Goal: Task Accomplishment & Management: Manage account settings

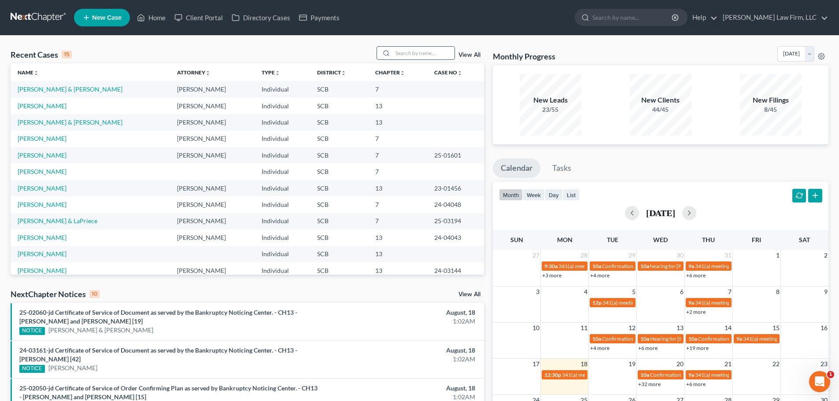
click at [439, 52] on input "search" at bounding box center [424, 53] width 62 height 13
type input "pridgen"
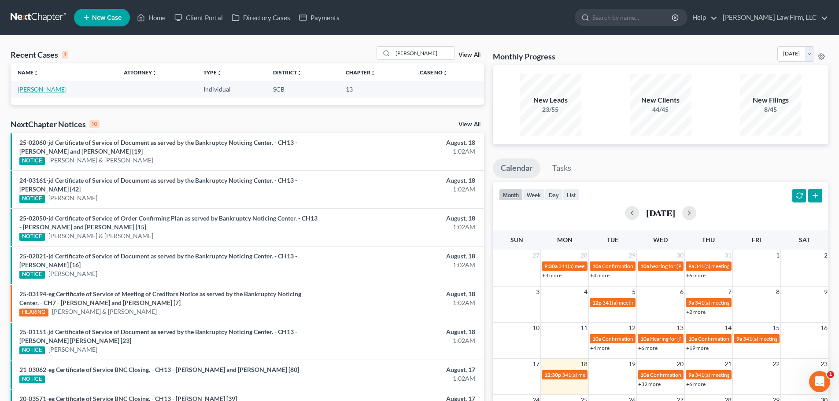
click at [35, 89] on link "[PERSON_NAME]" at bounding box center [42, 88] width 49 height 7
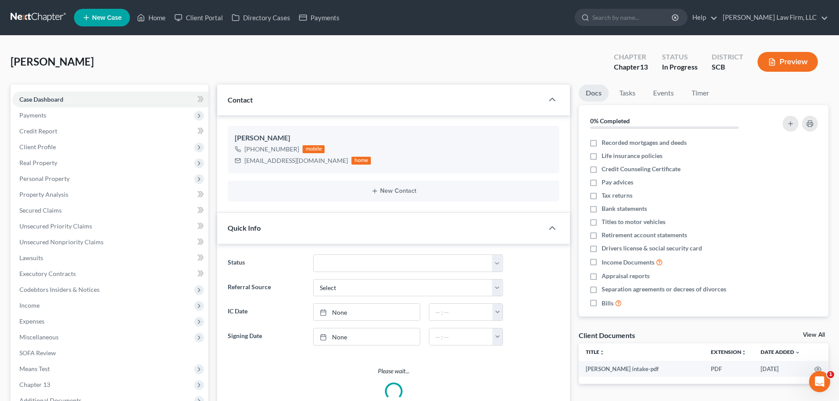
select select "1"
click at [57, 18] on link at bounding box center [39, 18] width 56 height 16
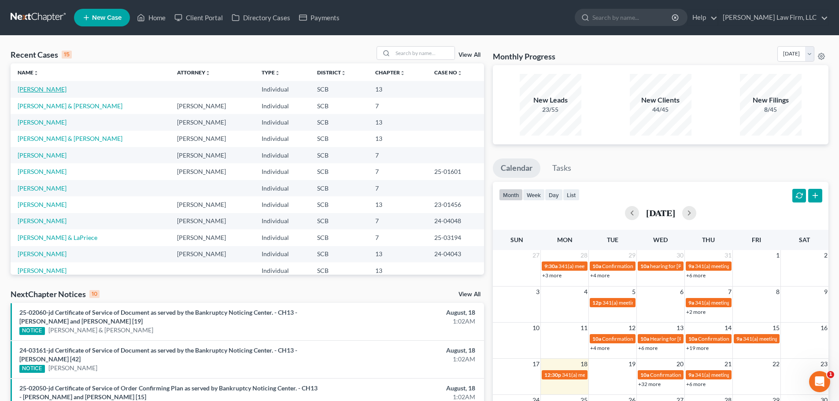
click at [41, 89] on link "[PERSON_NAME]" at bounding box center [42, 88] width 49 height 7
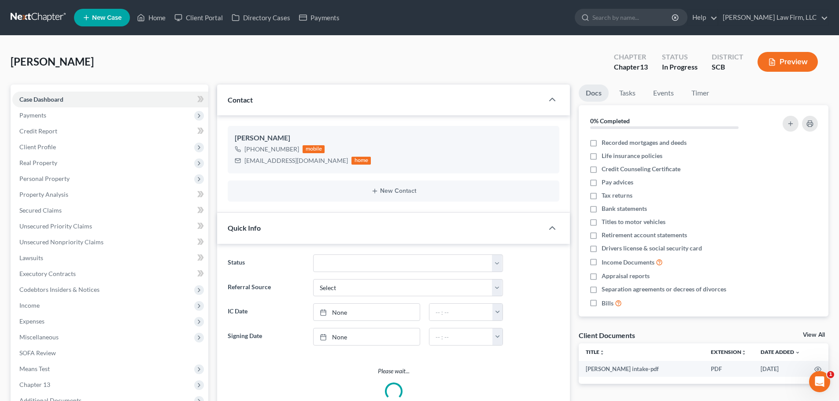
select select "1"
click at [37, 15] on link at bounding box center [39, 18] width 56 height 16
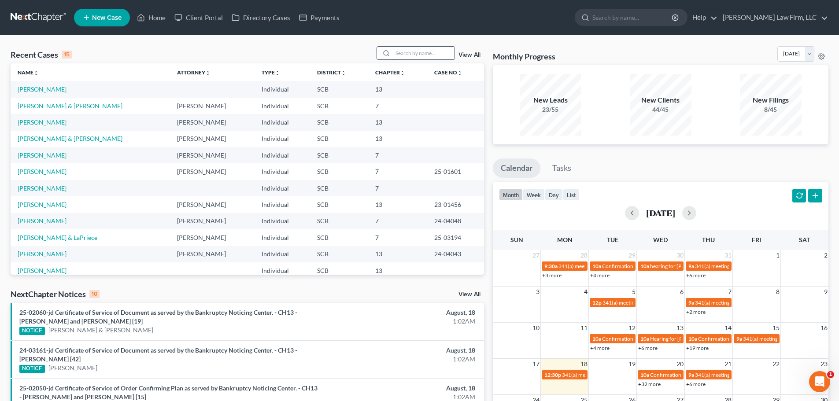
click at [410, 56] on input "search" at bounding box center [424, 53] width 62 height 13
type input "caison"
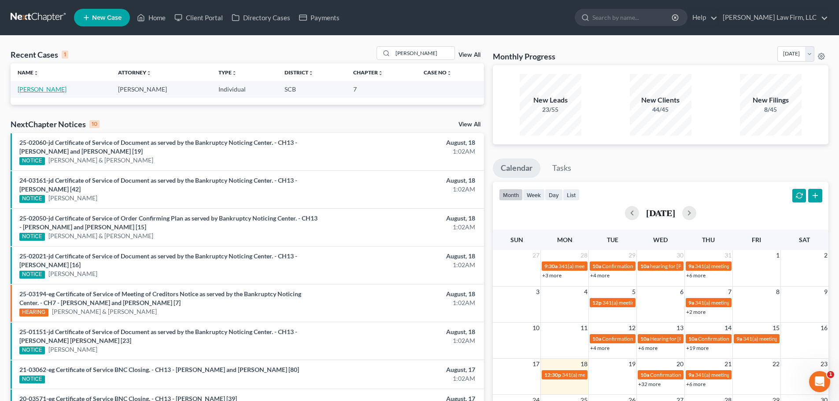
click at [37, 89] on link "[PERSON_NAME]" at bounding box center [42, 88] width 49 height 7
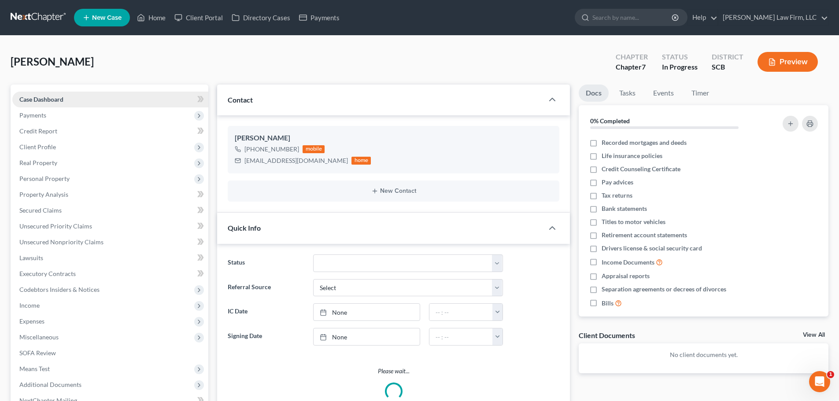
select select "1"
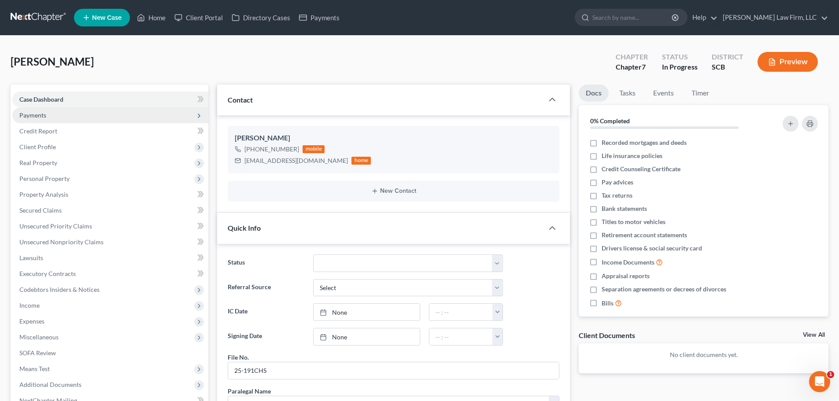
click at [38, 113] on span "Payments" at bounding box center [32, 114] width 27 height 7
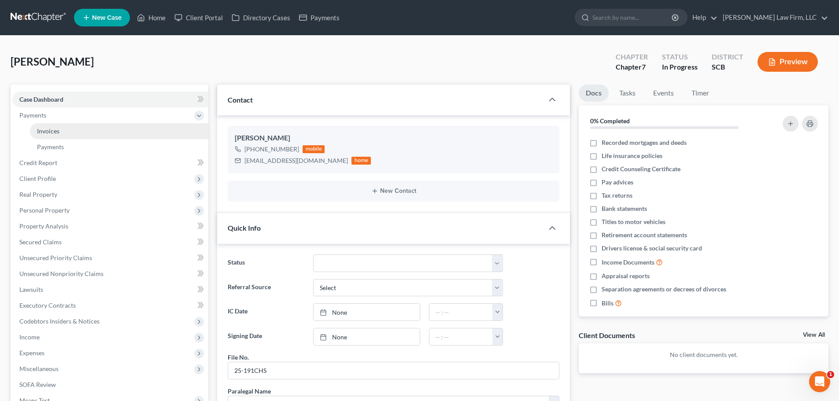
click at [46, 129] on span "Invoices" at bounding box center [48, 130] width 22 height 7
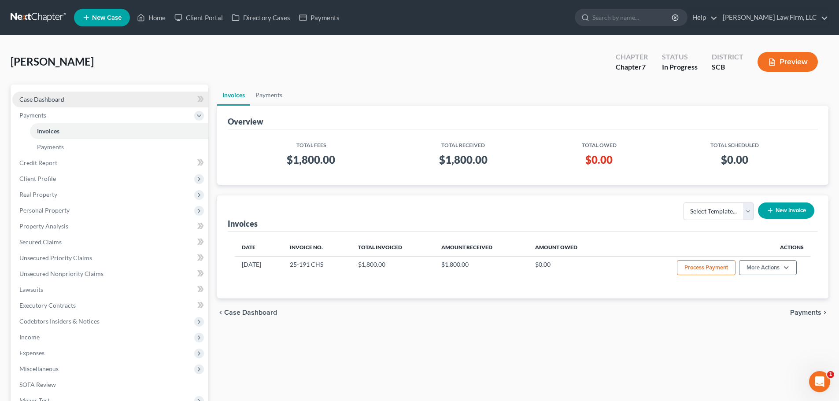
click at [39, 100] on span "Case Dashboard" at bounding box center [41, 99] width 45 height 7
select select "1"
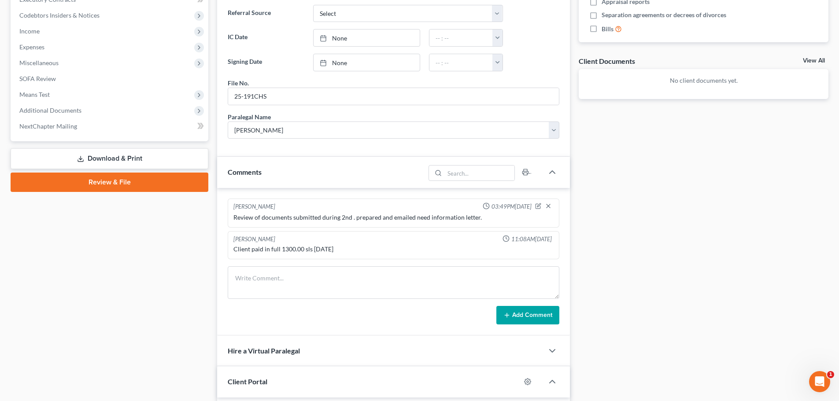
scroll to position [308, 0]
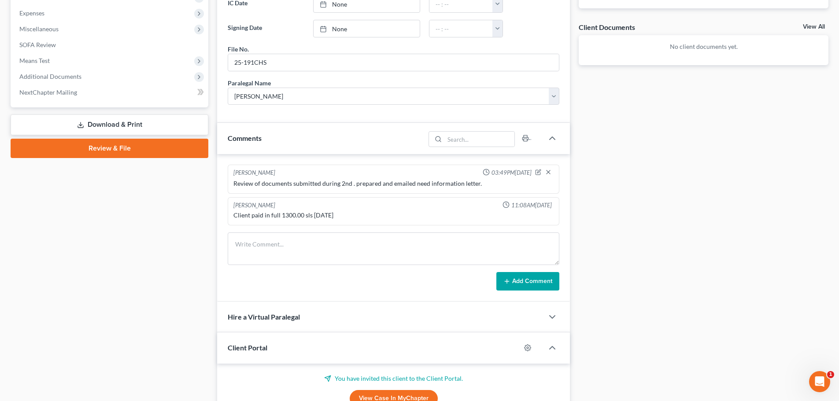
click at [633, 272] on div "Docs Tasks Events Timer 0% Completed Nothing here yet! Recorded mortgages and d…" at bounding box center [703, 112] width 258 height 673
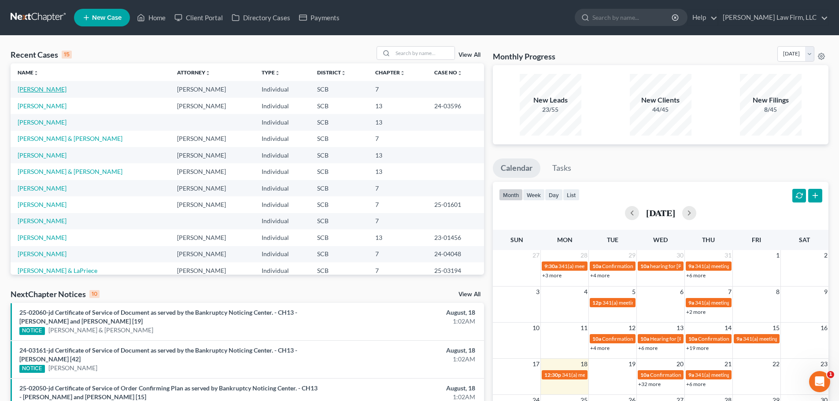
click at [46, 91] on link "[PERSON_NAME]" at bounding box center [42, 88] width 49 height 7
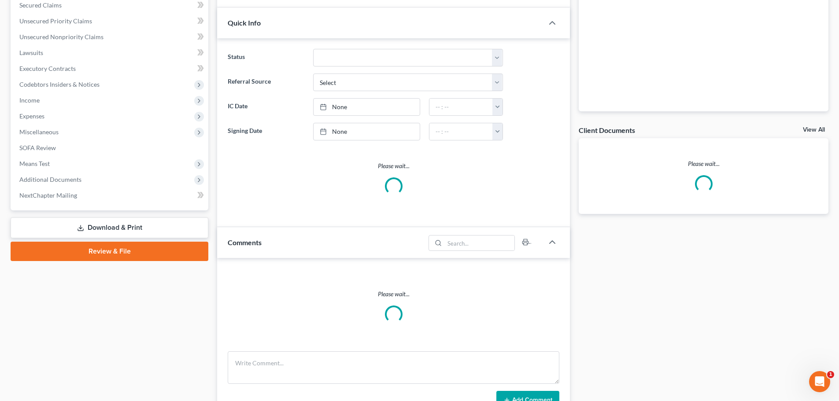
scroll to position [206, 0]
select select "1"
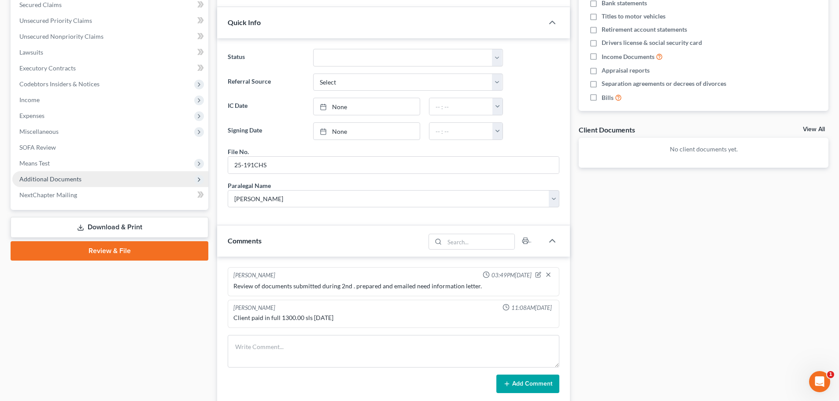
scroll to position [0, 0]
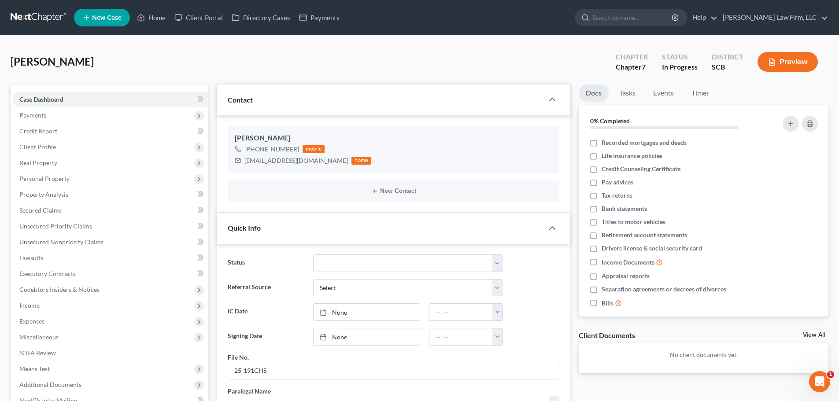
click at [34, 15] on link at bounding box center [39, 18] width 56 height 16
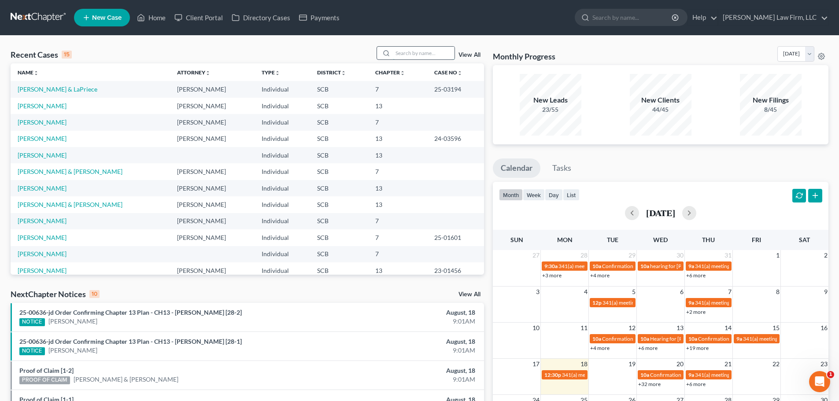
drag, startPoint x: 412, startPoint y: 61, endPoint x: 412, endPoint y: 50, distance: 10.6
click at [412, 52] on div "Recent Cases 15 View All" at bounding box center [247, 54] width 473 height 17
click at [412, 50] on input "search" at bounding box center [424, 53] width 62 height 13
type input "nussbaum"
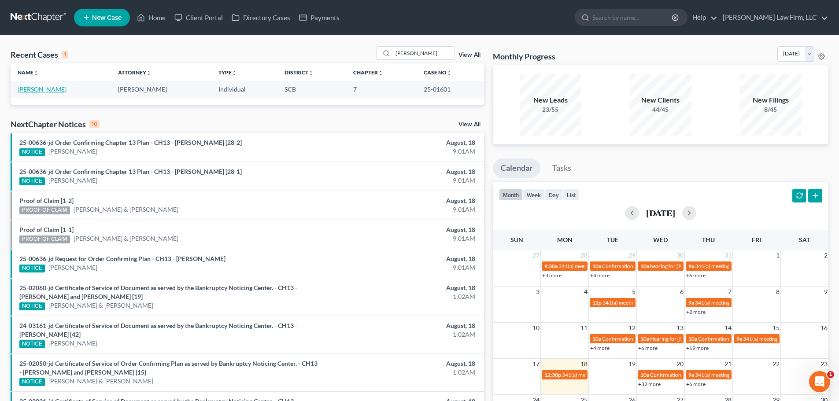
click at [58, 90] on link "[PERSON_NAME]" at bounding box center [42, 88] width 49 height 7
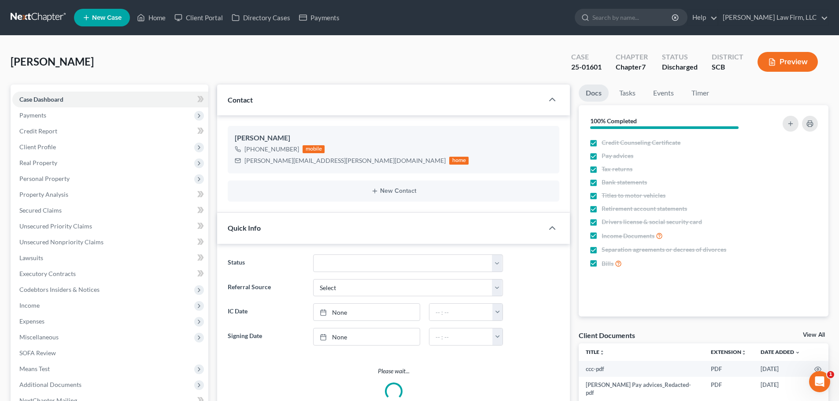
select select "1"
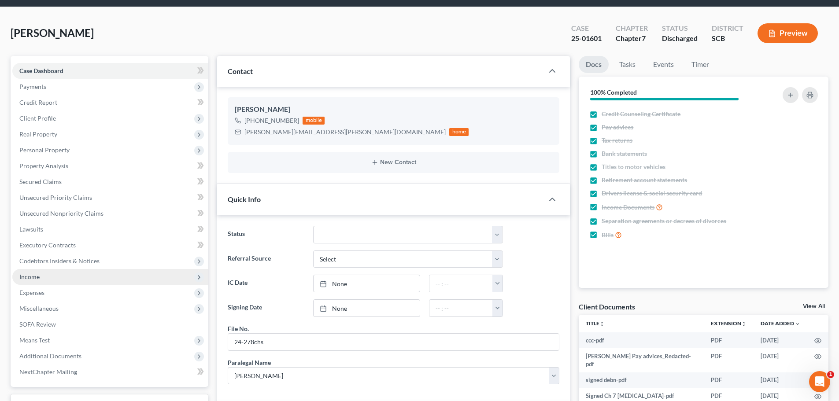
scroll to position [44, 0]
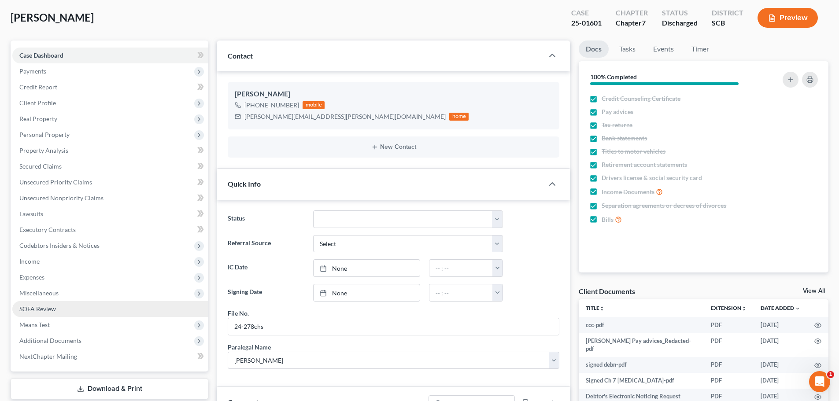
click at [48, 308] on span "SOFA Review" at bounding box center [37, 308] width 37 height 7
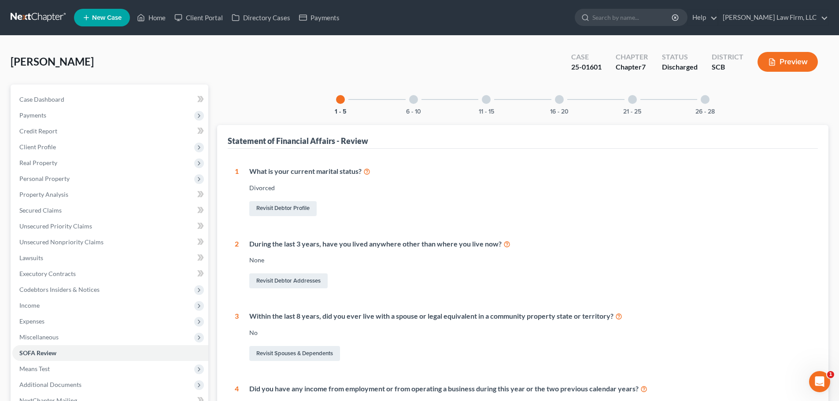
click at [702, 103] on div at bounding box center [704, 99] width 9 height 9
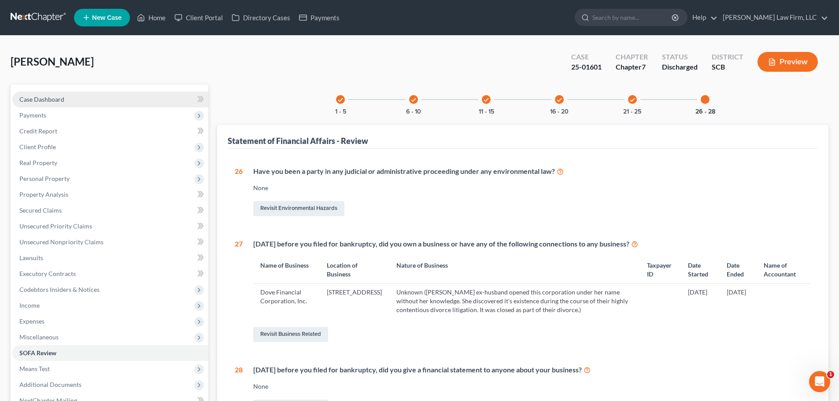
click at [40, 97] on span "Case Dashboard" at bounding box center [41, 99] width 45 height 7
select select "1"
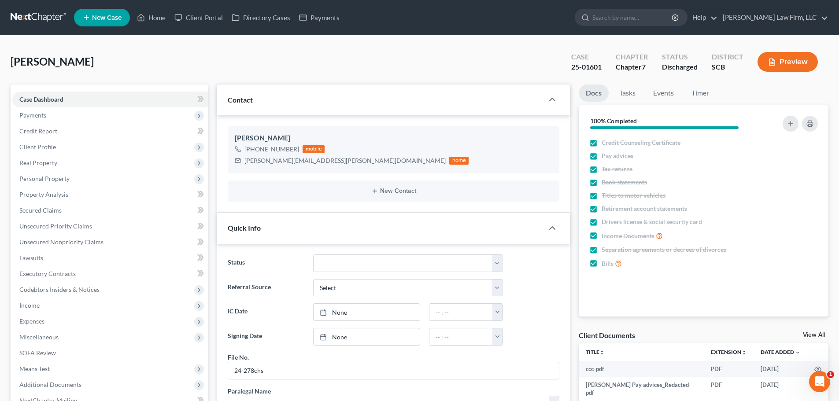
scroll to position [280, 0]
click at [41, 17] on link at bounding box center [39, 18] width 56 height 16
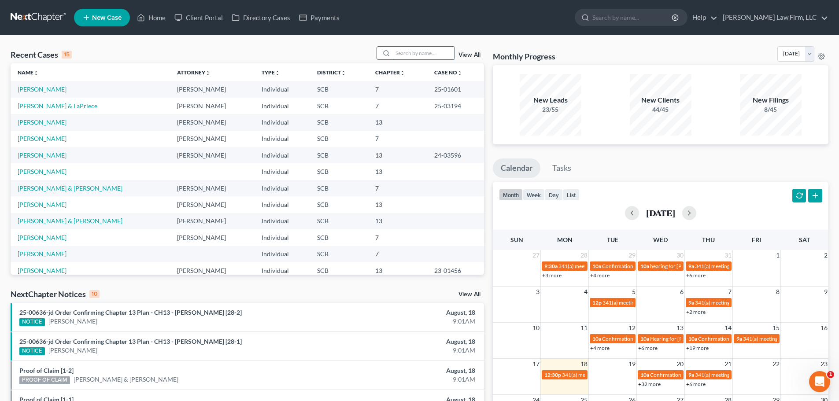
click at [417, 49] on input "search" at bounding box center [424, 53] width 62 height 13
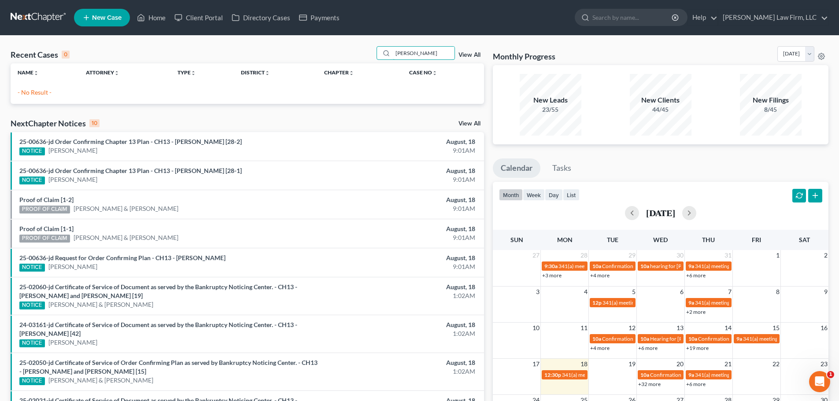
drag, startPoint x: 424, startPoint y: 54, endPoint x: 357, endPoint y: 63, distance: 68.4
click at [357, 63] on div "Recent Cases 0 [PERSON_NAME] View All" at bounding box center [247, 54] width 473 height 17
type input "long"
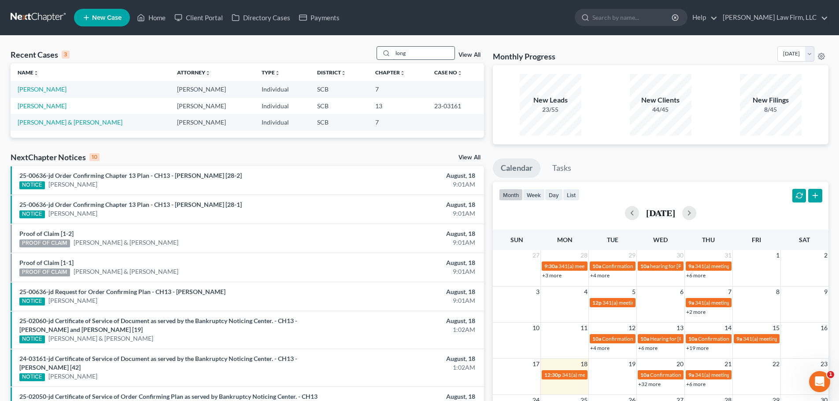
click at [429, 48] on input "long" at bounding box center [424, 53] width 62 height 13
click at [45, 86] on link "[PERSON_NAME]" at bounding box center [42, 88] width 49 height 7
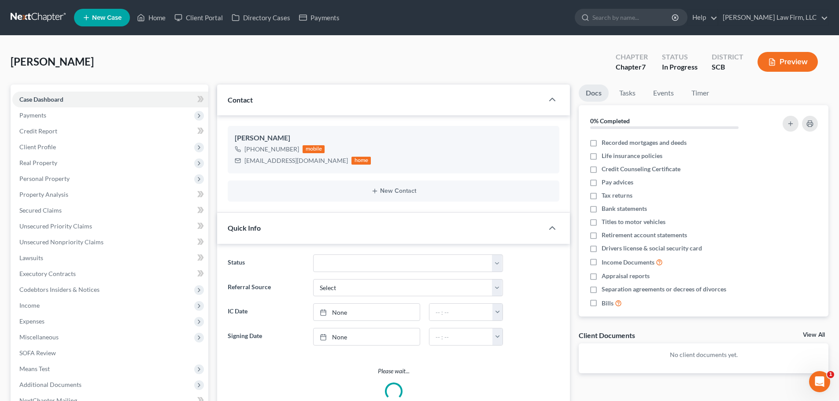
select select "1"
click at [48, 24] on link at bounding box center [39, 18] width 56 height 16
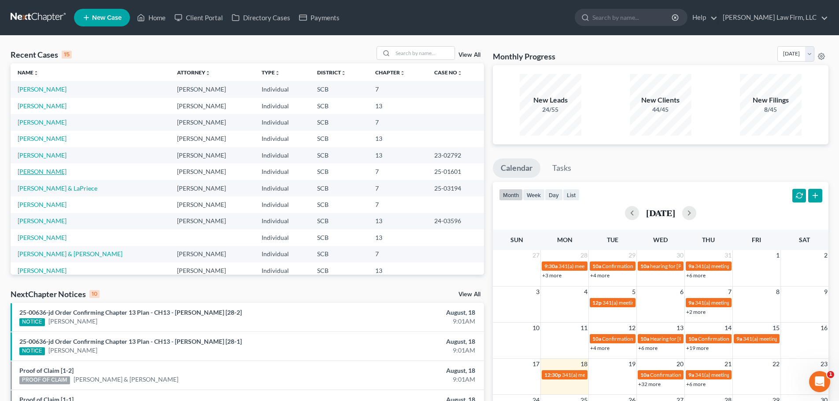
click at [57, 173] on link "[PERSON_NAME]" at bounding box center [42, 171] width 49 height 7
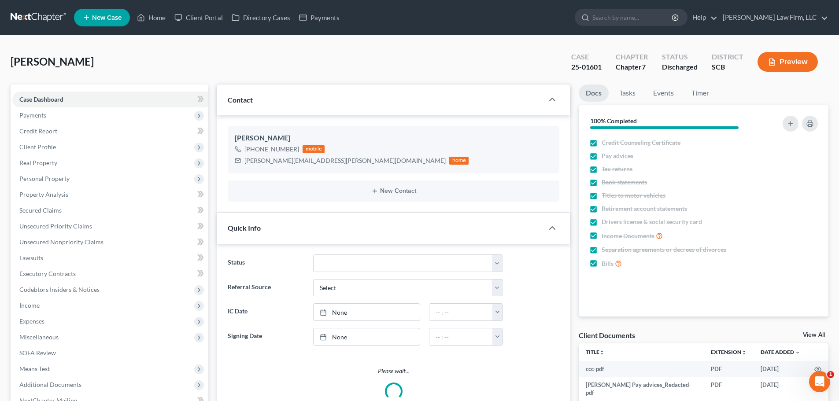
select select "1"
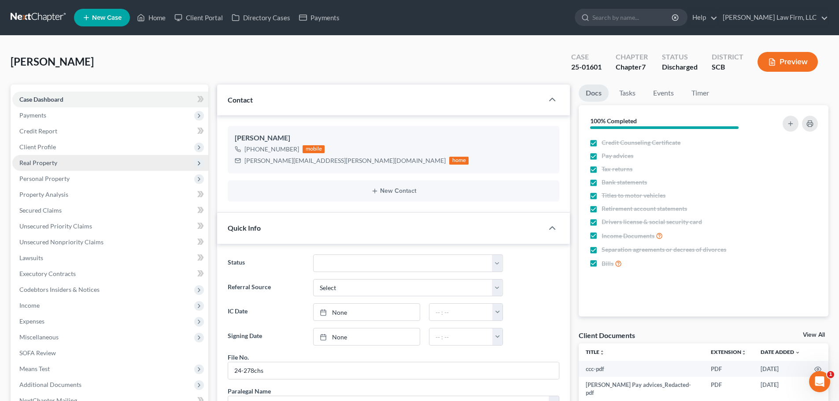
click at [42, 165] on span "Real Property" at bounding box center [38, 162] width 38 height 7
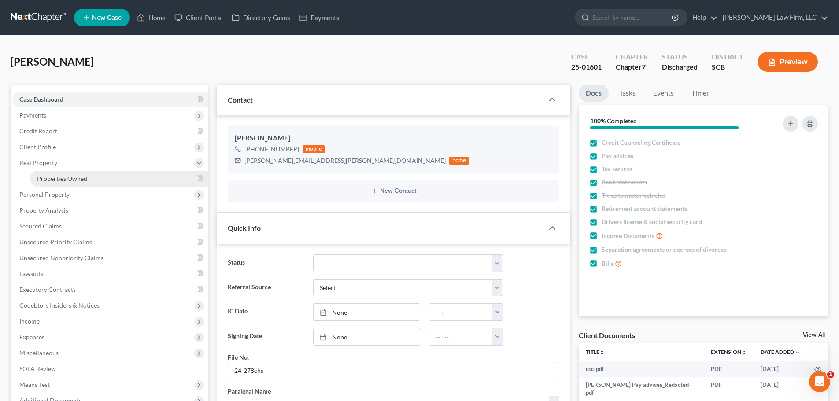
click at [53, 175] on span "Properties Owned" at bounding box center [62, 178] width 50 height 7
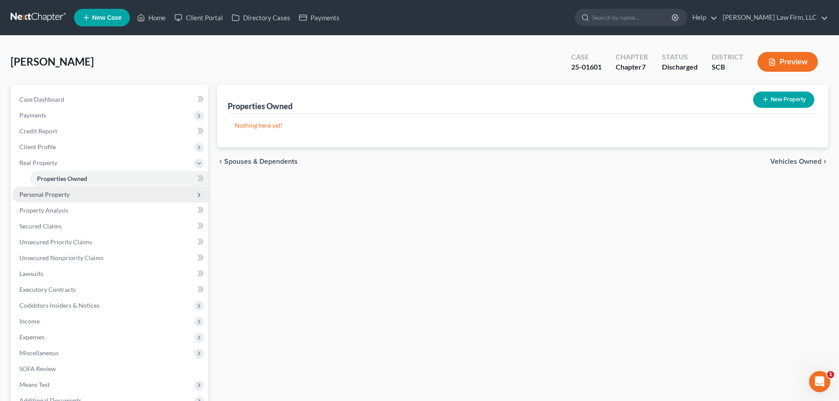
click at [31, 197] on span "Personal Property" at bounding box center [44, 194] width 50 height 7
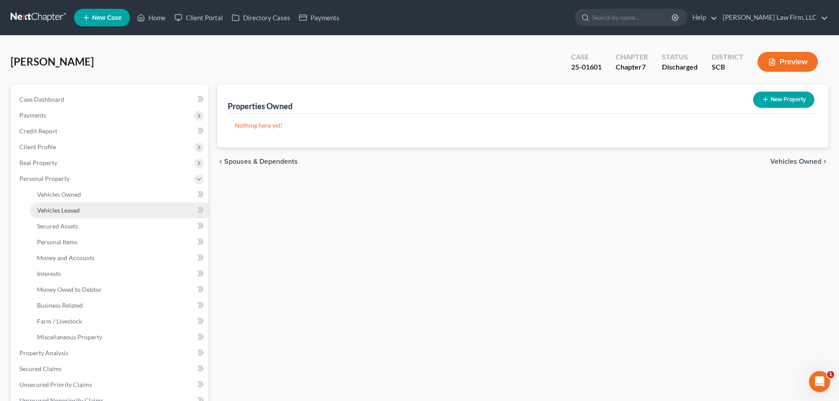
click at [55, 207] on span "Vehicles Leased" at bounding box center [58, 209] width 43 height 7
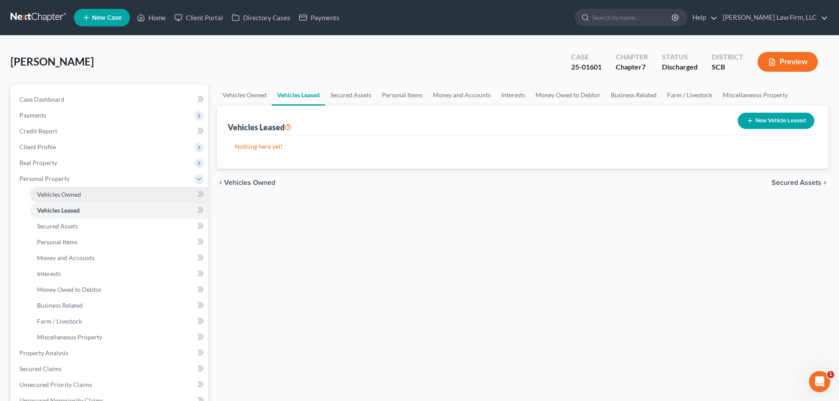
click at [61, 194] on span "Vehicles Owned" at bounding box center [59, 194] width 44 height 7
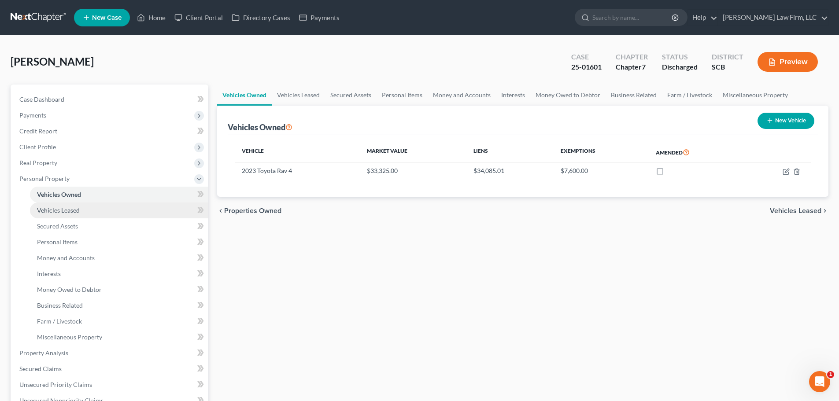
click at [59, 212] on span "Vehicles Leased" at bounding box center [58, 209] width 43 height 7
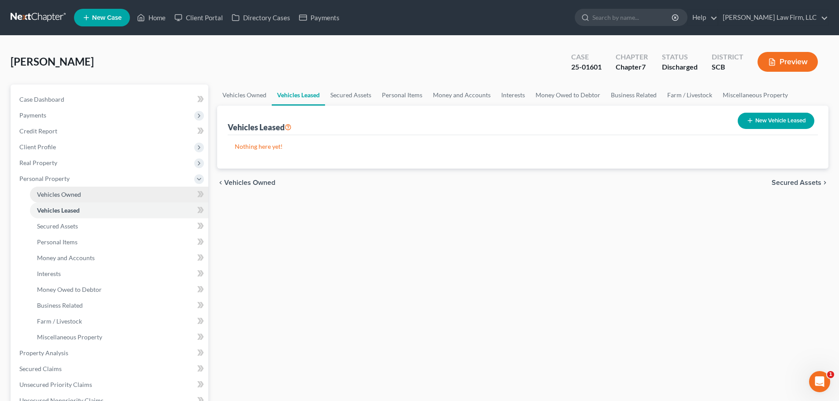
click at [64, 196] on span "Vehicles Owned" at bounding box center [59, 194] width 44 height 7
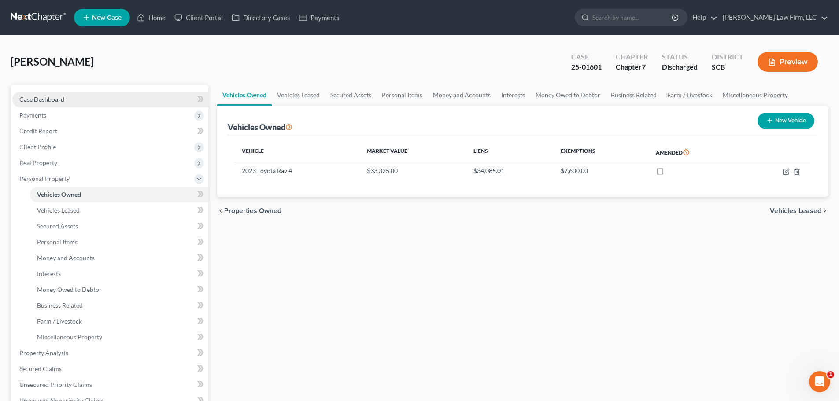
click at [55, 97] on span "Case Dashboard" at bounding box center [41, 99] width 45 height 7
select select "1"
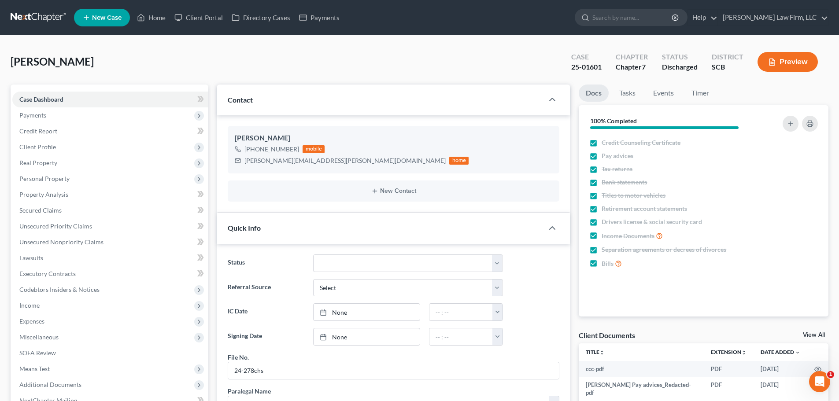
scroll to position [280, 0]
click at [23, 22] on link at bounding box center [39, 18] width 56 height 16
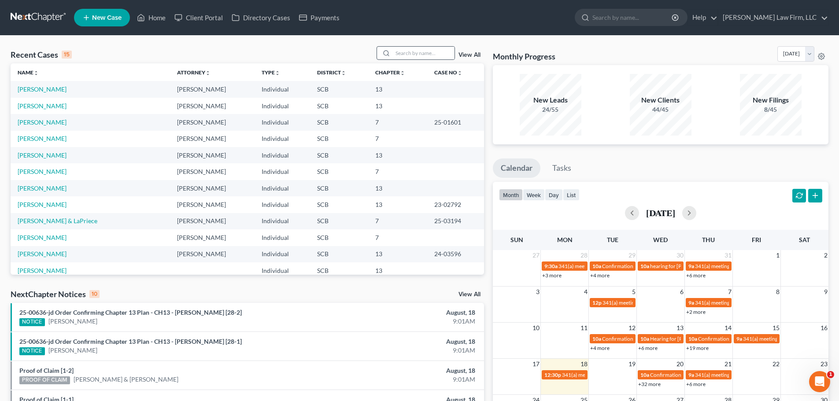
click at [422, 60] on div at bounding box center [415, 53] width 78 height 14
click at [422, 58] on input "search" at bounding box center [424, 53] width 62 height 13
type input "mazyck"
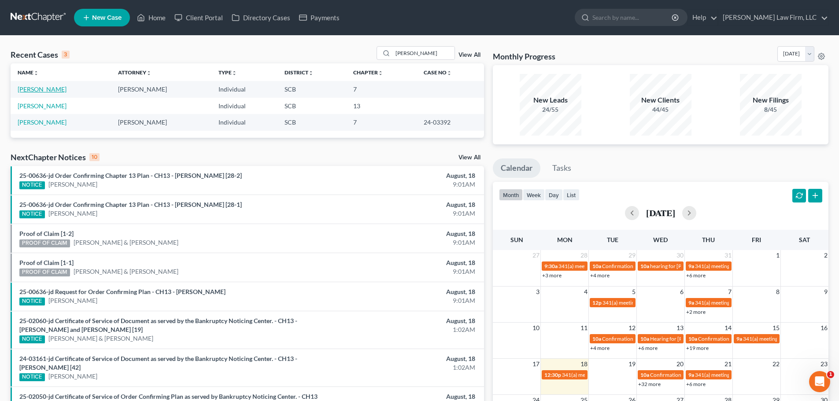
click at [29, 88] on link "Mazyck, Mia" at bounding box center [42, 88] width 49 height 7
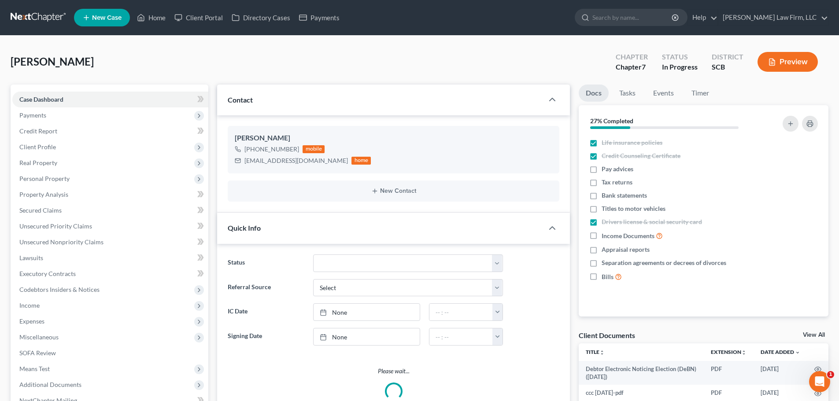
select select "1"
click at [628, 180] on span "Tax returns" at bounding box center [616, 182] width 31 height 9
click at [611, 180] on input "Tax returns" at bounding box center [608, 181] width 6 height 6
click at [626, 181] on span "Tax returns" at bounding box center [616, 182] width 31 height 9
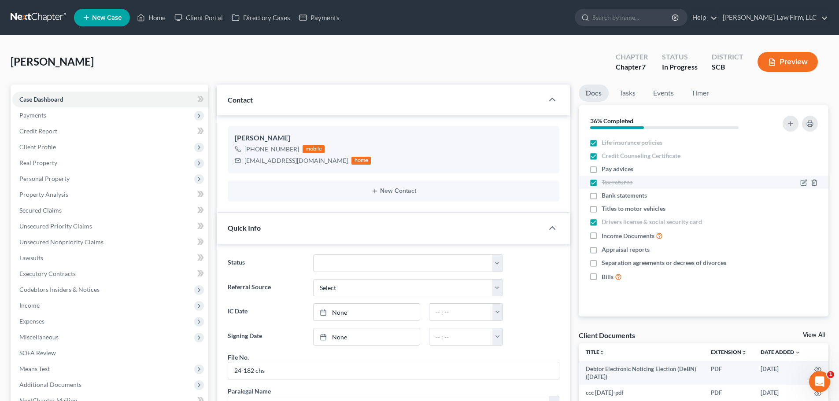
click at [611, 181] on input "Tax returns" at bounding box center [608, 181] width 6 height 6
checkbox input "false"
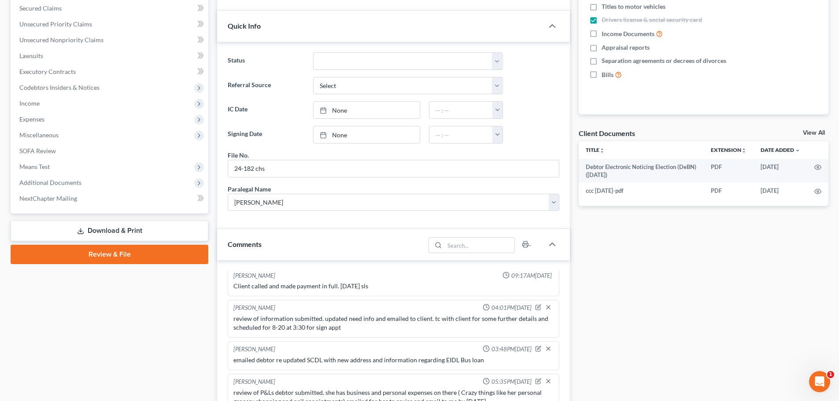
scroll to position [308, 0]
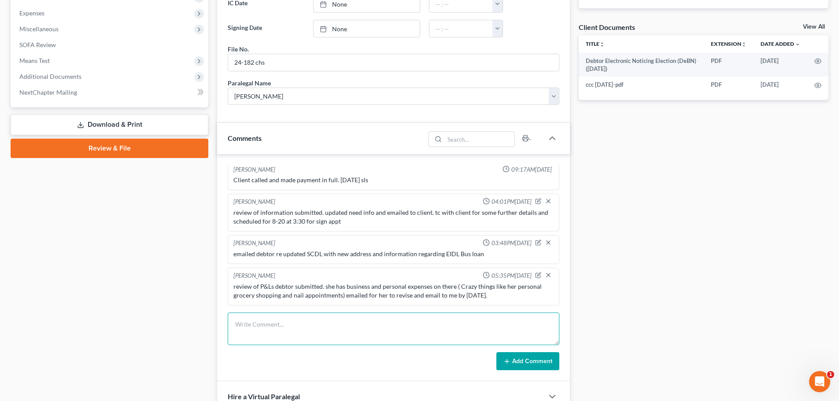
click at [328, 318] on textarea at bounding box center [394, 329] width 332 height 33
type textarea "d"
type textarea "e"
type textarea "debtor did not email updated P&LS"
click at [508, 362] on icon at bounding box center [506, 361] width 7 height 7
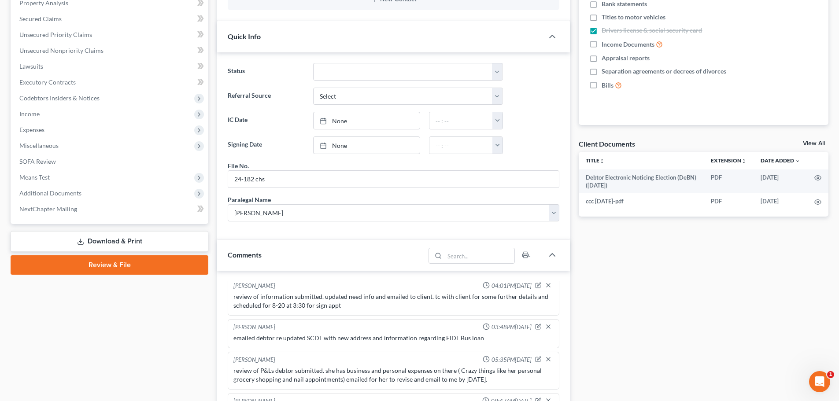
scroll to position [0, 0]
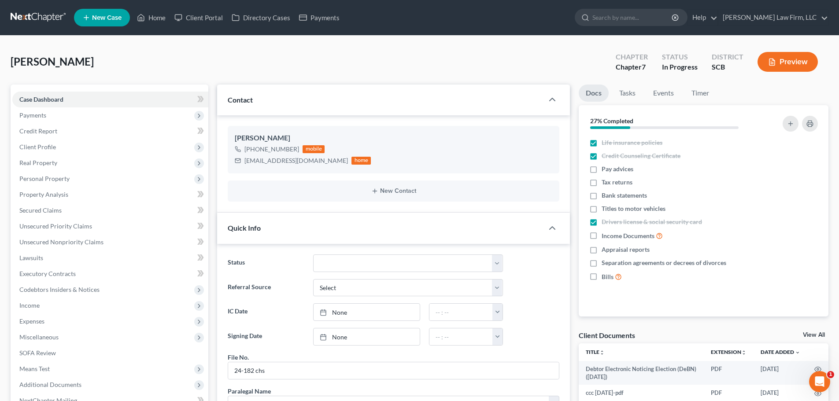
click at [144, 66] on div "Mazyck, Mia Upgraded Chapter Chapter 7 Status In Progress District SCB Preview" at bounding box center [420, 65] width 818 height 38
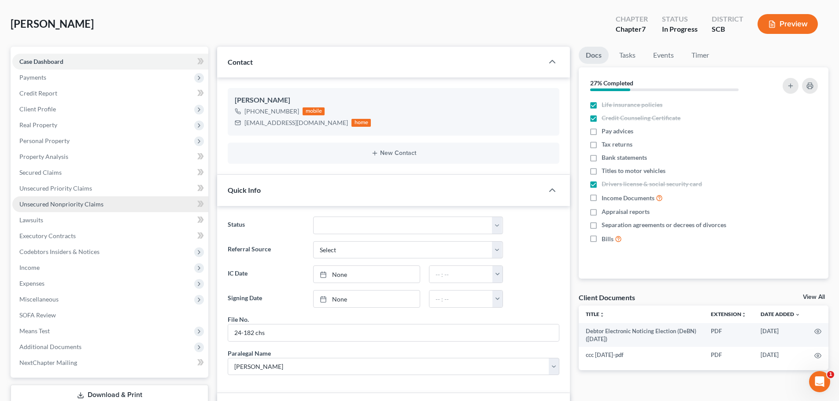
scroll to position [88, 0]
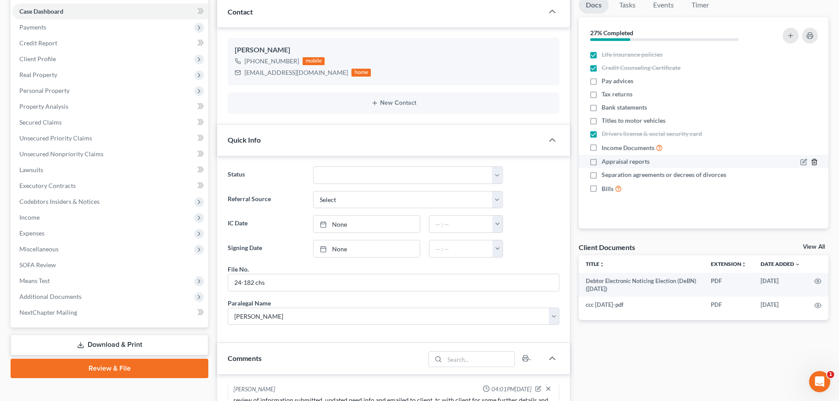
click at [816, 160] on icon "button" at bounding box center [814, 162] width 4 height 6
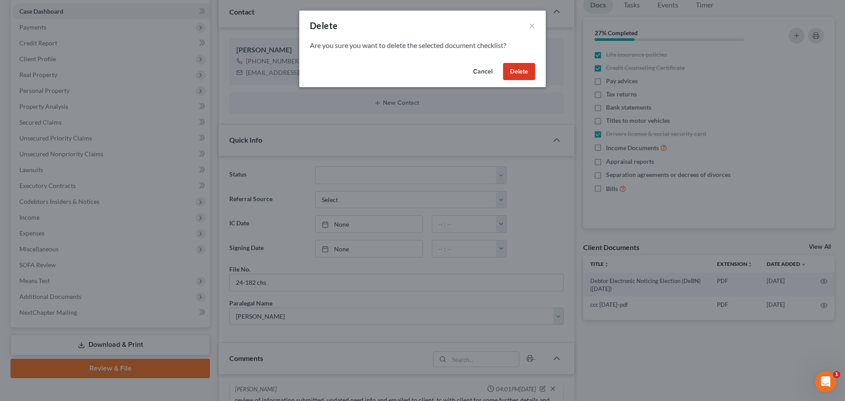
click at [526, 69] on button "Delete" at bounding box center [519, 72] width 32 height 18
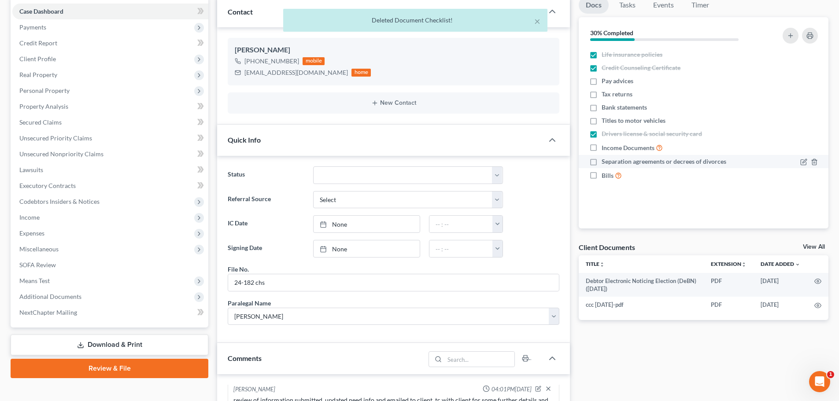
click at [818, 161] on div at bounding box center [792, 161] width 59 height 9
click at [537, 22] on button "×" at bounding box center [537, 21] width 6 height 11
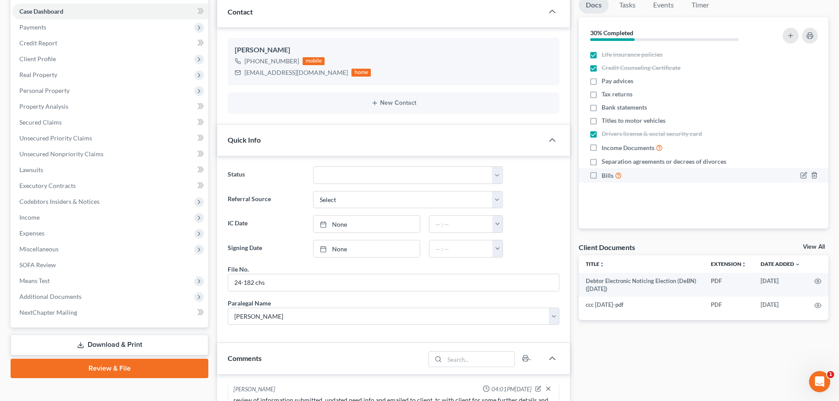
click at [607, 177] on span "Bills" at bounding box center [607, 175] width 12 height 9
click at [607, 176] on input "Bills" at bounding box center [608, 173] width 6 height 6
checkbox input "true"
click at [815, 161] on icon "button" at bounding box center [814, 162] width 7 height 7
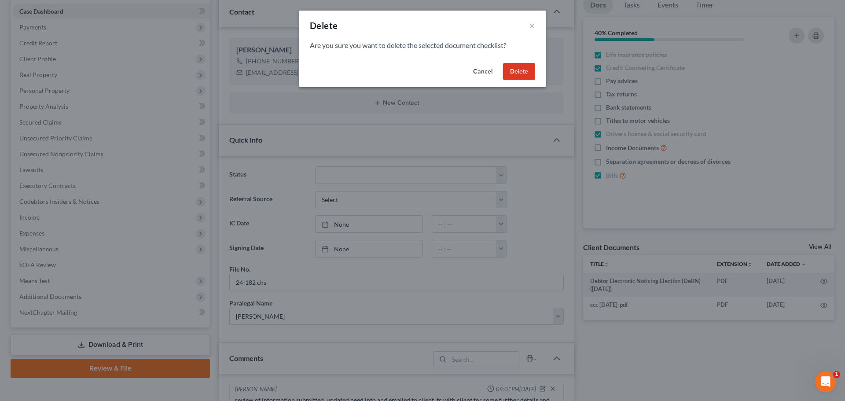
click at [531, 70] on button "Delete" at bounding box center [519, 72] width 32 height 18
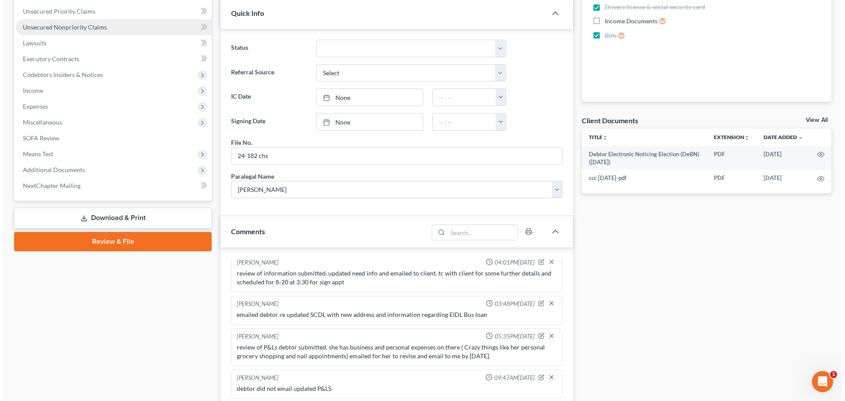
scroll to position [0, 0]
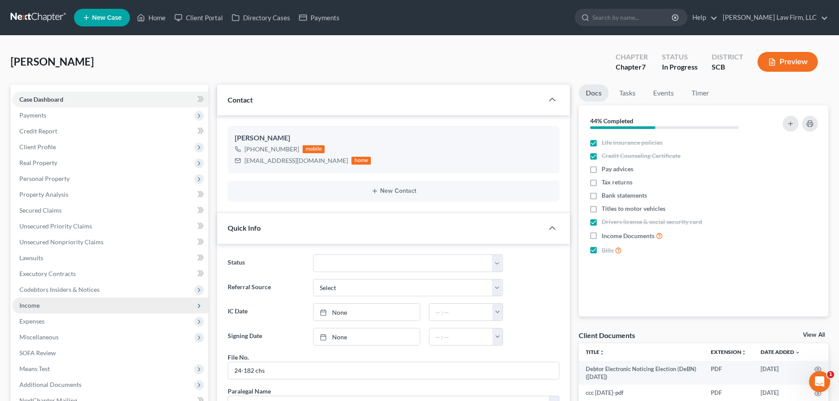
click at [37, 302] on span "Income" at bounding box center [29, 305] width 20 height 7
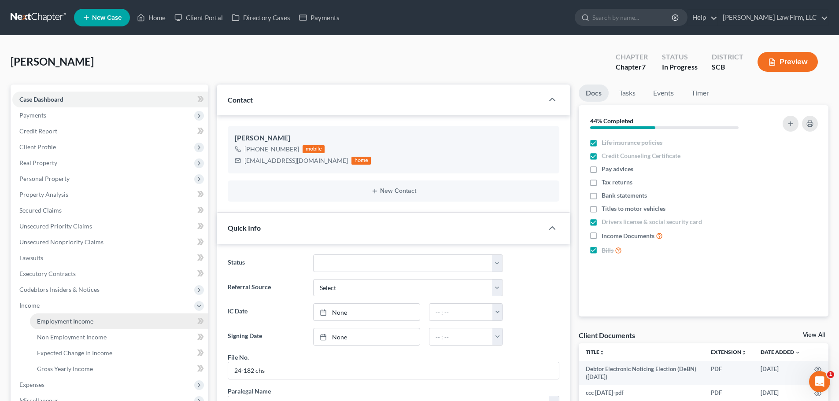
click at [52, 325] on link "Employment Income" at bounding box center [119, 321] width 178 height 16
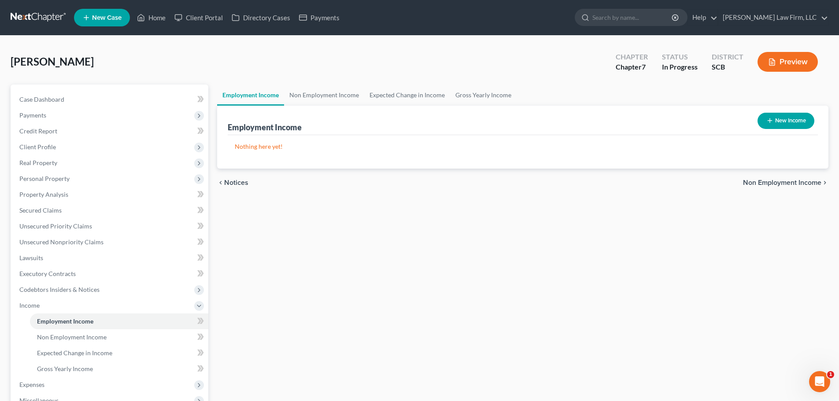
click at [774, 121] on button "New Income" at bounding box center [785, 121] width 57 height 16
select select "0"
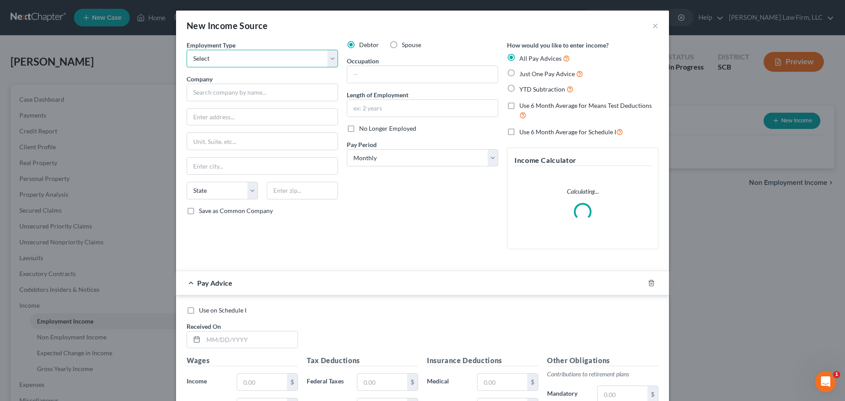
click at [258, 53] on select "Select Full or Part Time Employment Self Employment" at bounding box center [262, 59] width 151 height 18
select select "1"
click at [187, 50] on select "Select Full or Part Time Employment Self Employment" at bounding box center [262, 59] width 151 height 18
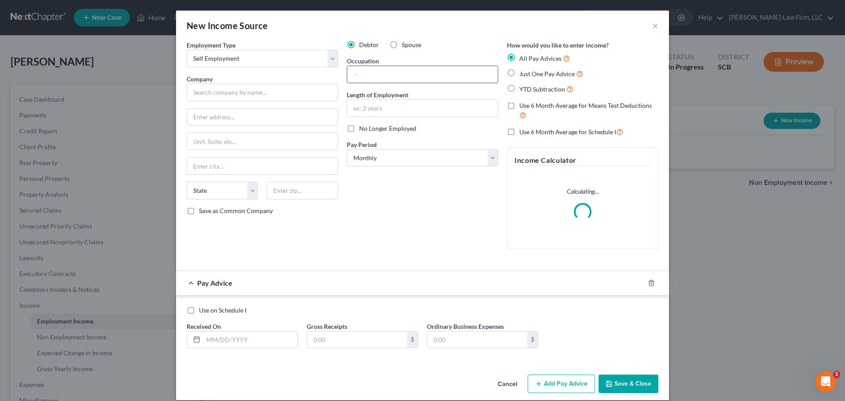
click at [388, 78] on input "text" at bounding box center [422, 74] width 151 height 17
type input "T"
type input "Owner"
click at [219, 87] on input "text" at bounding box center [262, 93] width 151 height 18
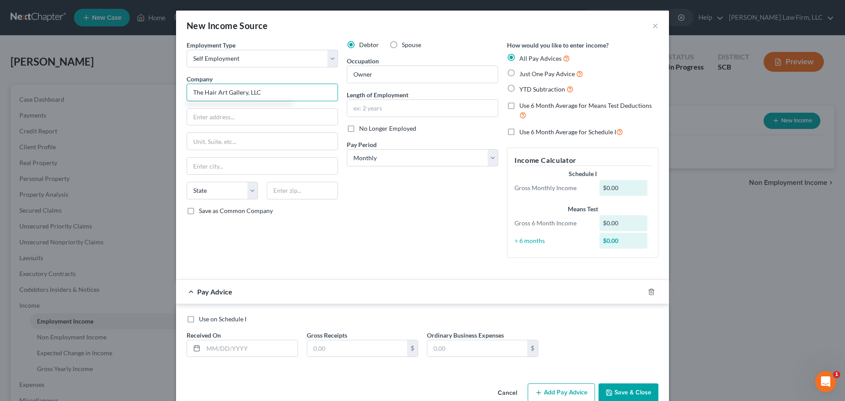
type input "The Hair Art Gallery, LLC"
click at [236, 105] on div "Employment Type * Select Full or Part Time Employment Self Employment Company *…" at bounding box center [262, 153] width 160 height 225
click at [236, 114] on input "text" at bounding box center [262, 117] width 151 height 17
type input "850 Bacons Bridge Rd."
type input "29485"
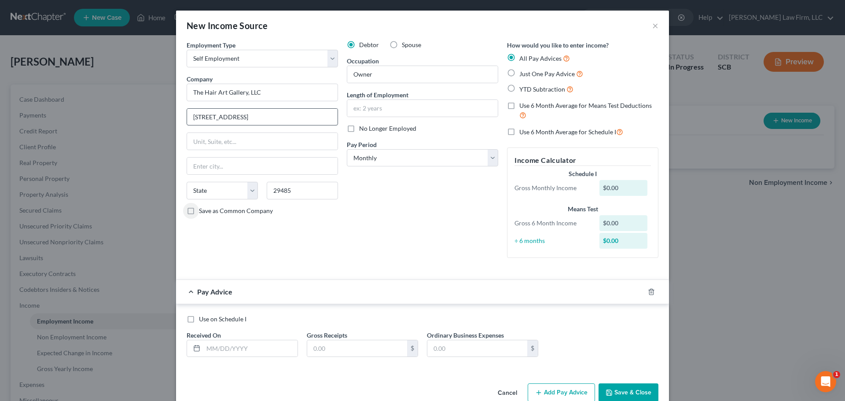
type input "Summerville"
select select "42"
click at [230, 139] on input "text" at bounding box center [262, 141] width 151 height 17
type input "Suite 201"
click at [443, 118] on div "Debtor Spouse Occupation Owner Length of Employment No Longer Employed Pay Peri…" at bounding box center [423, 153] width 160 height 225
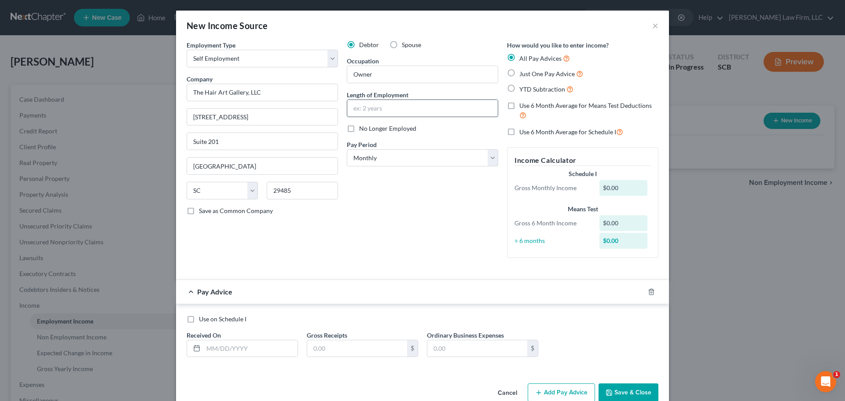
click at [440, 106] on input "text" at bounding box center [422, 108] width 151 height 17
type input "8 Years"
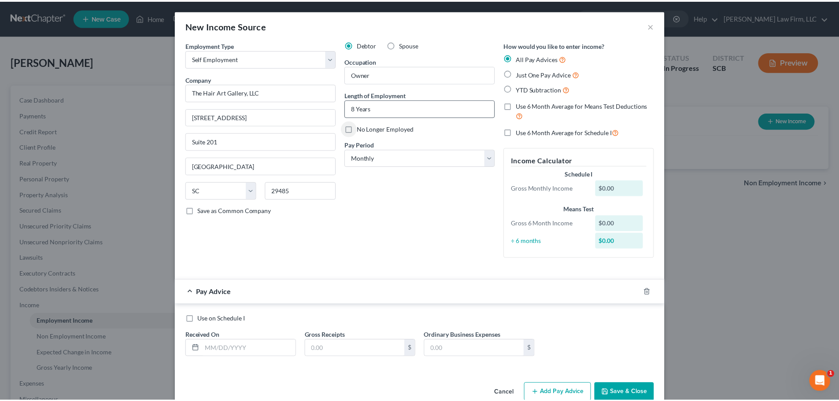
scroll to position [18, 0]
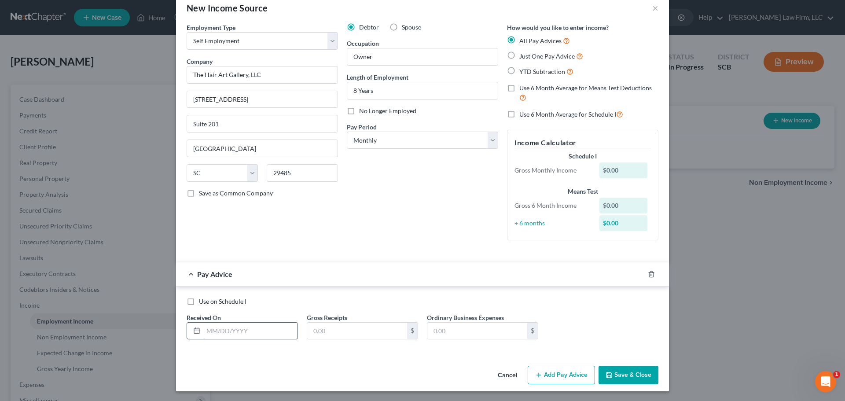
click at [213, 326] on input "text" at bounding box center [250, 331] width 94 height 17
click at [255, 335] on input "text" at bounding box center [250, 331] width 94 height 17
type input "2/1/25"
click at [328, 335] on input "text" at bounding box center [357, 331] width 100 height 17
type input "13,408"
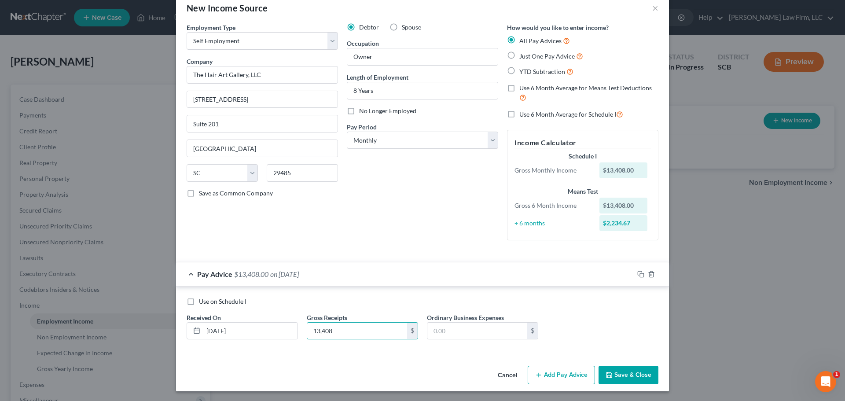
click at [641, 375] on button "Save & Close" at bounding box center [629, 375] width 60 height 18
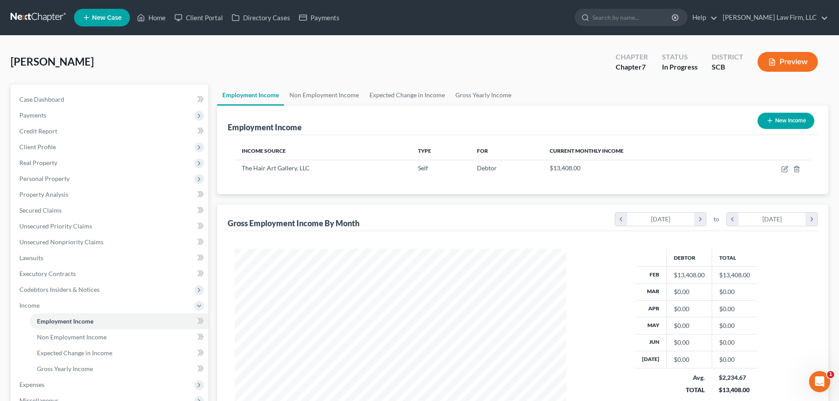
scroll to position [440114, 439932]
click at [45, 97] on span "Case Dashboard" at bounding box center [41, 99] width 45 height 7
select select "1"
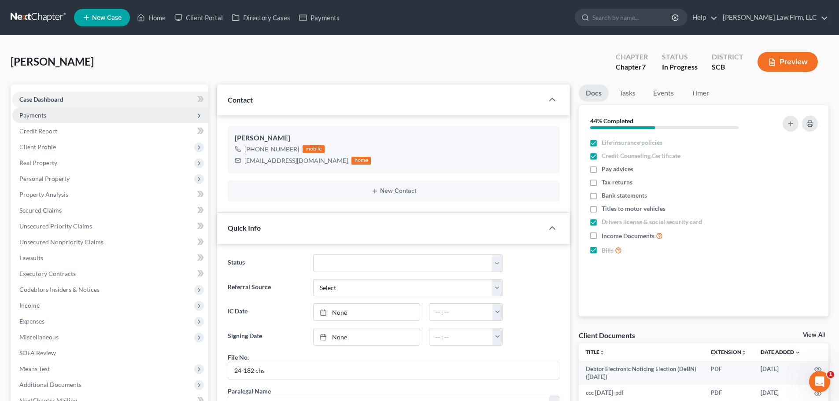
scroll to position [240, 0]
click at [37, 119] on span "Payments" at bounding box center [110, 115] width 196 height 16
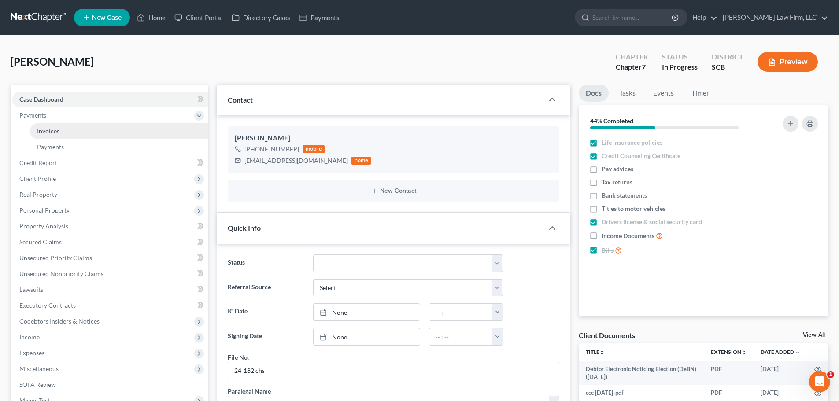
click at [44, 130] on span "Invoices" at bounding box center [48, 130] width 22 height 7
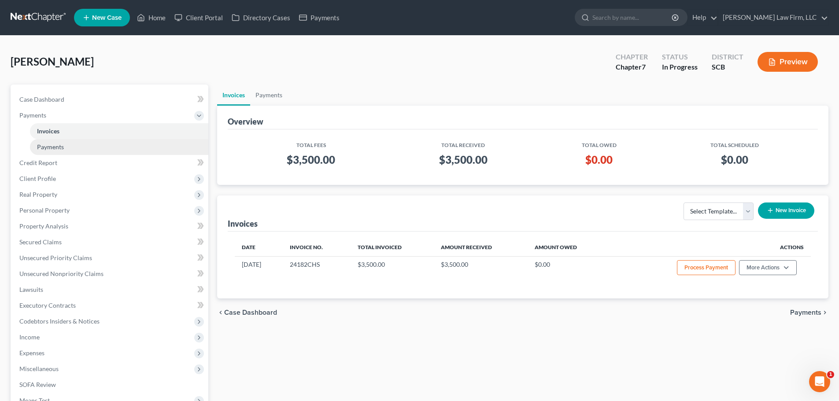
click at [70, 151] on link "Payments" at bounding box center [119, 147] width 178 height 16
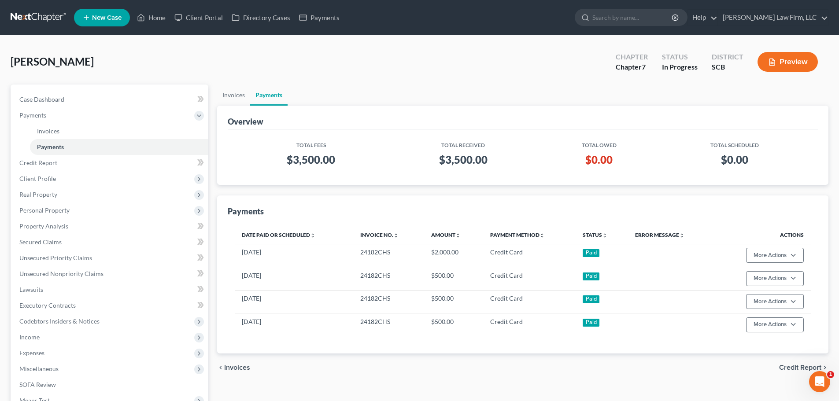
click at [37, 15] on link at bounding box center [39, 18] width 56 height 16
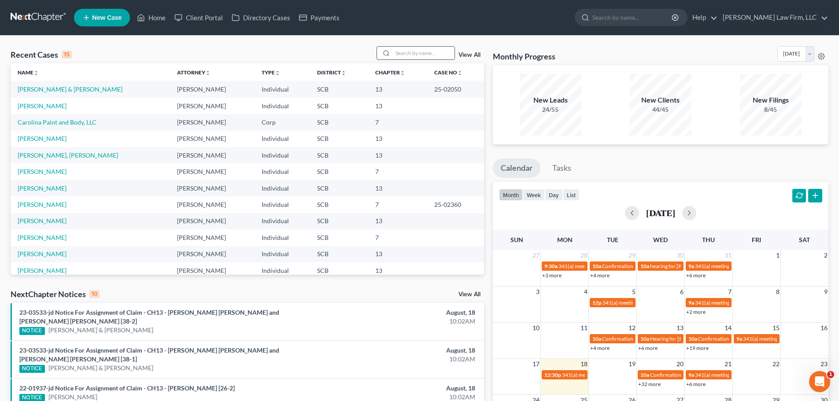
click at [435, 48] on input "search" at bounding box center [424, 53] width 62 height 13
type input "[PERSON_NAME]"
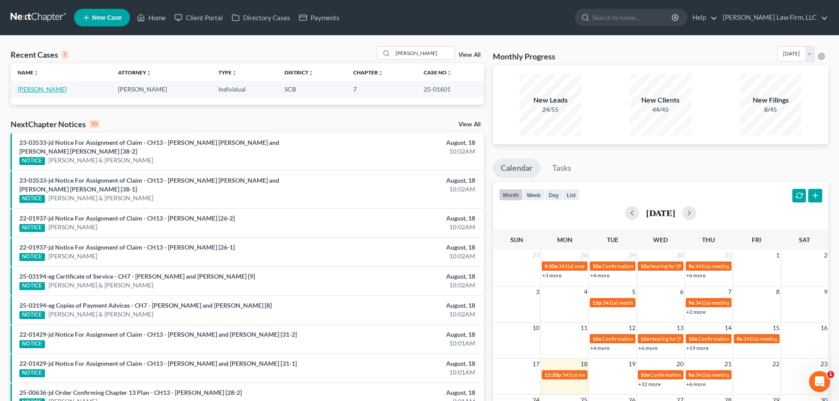
click at [44, 92] on link "[PERSON_NAME]" at bounding box center [42, 88] width 49 height 7
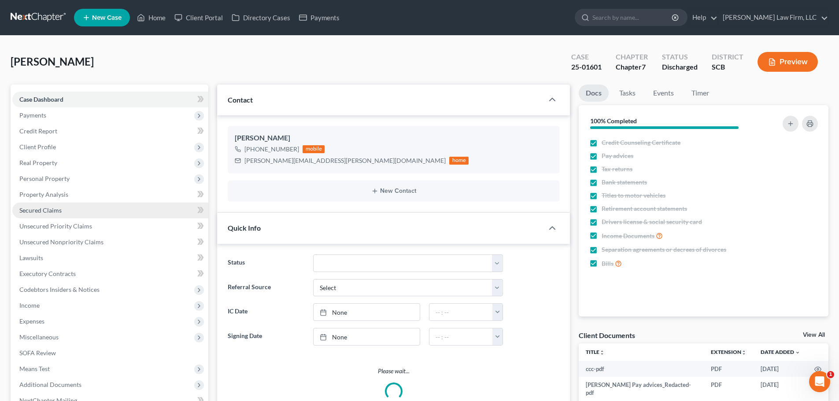
select select "1"
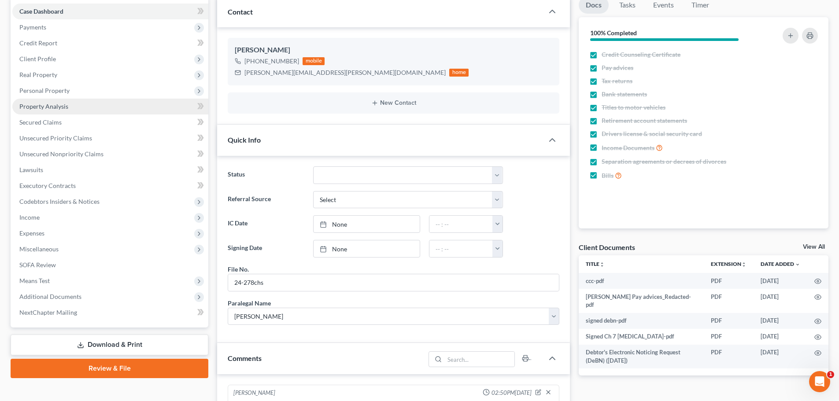
scroll to position [280, 0]
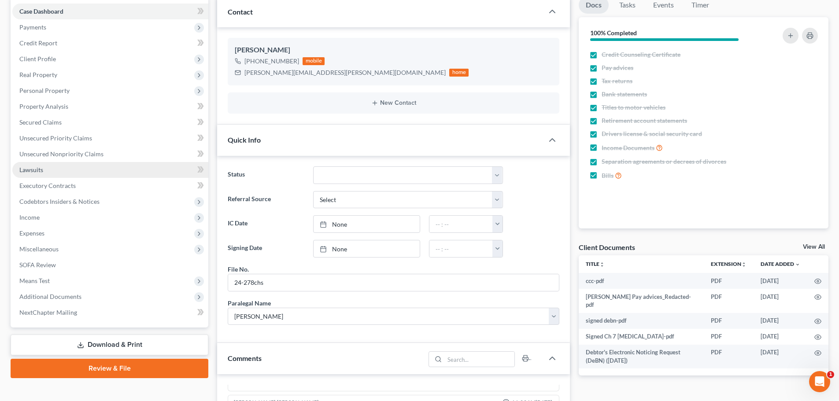
click at [45, 170] on link "Lawsuits" at bounding box center [110, 170] width 196 height 16
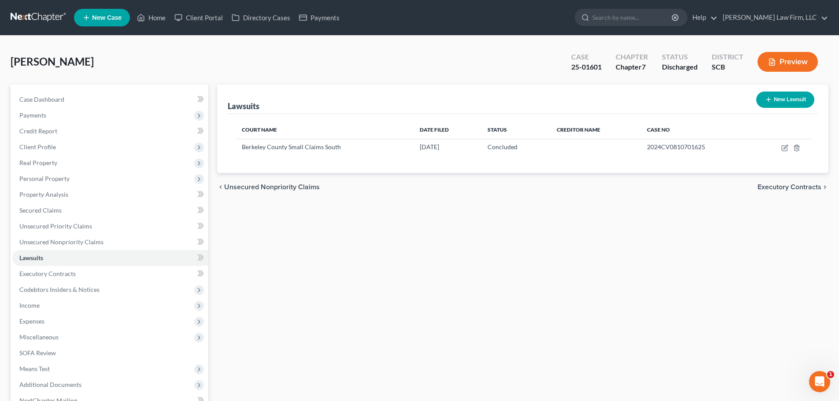
click at [786, 60] on button "Preview" at bounding box center [787, 62] width 60 height 20
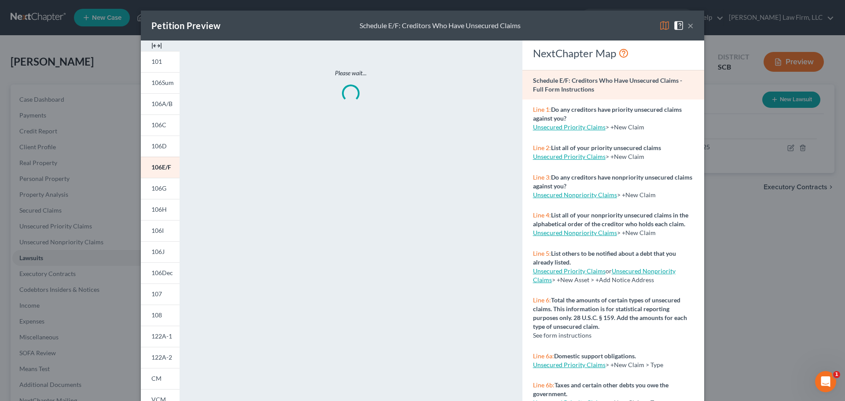
click at [153, 45] on img at bounding box center [156, 46] width 11 height 11
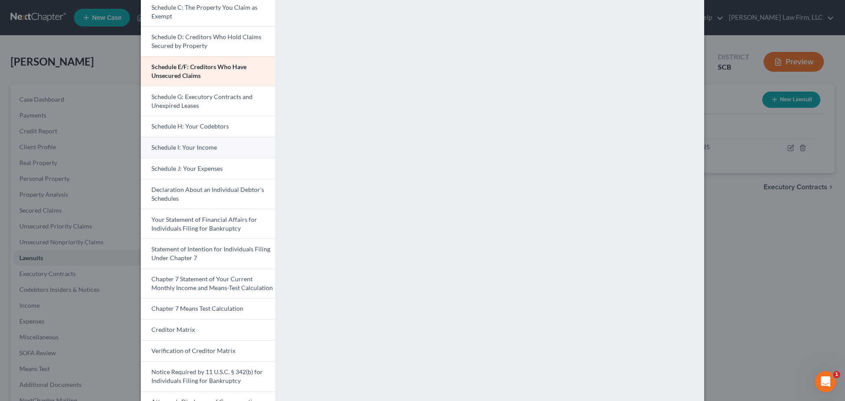
scroll to position [132, 0]
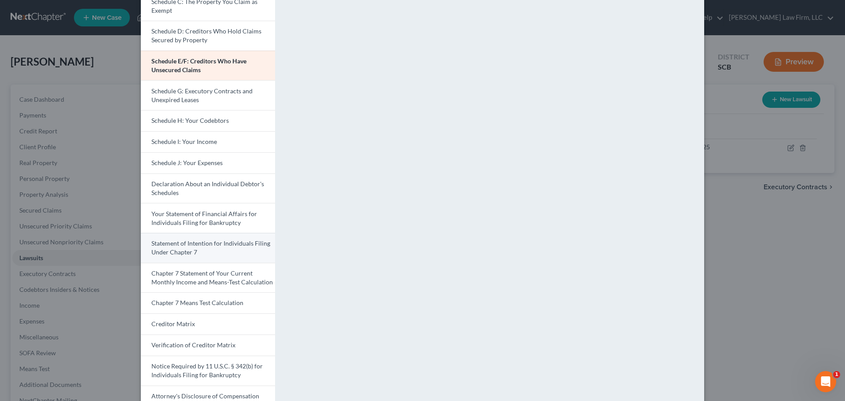
click at [214, 245] on span "Statement of Intention for Individuals Filing Under Chapter 7" at bounding box center [210, 248] width 119 height 16
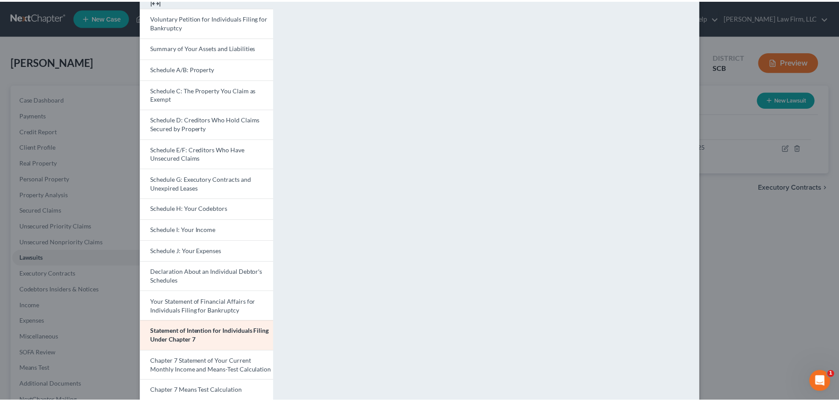
scroll to position [0, 0]
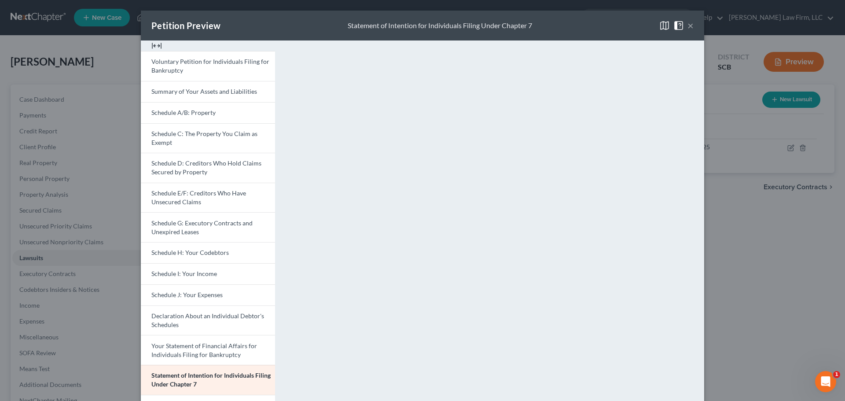
click at [688, 26] on button "×" at bounding box center [691, 25] width 6 height 11
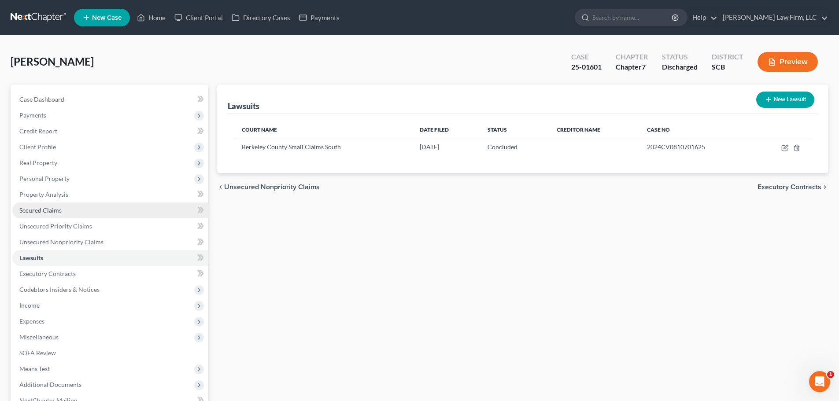
click at [44, 211] on span "Secured Claims" at bounding box center [40, 209] width 42 height 7
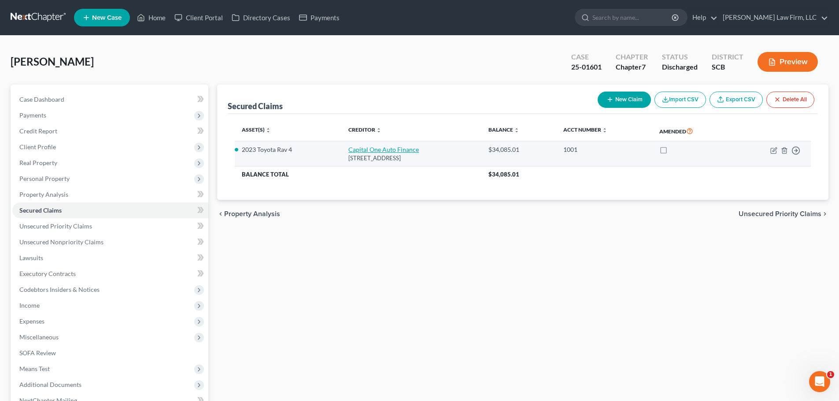
click at [374, 150] on link "Capital One Auto Finance" at bounding box center [383, 149] width 70 height 7
select select "45"
select select "0"
select select "4"
select select "0"
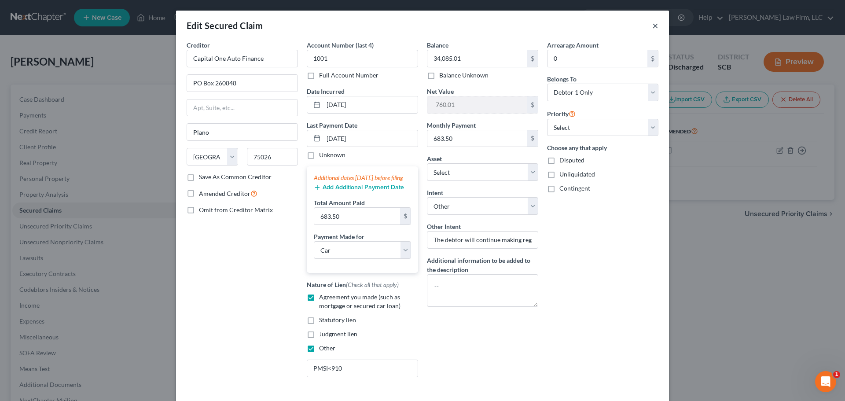
click at [652, 29] on button "×" at bounding box center [655, 25] width 6 height 11
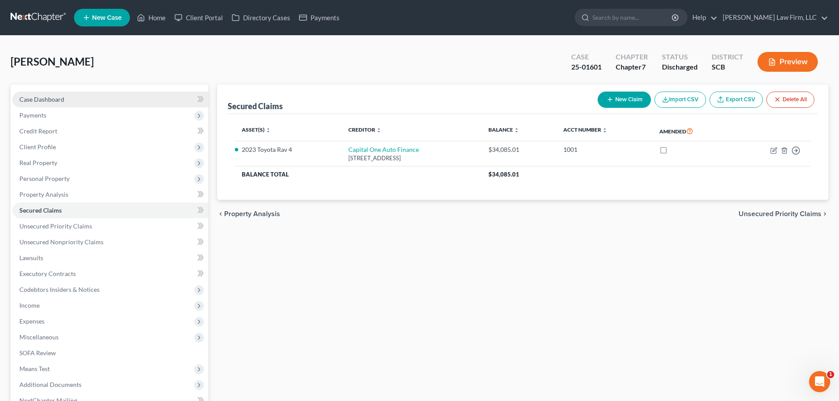
click at [58, 98] on span "Case Dashboard" at bounding box center [41, 99] width 45 height 7
select select "1"
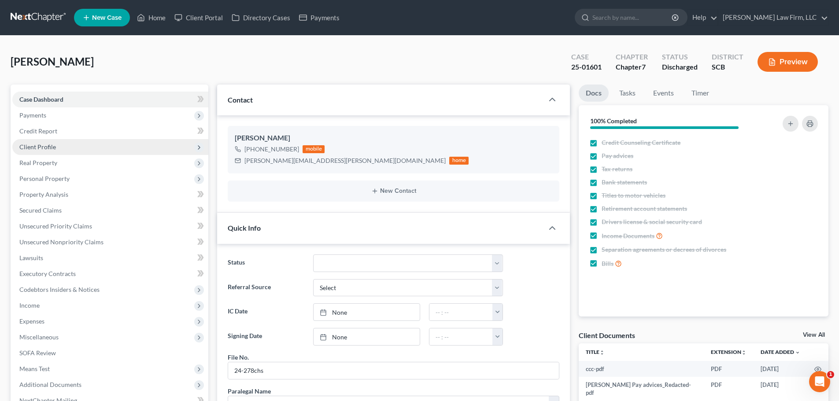
click at [56, 148] on span "Client Profile" at bounding box center [110, 147] width 196 height 16
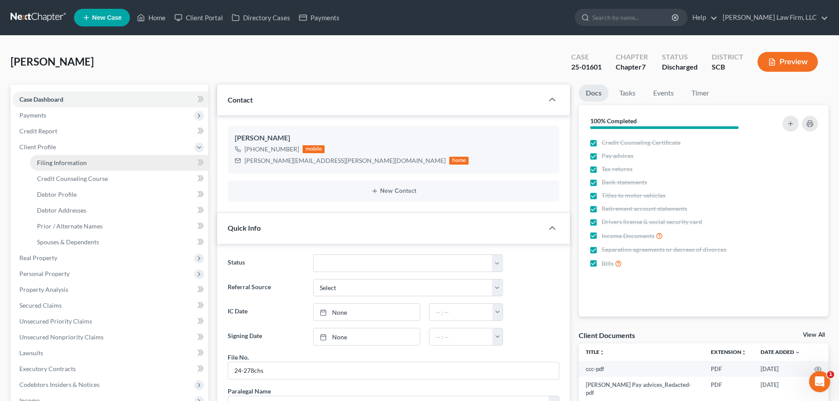
click at [58, 162] on span "Filing Information" at bounding box center [62, 162] width 50 height 7
select select "1"
select select "0"
select select "42"
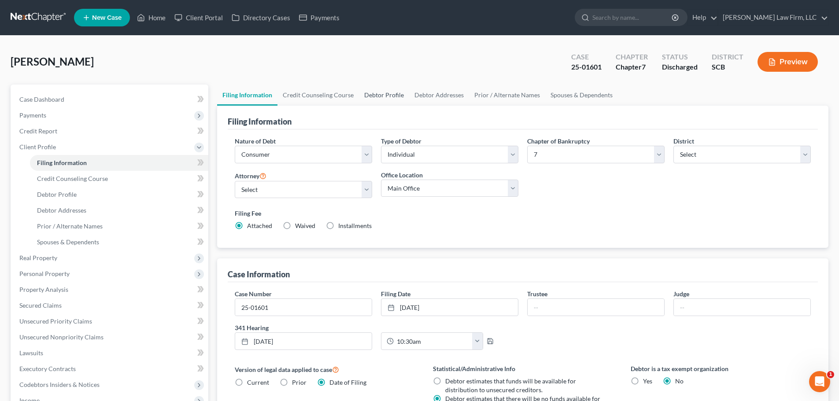
click at [387, 97] on link "Debtor Profile" at bounding box center [384, 95] width 50 height 21
select select "3"
select select "1"
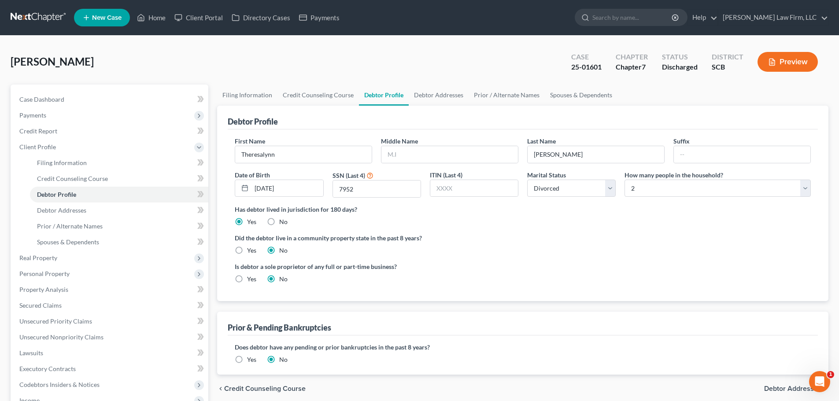
radio input "true"
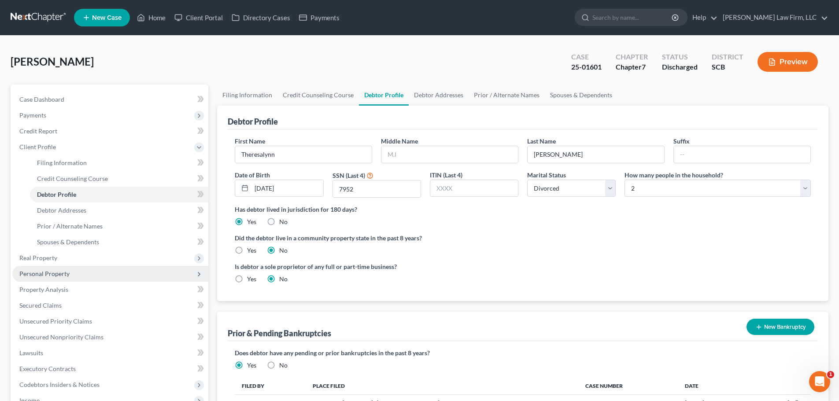
click at [47, 268] on span "Personal Property" at bounding box center [110, 274] width 196 height 16
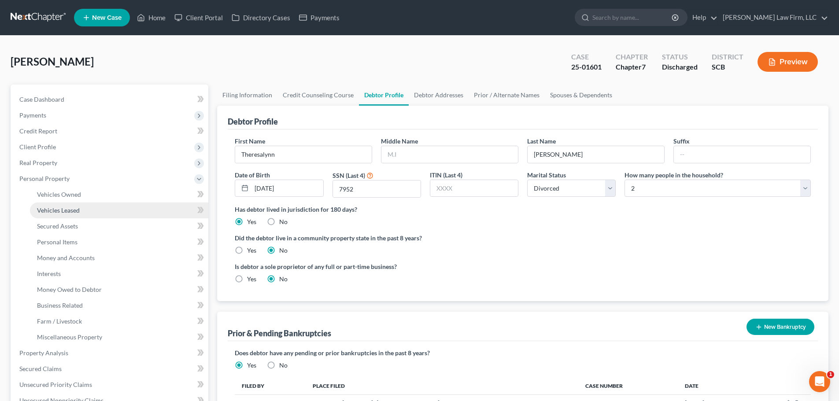
click at [64, 210] on span "Vehicles Leased" at bounding box center [58, 209] width 43 height 7
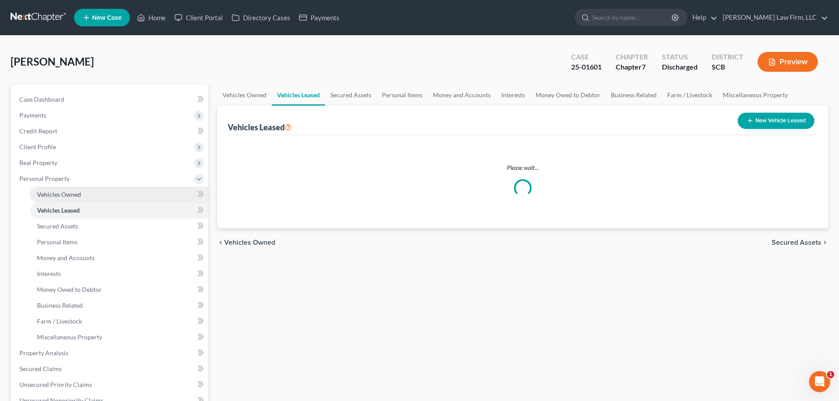
click at [70, 193] on span "Vehicles Owned" at bounding box center [59, 194] width 44 height 7
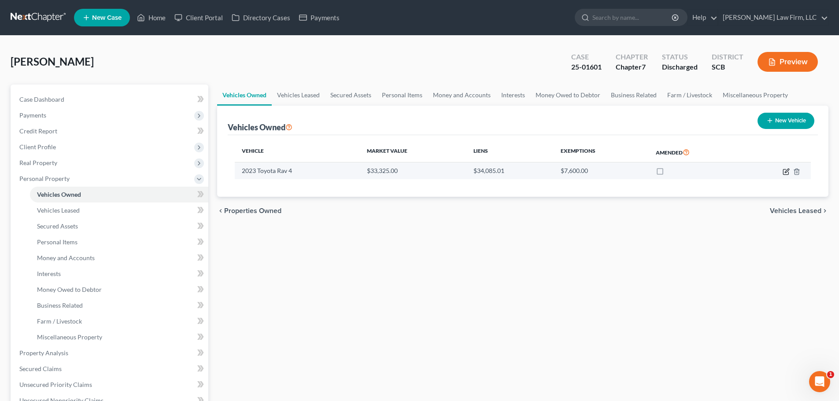
drag, startPoint x: 784, startPoint y: 171, endPoint x: 738, endPoint y: 176, distance: 46.5
click at [785, 171] on icon "button" at bounding box center [785, 171] width 7 height 7
select select "0"
select select "3"
select select "1"
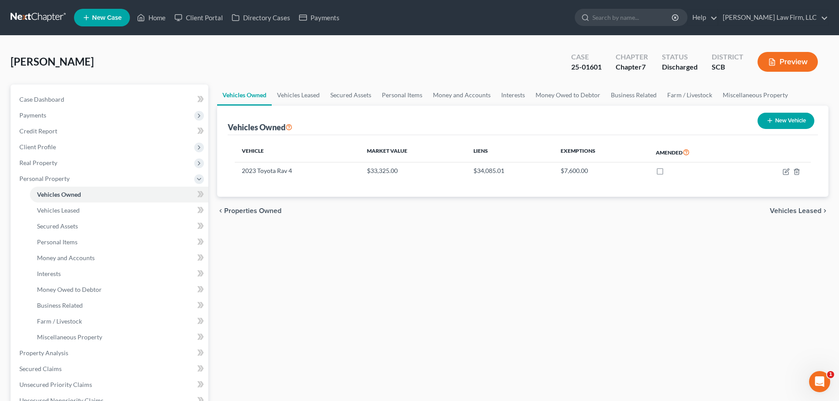
select select "0"
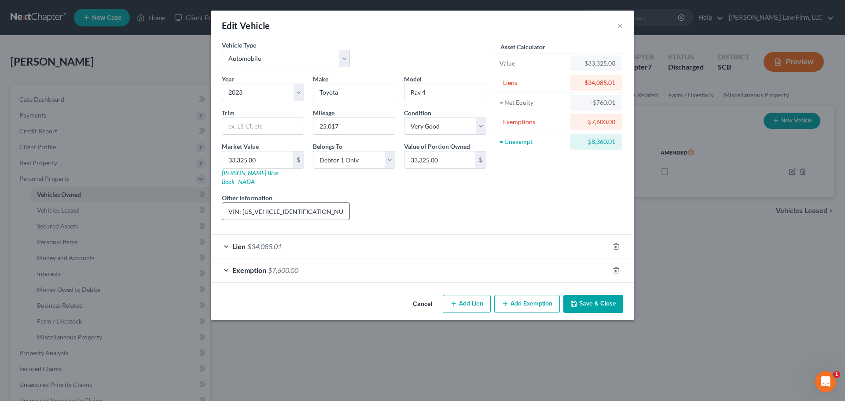
click at [314, 203] on input "VIN: [US_VEHICLE_IDENTIFICATION_NUMBER]" at bounding box center [285, 211] width 127 height 17
click at [579, 295] on button "Save & Close" at bounding box center [594, 304] width 60 height 18
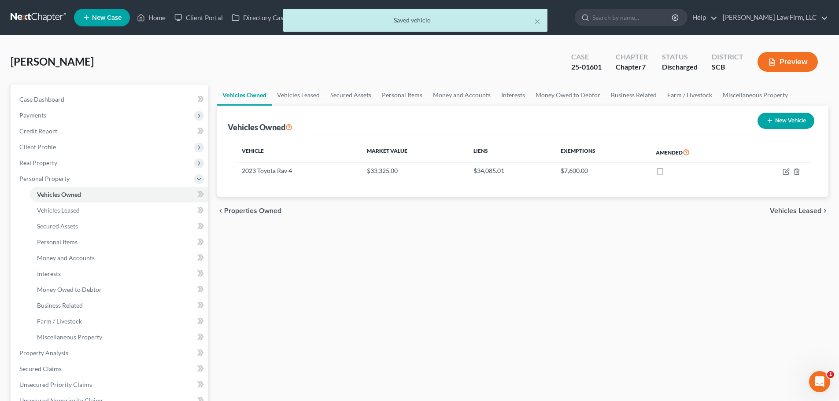
click at [45, 15] on div "× Saved vehicle" at bounding box center [415, 22] width 839 height 27
click at [538, 22] on button "×" at bounding box center [537, 21] width 6 height 11
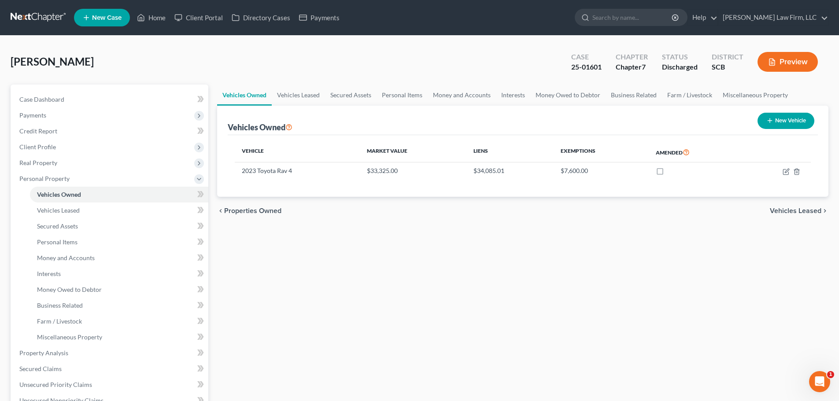
click at [64, 16] on link at bounding box center [39, 18] width 56 height 16
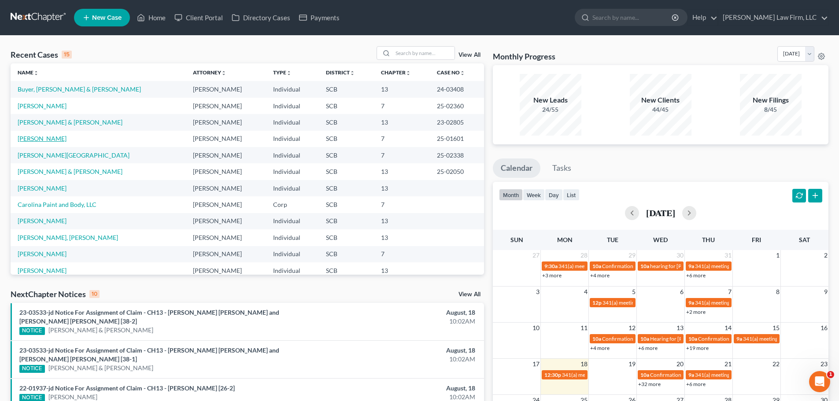
click at [66, 136] on link "[PERSON_NAME]" at bounding box center [42, 138] width 49 height 7
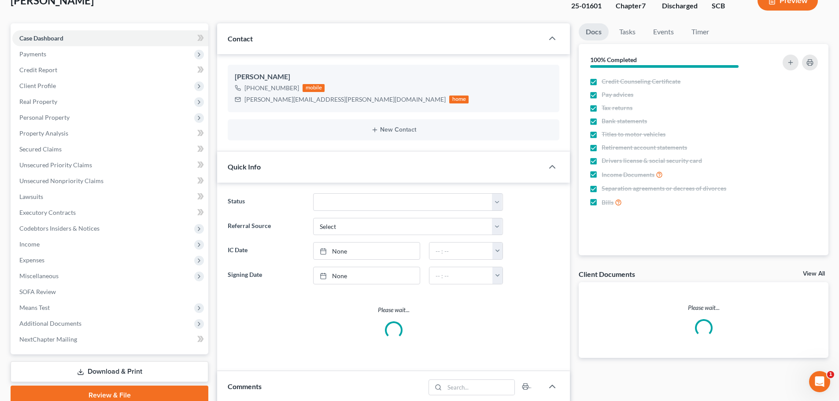
select select "1"
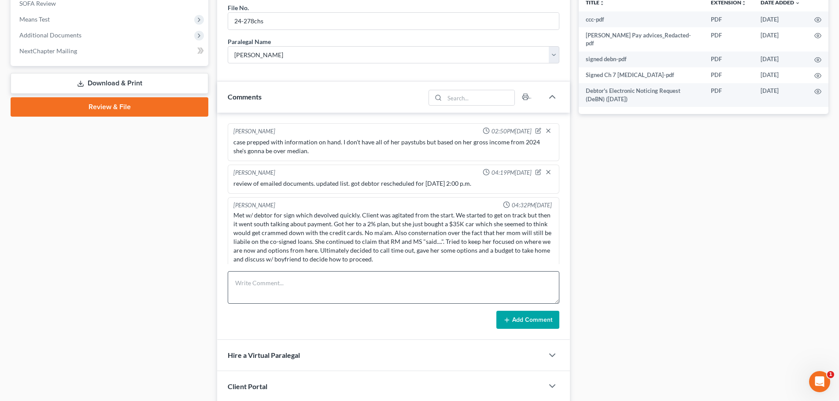
scroll to position [280, 0]
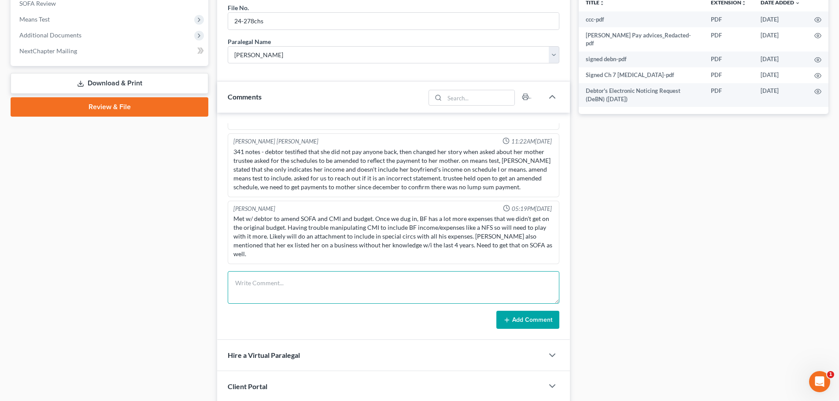
click at [314, 288] on textarea at bounding box center [394, 287] width 332 height 33
type textarea "tc w agent from AIS portfolio services /capital one re car. Faxed over statemen…"
click at [508, 319] on icon at bounding box center [506, 320] width 7 height 7
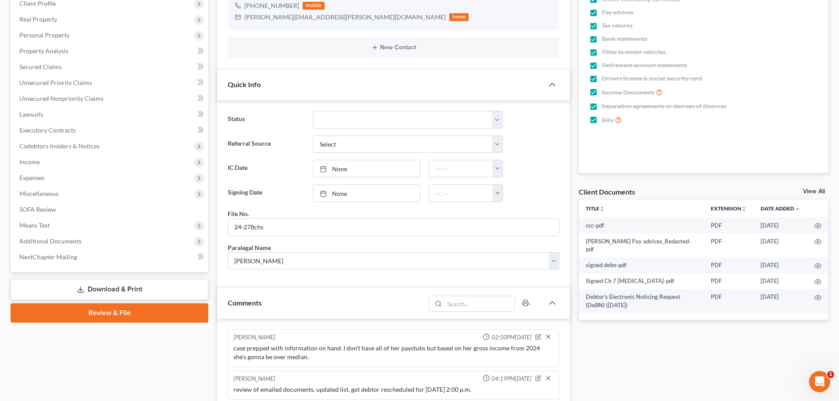
scroll to position [220, 0]
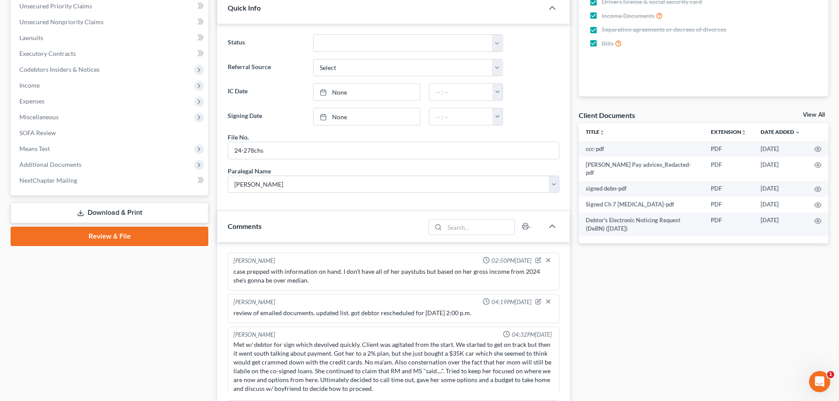
click at [106, 213] on link "Download & Print" at bounding box center [110, 213] width 198 height 21
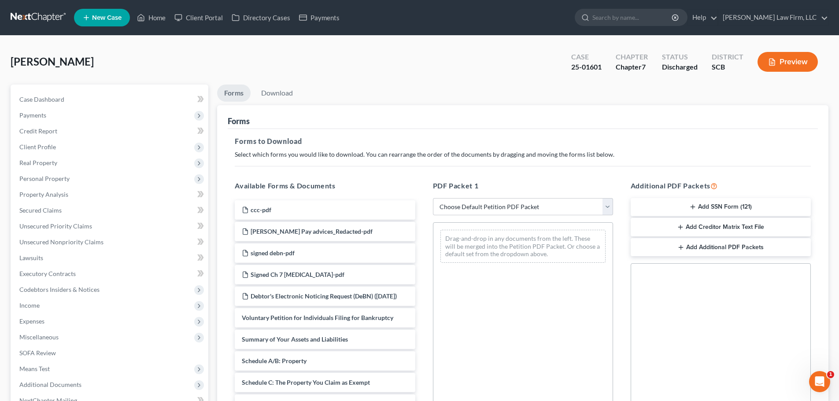
click at [498, 348] on div "Drag-and-drop in any documents from the left. These will be merged into the Pet…" at bounding box center [523, 343] width 180 height 242
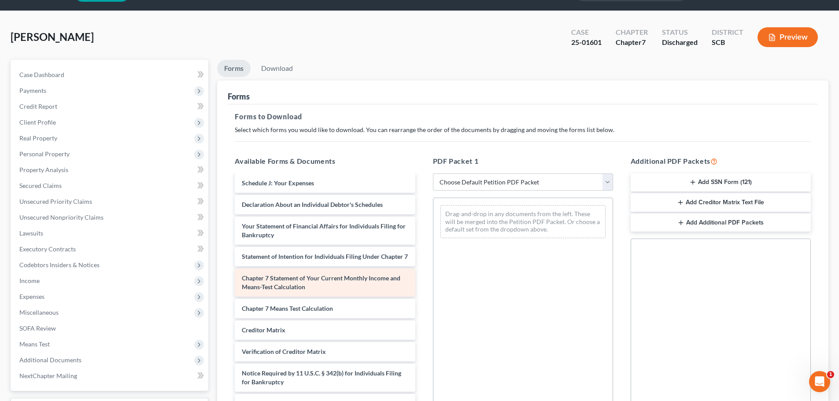
scroll to position [44, 0]
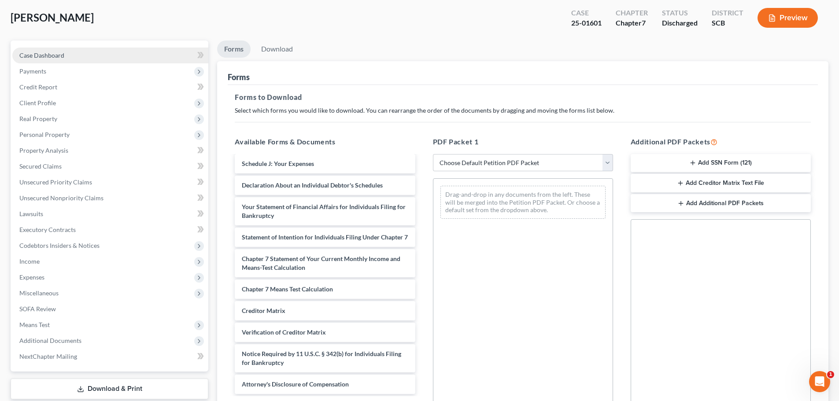
click at [47, 52] on span "Case Dashboard" at bounding box center [41, 55] width 45 height 7
select select "1"
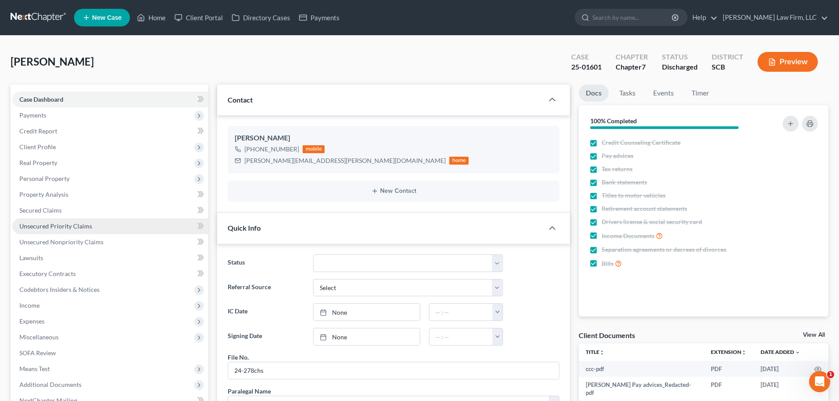
scroll to position [321, 0]
click at [45, 180] on span "Personal Property" at bounding box center [44, 178] width 50 height 7
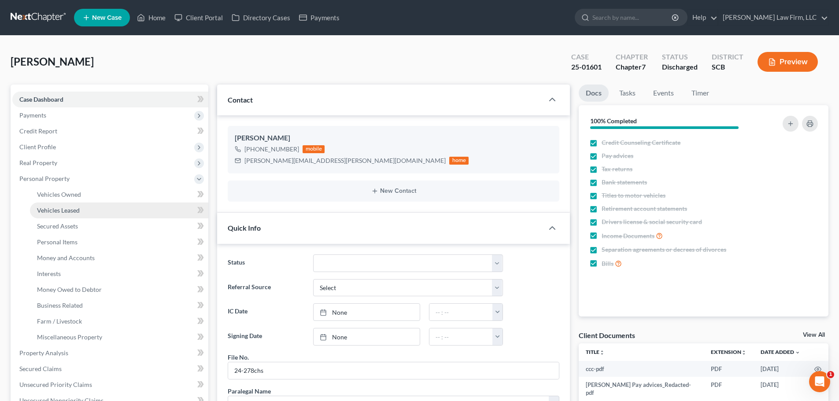
click at [51, 211] on span "Vehicles Leased" at bounding box center [58, 209] width 43 height 7
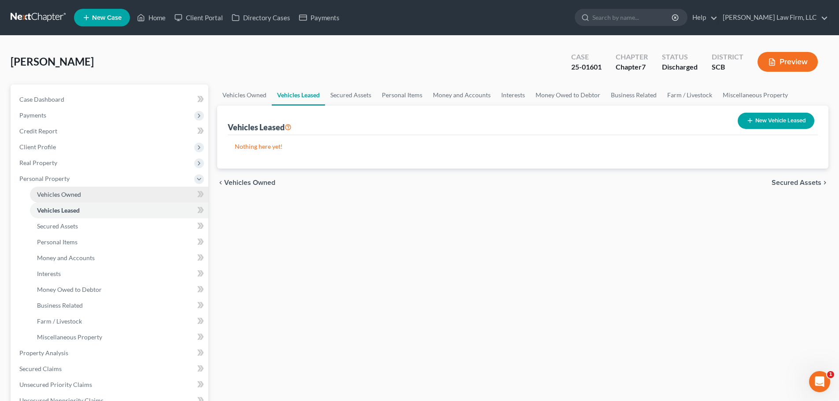
click at [58, 190] on link "Vehicles Owned" at bounding box center [119, 195] width 178 height 16
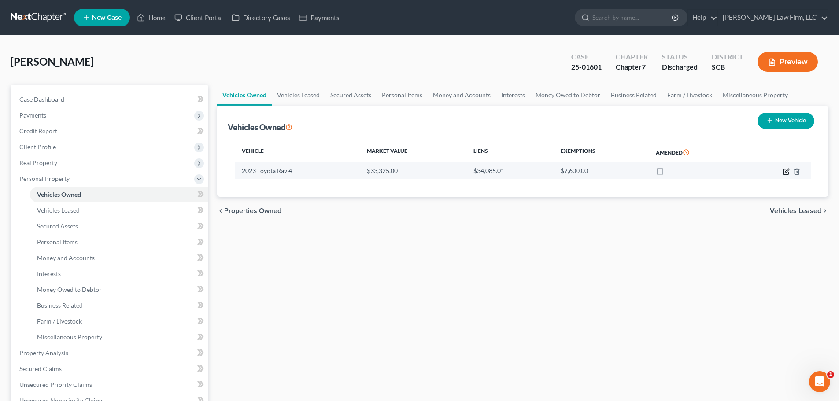
click at [783, 172] on icon "button" at bounding box center [785, 171] width 5 height 5
select select "0"
select select "3"
select select "1"
select select "0"
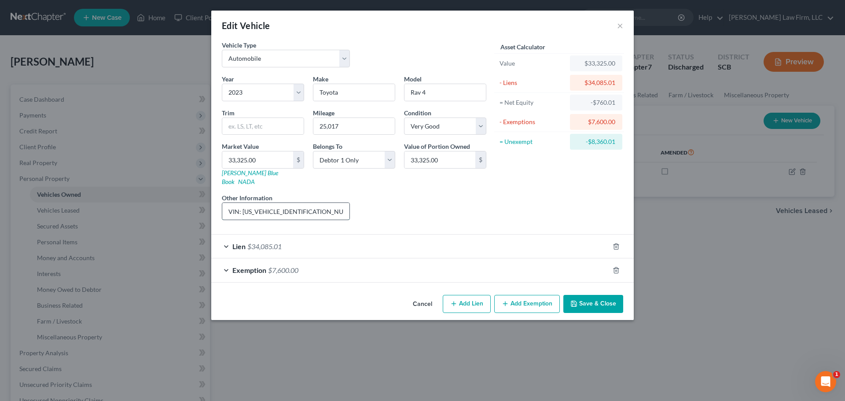
click at [295, 204] on input "VIN: 2T3W1RFV2PW248741" at bounding box center [285, 211] width 127 height 17
click at [420, 296] on button "Cancel" at bounding box center [422, 305] width 33 height 18
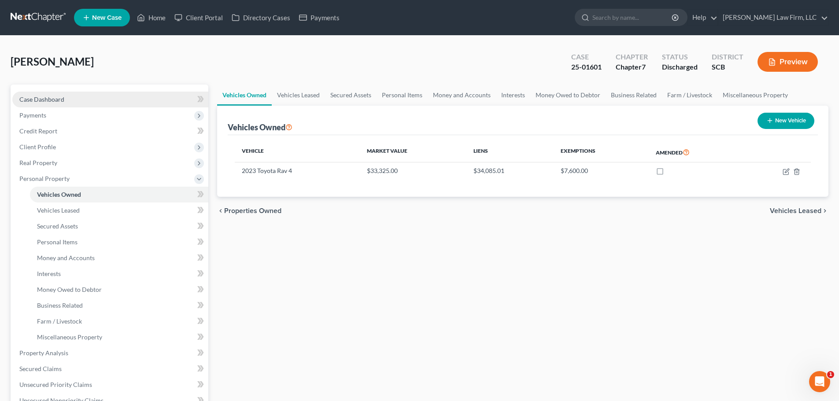
click at [57, 103] on span "Case Dashboard" at bounding box center [41, 99] width 45 height 7
select select "1"
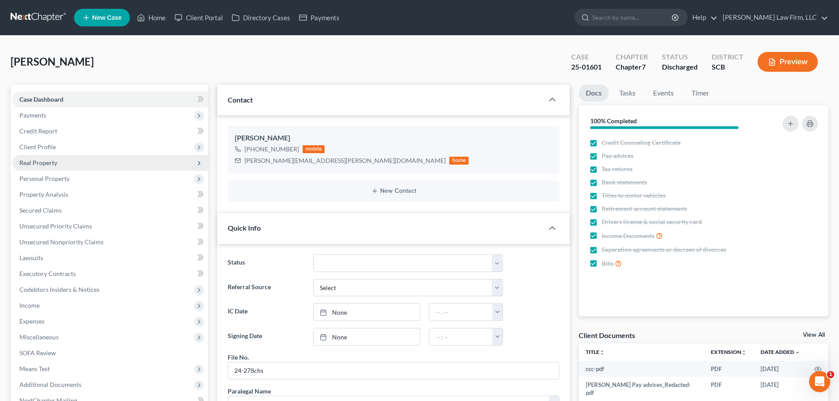
scroll to position [321, 0]
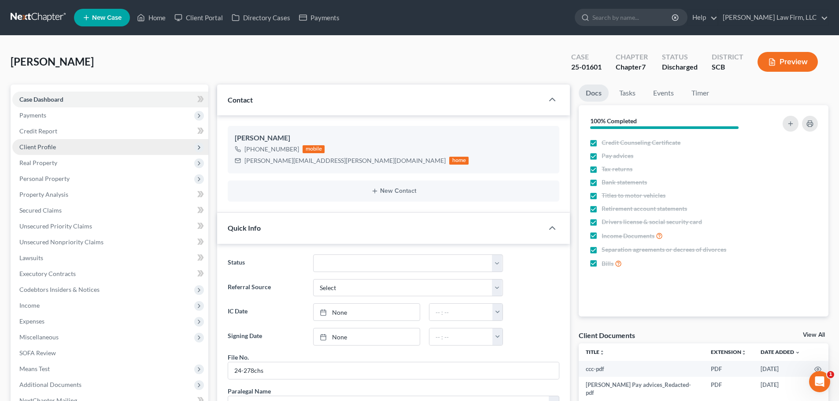
click at [48, 149] on span "Client Profile" at bounding box center [37, 146] width 37 height 7
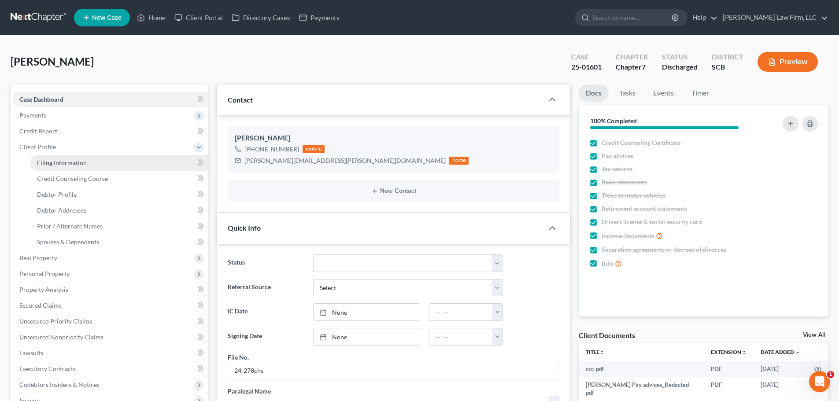
click at [52, 166] on span "Filing Information" at bounding box center [62, 162] width 50 height 7
select select "1"
select select "0"
select select "42"
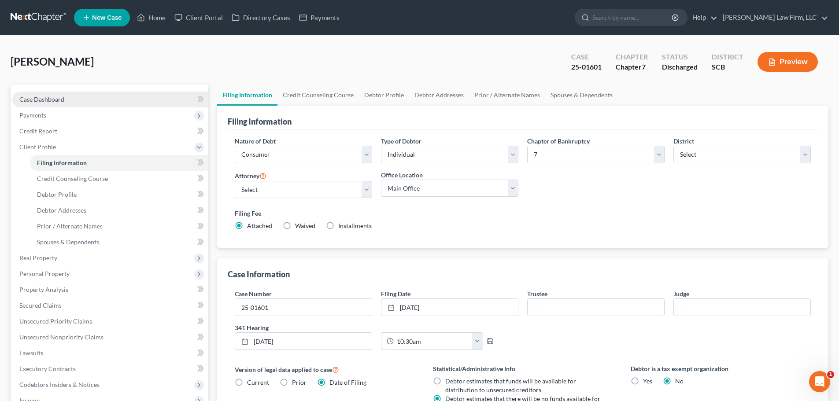
click at [47, 101] on span "Case Dashboard" at bounding box center [41, 99] width 45 height 7
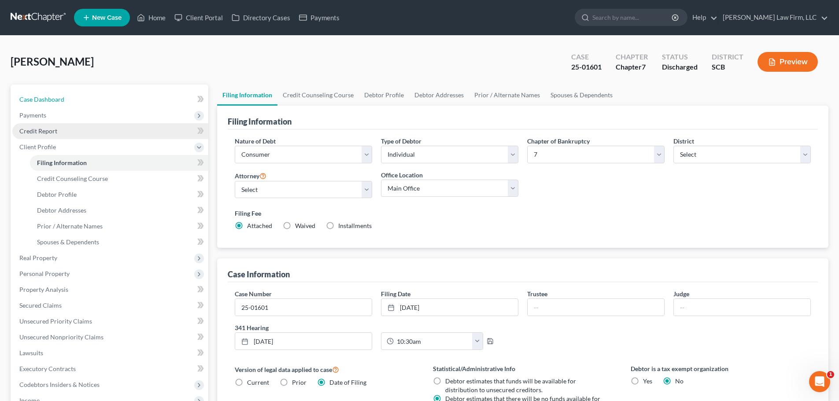
select select "1"
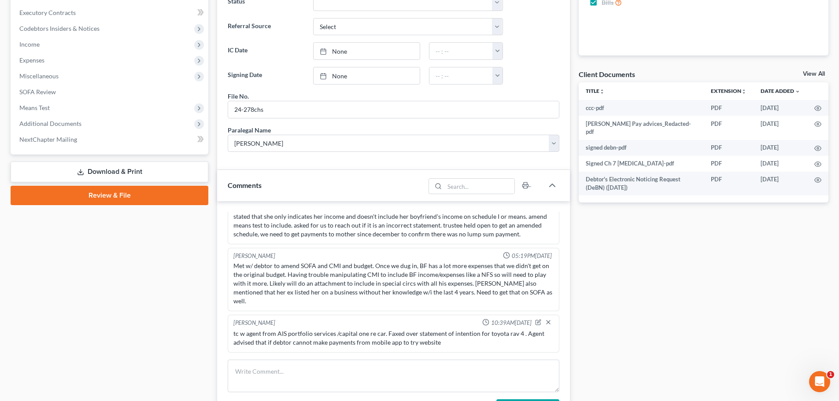
scroll to position [264, 0]
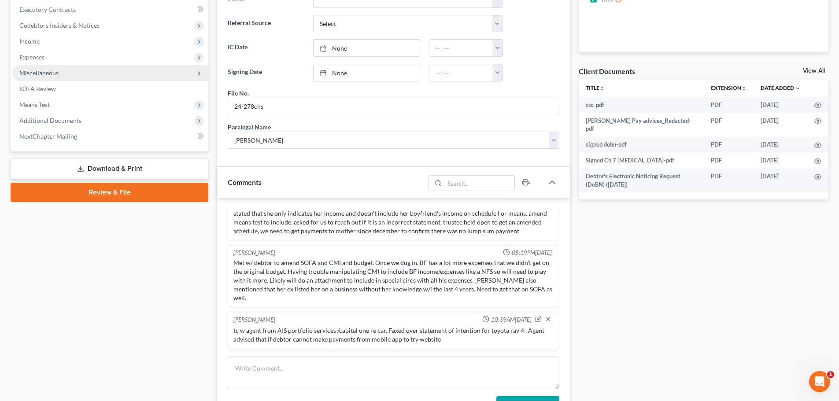
click at [53, 70] on span "Miscellaneous" at bounding box center [38, 72] width 39 height 7
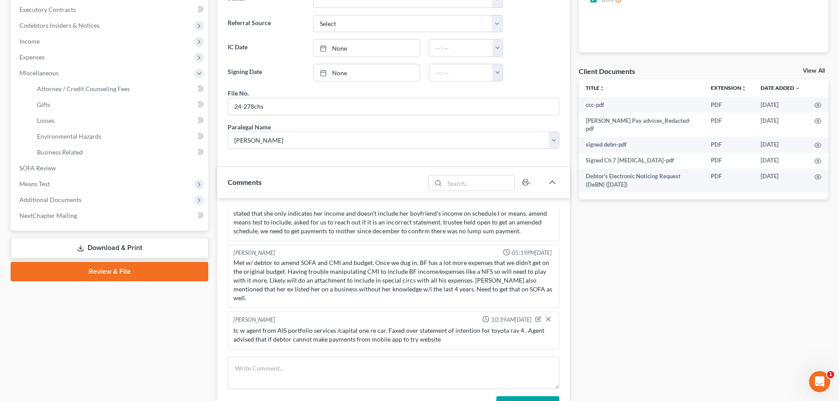
click at [121, 248] on link "Download & Print" at bounding box center [110, 248] width 198 height 21
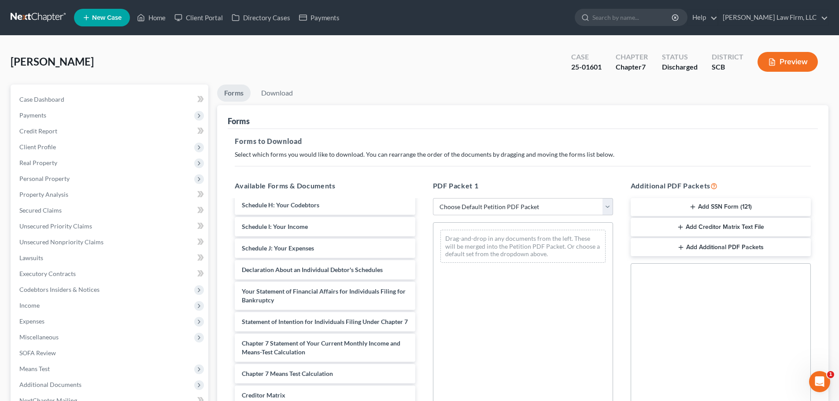
scroll to position [308, 0]
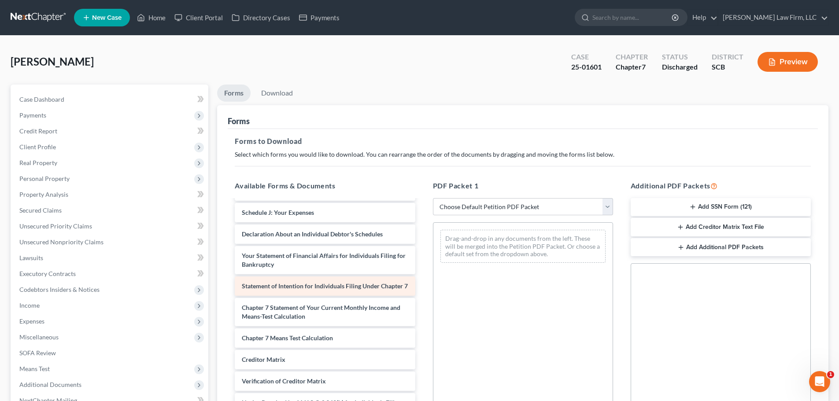
click at [422, 299] on div "ccc-pdf Nussbaum Pay advices_Redacted-pdf signed debn-pdf Signed Ch 7 Retainer-…" at bounding box center [325, 167] width 194 height 551
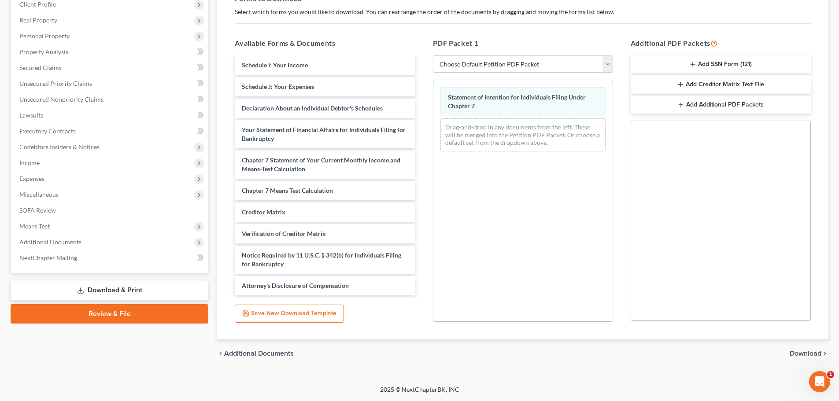
click at [807, 354] on span "Download" at bounding box center [805, 353] width 32 height 7
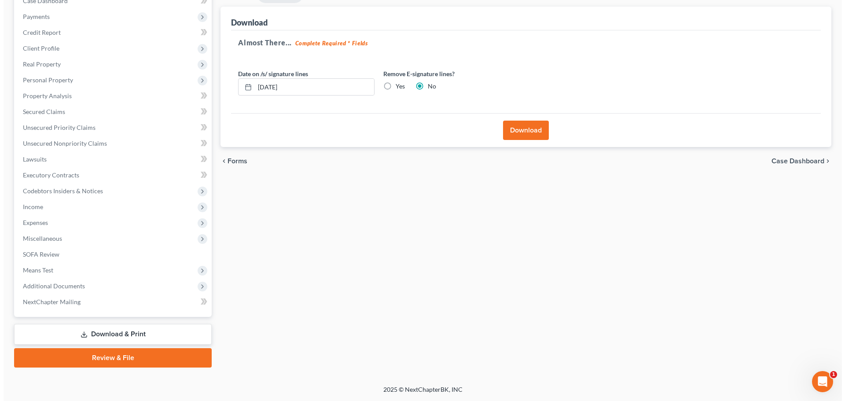
scroll to position [99, 0]
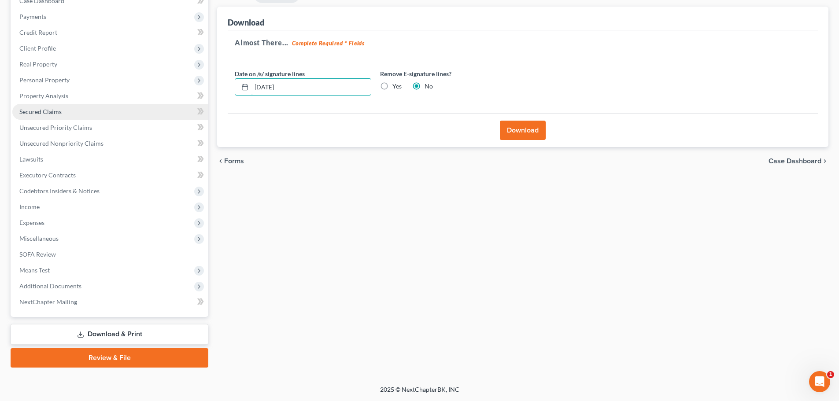
drag, startPoint x: 350, startPoint y: 83, endPoint x: 127, endPoint y: 108, distance: 224.7
click at [143, 108] on div "Petition Navigation Case Dashboard Payments Invoices Payments Payments Credit R…" at bounding box center [419, 177] width 826 height 382
type input "04/29/2025"
click at [520, 132] on button "Download" at bounding box center [523, 130] width 46 height 19
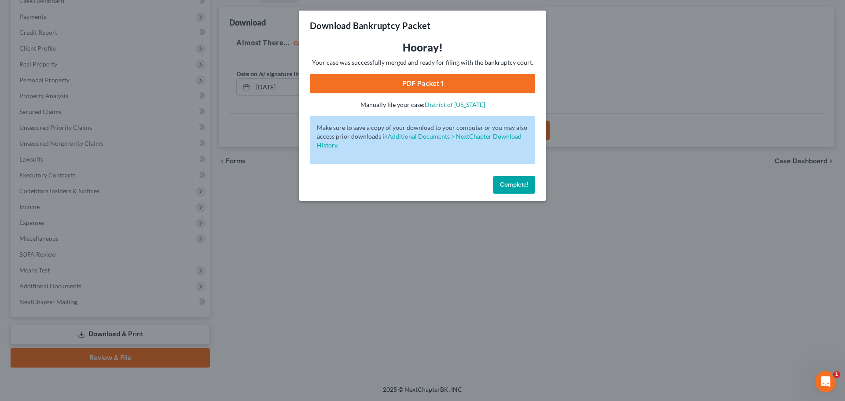
click at [456, 76] on link "PDF Packet 1" at bounding box center [422, 83] width 225 height 19
click at [512, 185] on span "Complete!" at bounding box center [514, 184] width 28 height 7
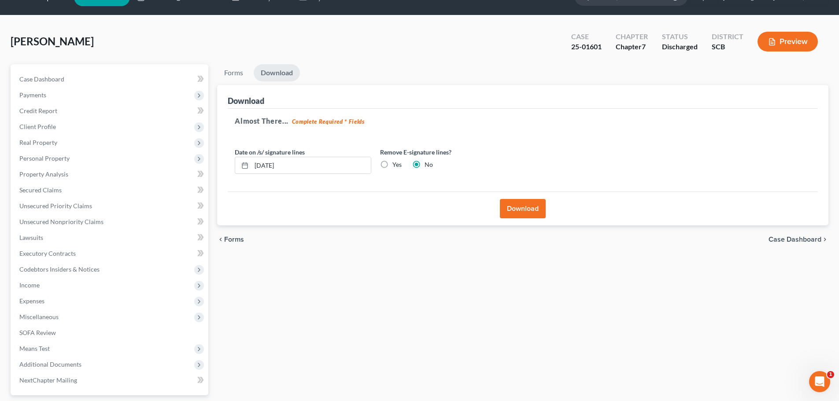
scroll to position [0, 0]
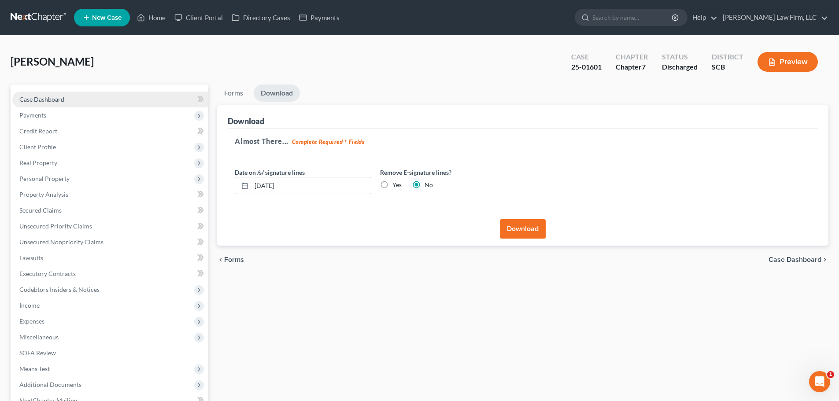
click at [52, 100] on span "Case Dashboard" at bounding box center [41, 99] width 45 height 7
select select "1"
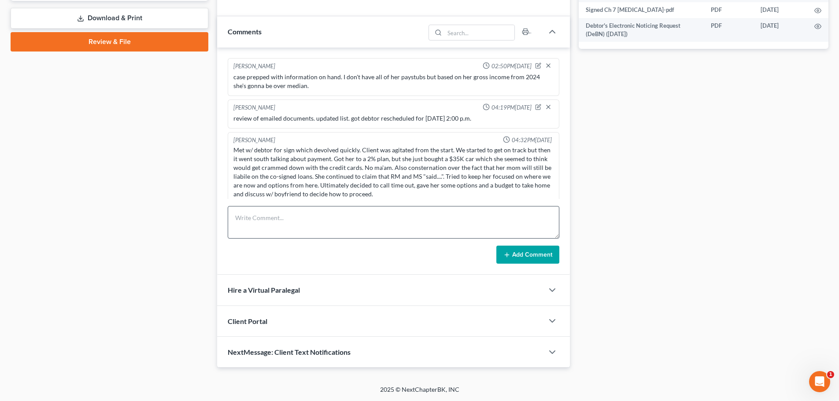
scroll to position [321, 0]
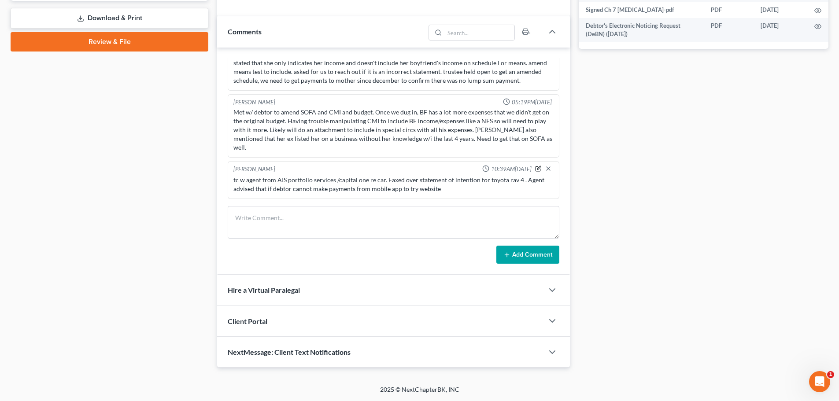
click at [535, 169] on icon "button" at bounding box center [538, 169] width 6 height 6
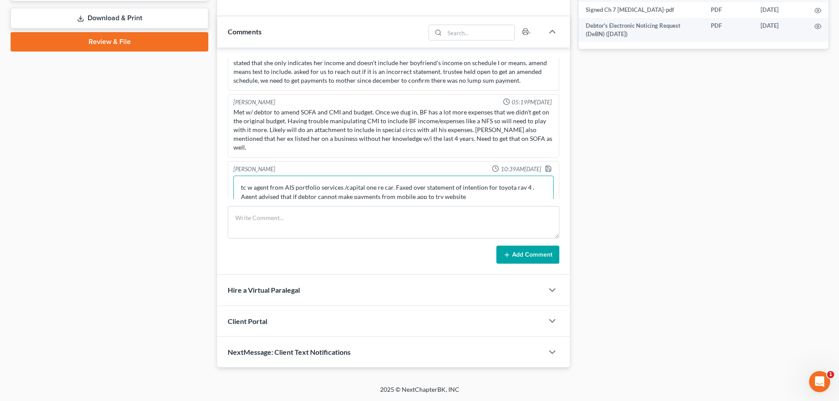
click at [483, 185] on textarea "tc w agent from AIS portfolio services /capital one re car. Faxed over statemen…" at bounding box center [393, 192] width 320 height 33
type textarea "tc w agent from AIS portfolio services /capital one re car. Faxed over statemen…"
click at [545, 168] on icon "button" at bounding box center [548, 168] width 7 height 7
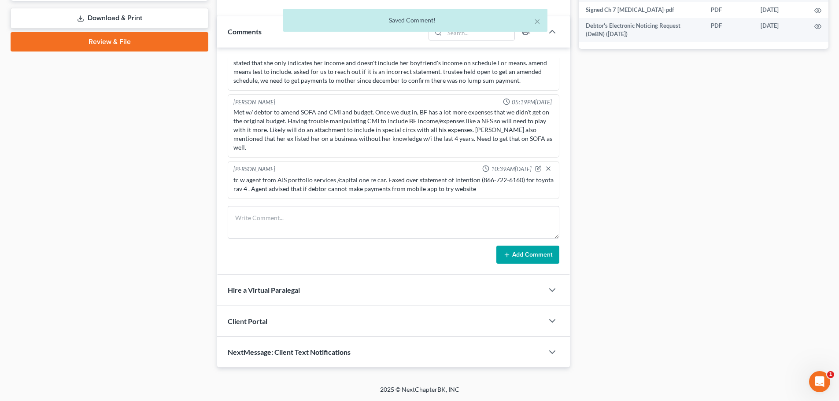
scroll to position [18, 0]
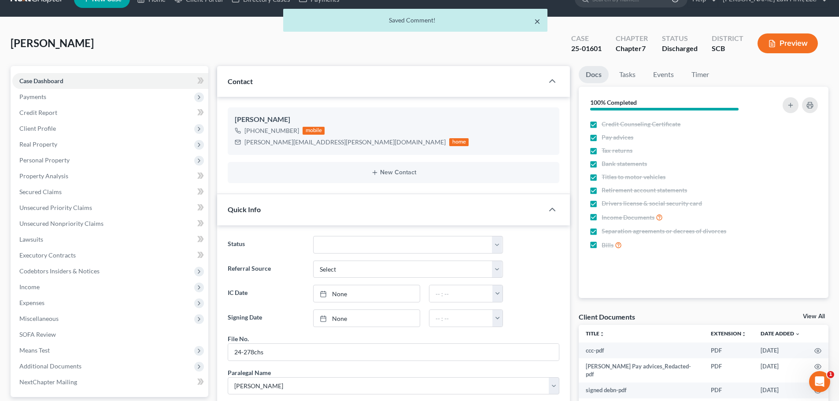
drag, startPoint x: 535, startPoint y: 19, endPoint x: 365, endPoint y: 4, distance: 170.6
click at [535, 19] on button "×" at bounding box center [537, 21] width 6 height 11
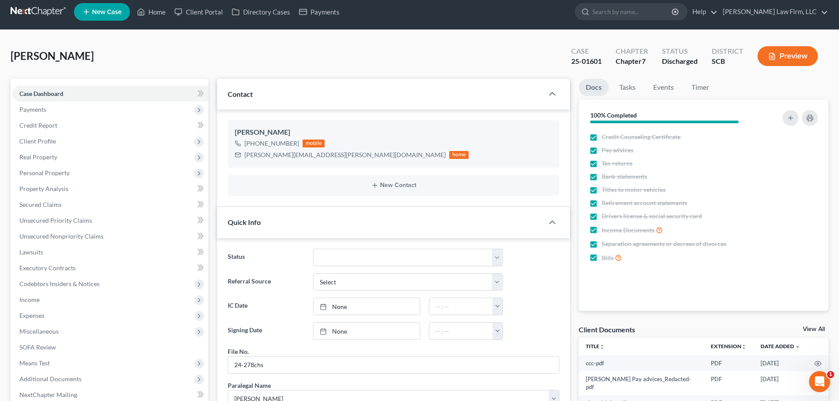
scroll to position [0, 0]
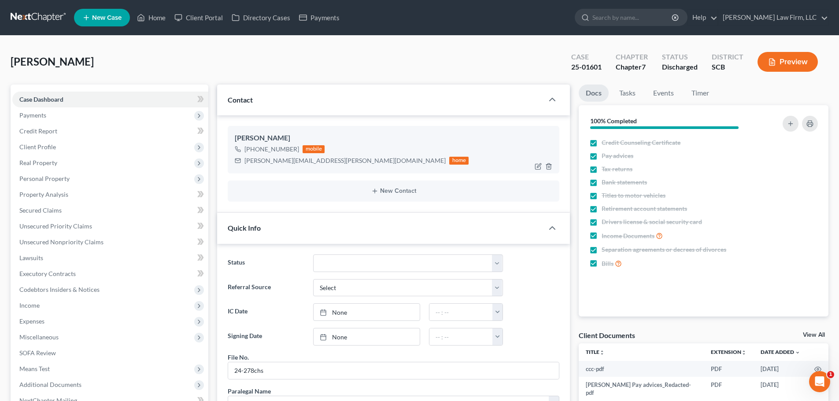
click at [310, 163] on div "Theresa.nussbaum@gmail.com" at bounding box center [344, 160] width 201 height 9
copy div "Theresa.nussbaum@gmail.com"
click at [35, 17] on link at bounding box center [39, 18] width 56 height 16
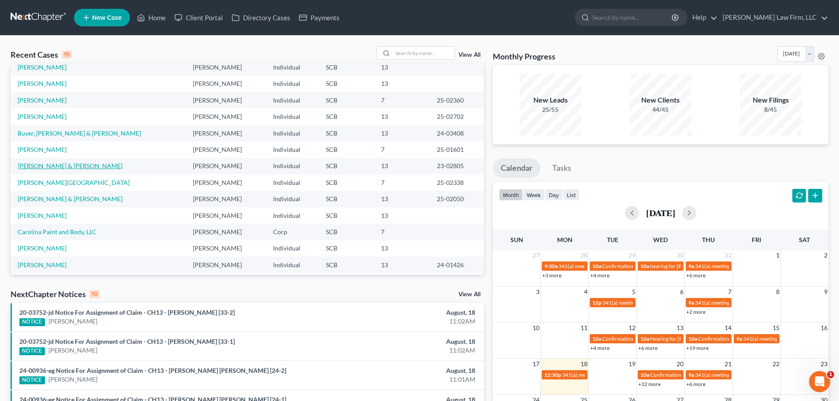
scroll to position [60, 0]
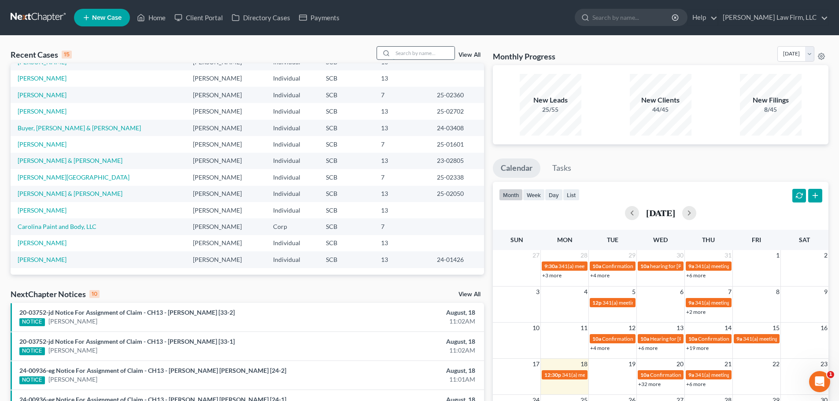
click at [445, 50] on input "search" at bounding box center [424, 53] width 62 height 13
type input "[PERSON_NAME]"
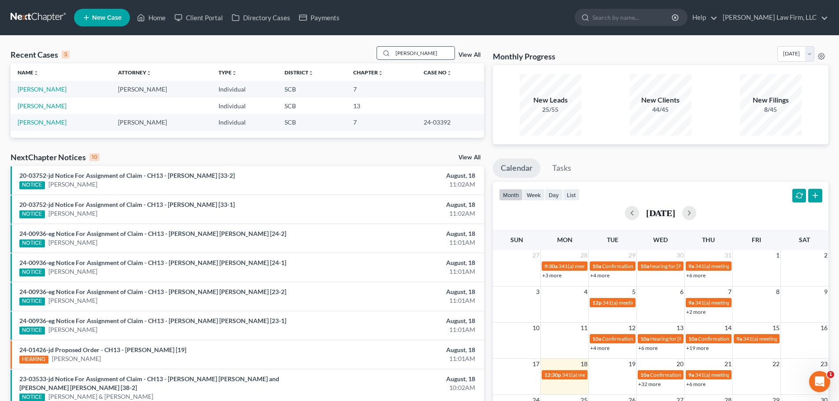
scroll to position [0, 0]
click at [43, 90] on link "[PERSON_NAME]" at bounding box center [42, 88] width 49 height 7
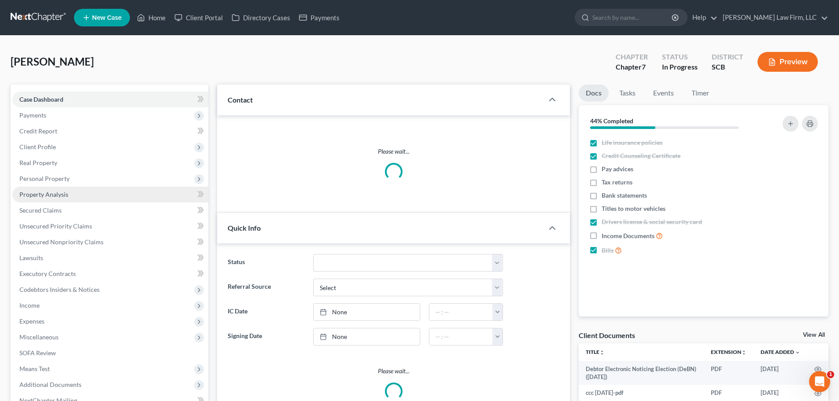
scroll to position [240, 0]
select select "1"
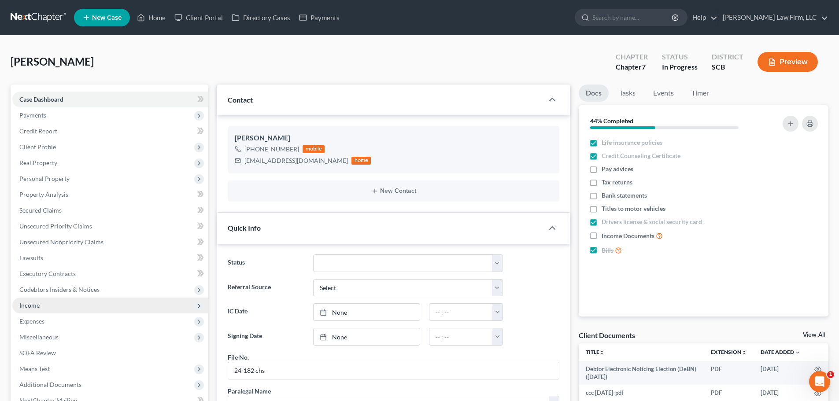
click at [34, 302] on span "Income" at bounding box center [29, 305] width 20 height 7
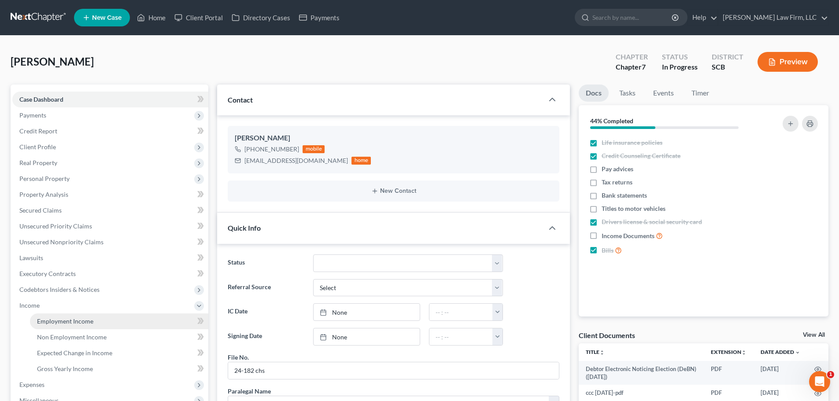
click at [62, 322] on span "Employment Income" at bounding box center [65, 320] width 56 height 7
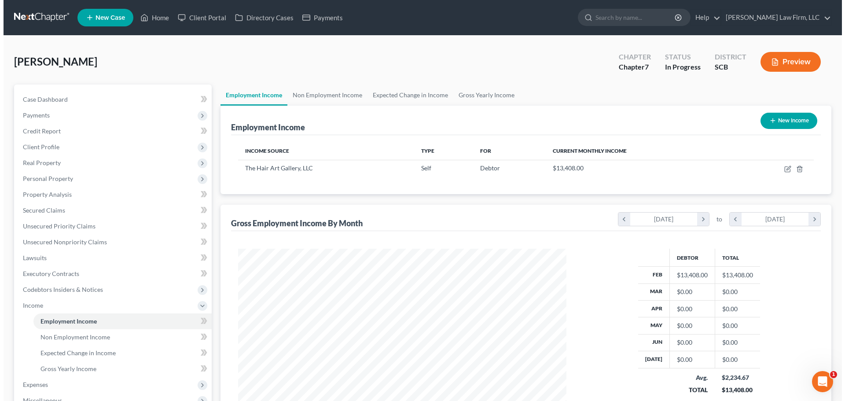
scroll to position [88, 0]
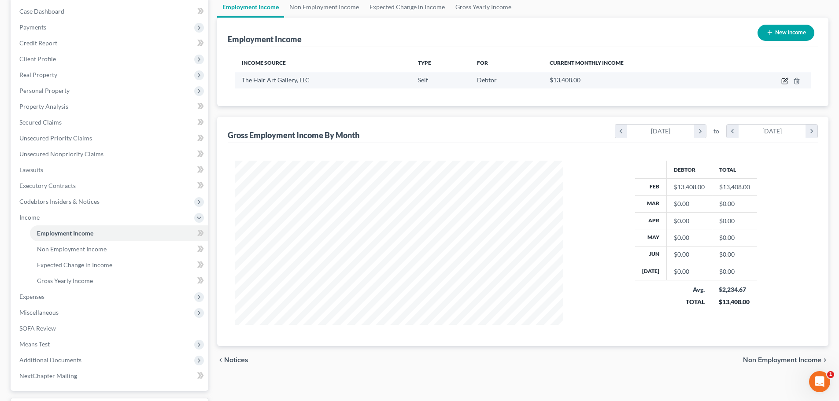
click at [785, 80] on icon "button" at bounding box center [784, 80] width 7 height 7
select select "1"
select select "42"
select select "0"
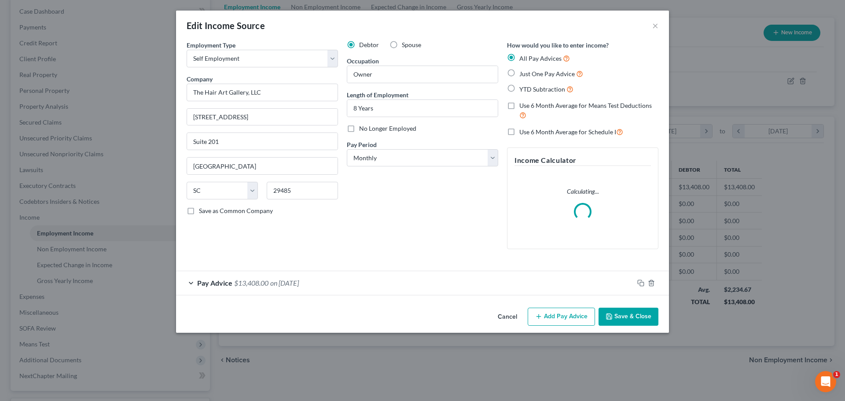
scroll to position [166, 349]
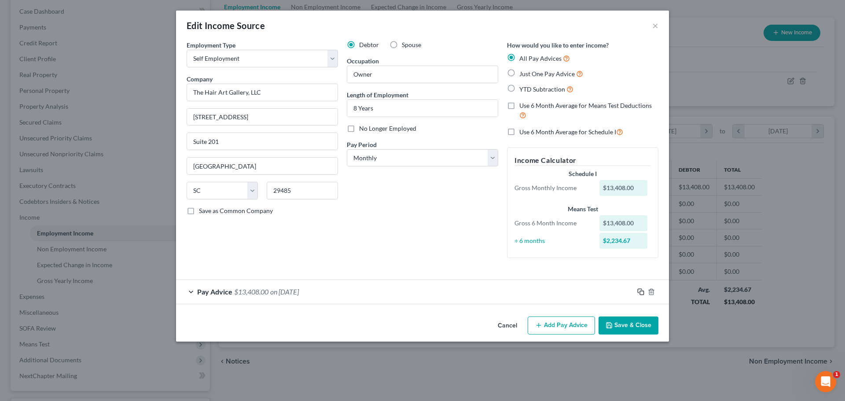
click at [641, 290] on icon "button" at bounding box center [641, 291] width 7 height 7
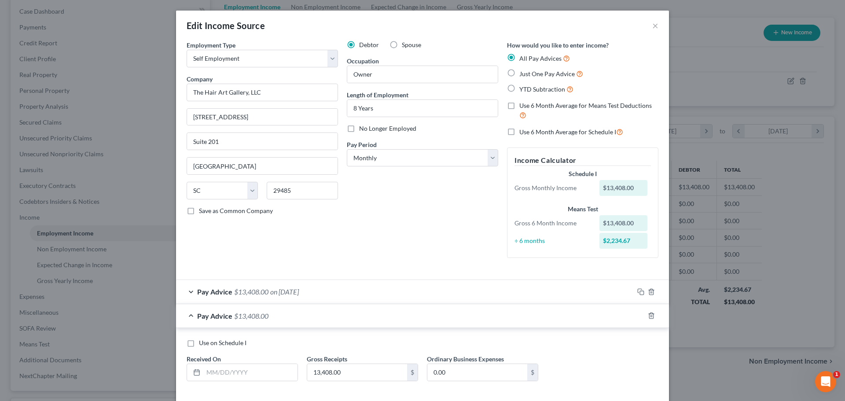
click at [581, 288] on div "Pay Advice $13,408.00 on [DATE]" at bounding box center [405, 291] width 458 height 23
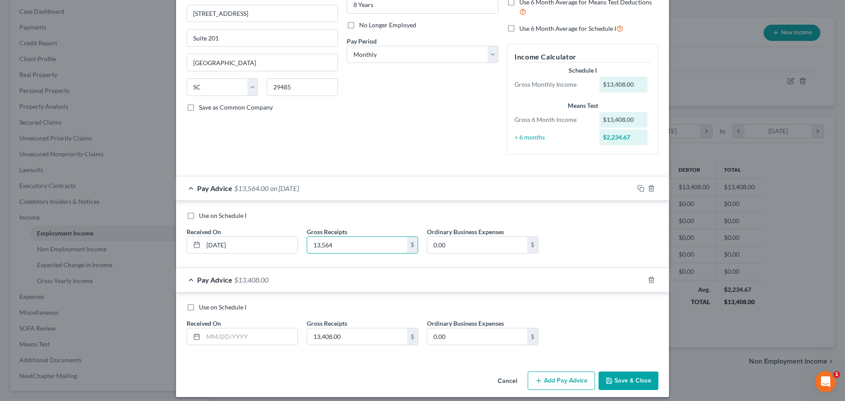
scroll to position [110, 0]
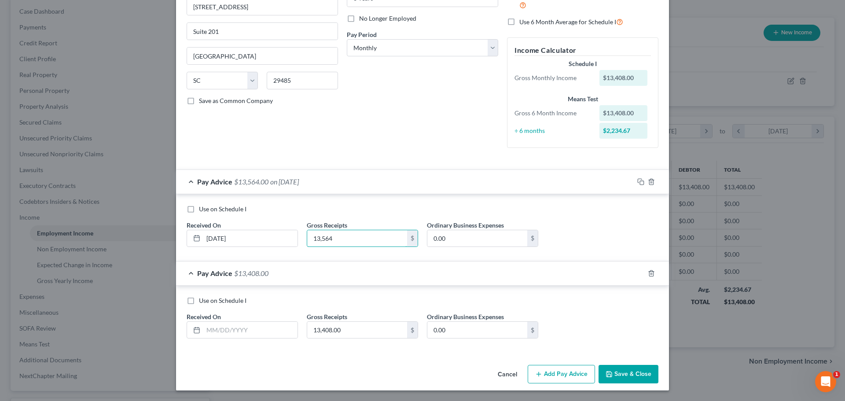
type input "13,564"
click at [323, 333] on input "13,408.00" at bounding box center [357, 330] width 100 height 17
click at [275, 325] on input "text" at bounding box center [250, 330] width 94 height 17
type input "3/1/25"
type input "15,322.28"
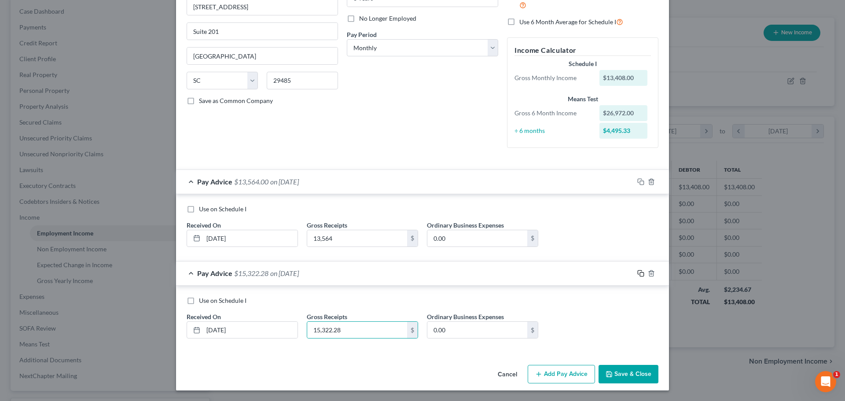
click at [638, 272] on icon "button" at bounding box center [641, 273] width 7 height 7
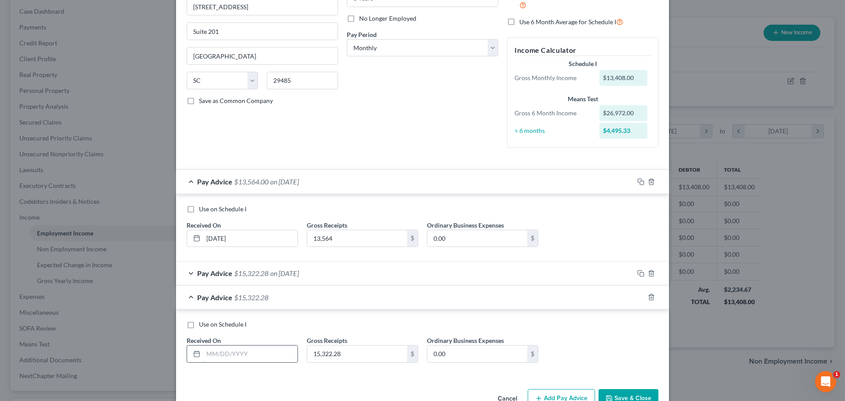
click at [263, 358] on input "text" at bounding box center [250, 354] width 94 height 17
type input "4/1/25"
click at [338, 352] on input "15,322.28" at bounding box center [357, 354] width 100 height 17
type input "15,817.25"
click at [640, 299] on icon "button" at bounding box center [641, 297] width 7 height 7
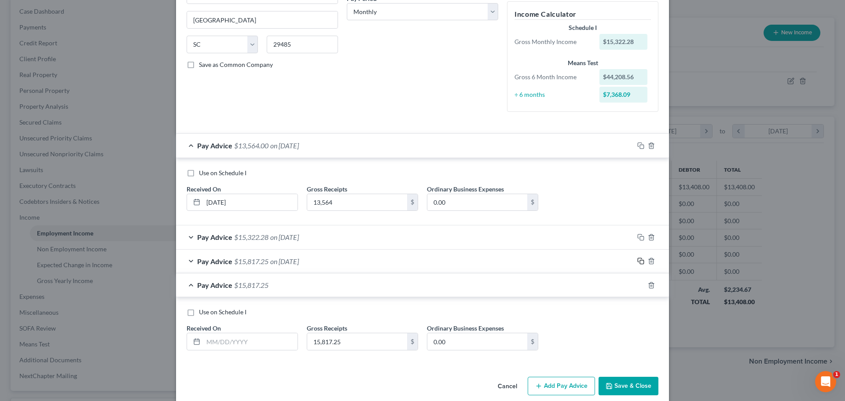
scroll to position [158, 0]
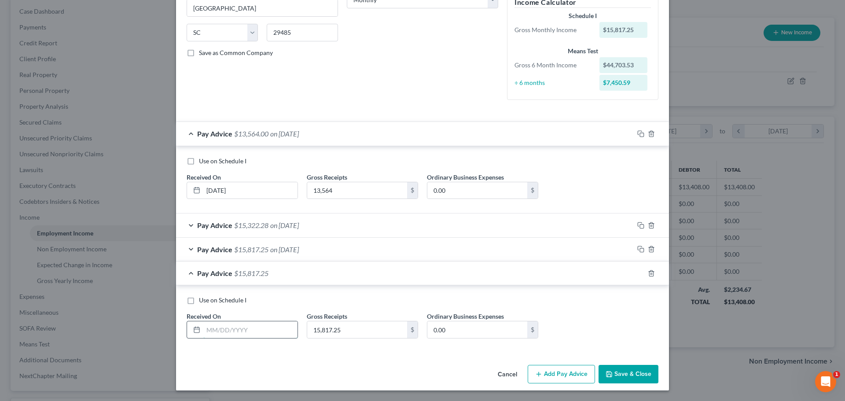
click at [237, 328] on input "text" at bounding box center [250, 329] width 94 height 17
type input "17988.00"
drag, startPoint x: 252, startPoint y: 330, endPoint x: 103, endPoint y: 351, distance: 150.3
click at [112, 348] on div "Edit Income Source × Employment Type * Select Full or Part Time Employment Self…" at bounding box center [422, 200] width 845 height 401
type input "5/1/25"
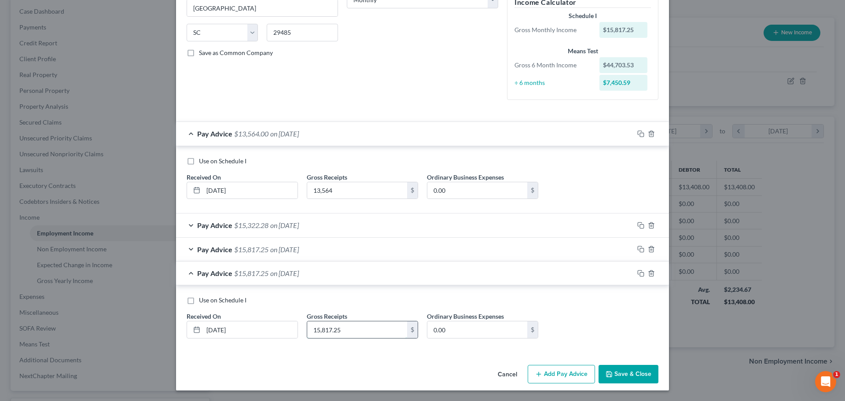
click at [385, 332] on input "15,817.25" at bounding box center [357, 329] width 100 height 17
type input "17,988"
click at [638, 270] on icon "button" at bounding box center [640, 272] width 4 height 4
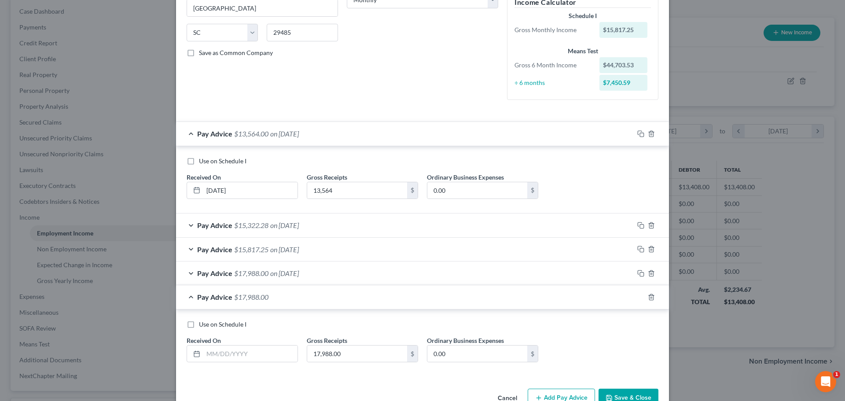
scroll to position [182, 0]
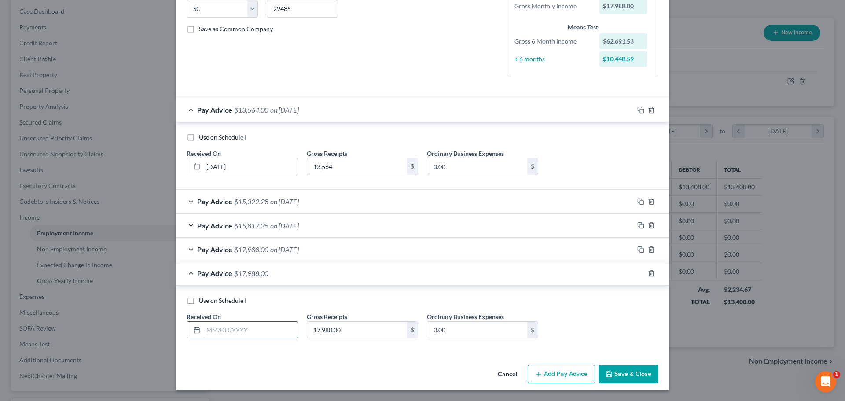
click at [225, 334] on input "text" at bounding box center [250, 330] width 94 height 17
type input "6/1/25"
click at [336, 334] on input "17,988.00" at bounding box center [357, 330] width 100 height 17
type input "14,128.17"
click at [638, 273] on icon "button" at bounding box center [641, 273] width 7 height 7
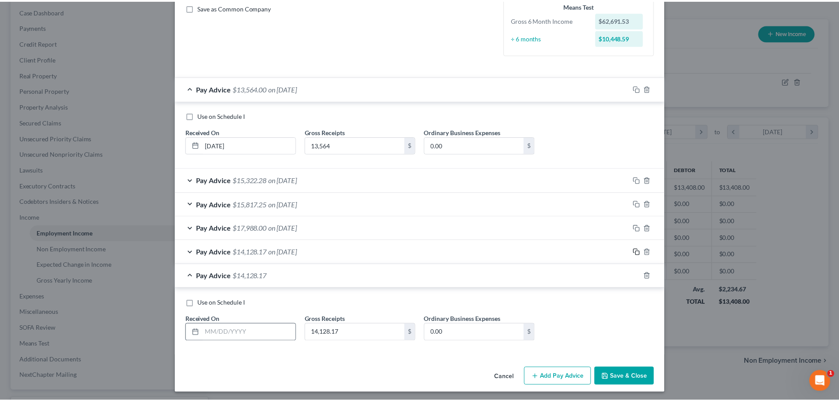
scroll to position [206, 0]
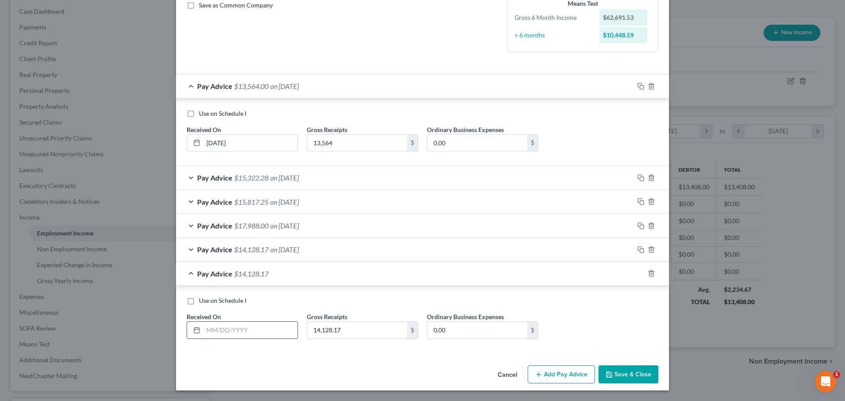
click at [265, 326] on input "text" at bounding box center [250, 330] width 94 height 17
type input "7/1/25"
click at [332, 332] on input "14,128.17" at bounding box center [357, 330] width 100 height 17
type input "9,528"
click at [608, 372] on icon "button" at bounding box center [609, 374] width 5 height 5
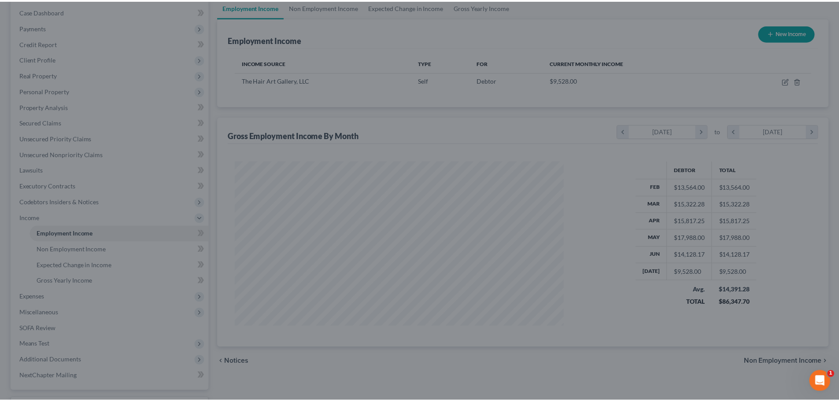
scroll to position [440114, 439932]
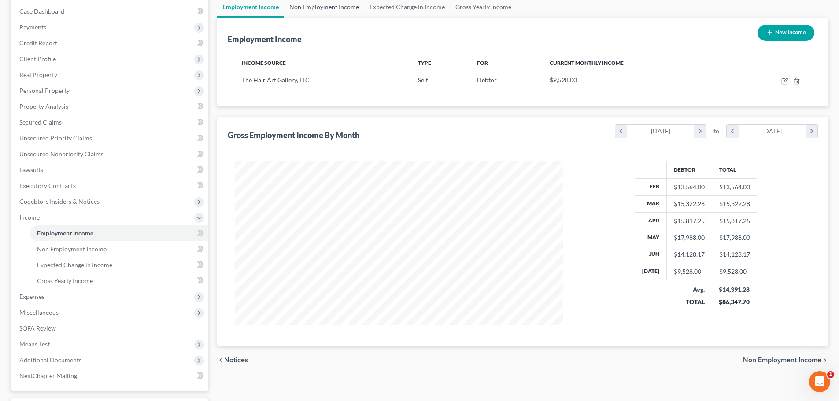
click at [348, 4] on link "Non Employment Income" at bounding box center [324, 6] width 80 height 21
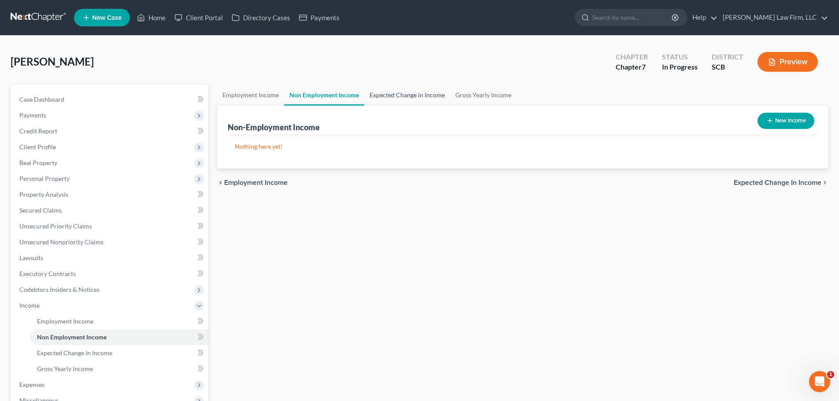
click at [390, 93] on link "Expected Change in Income" at bounding box center [407, 95] width 86 height 21
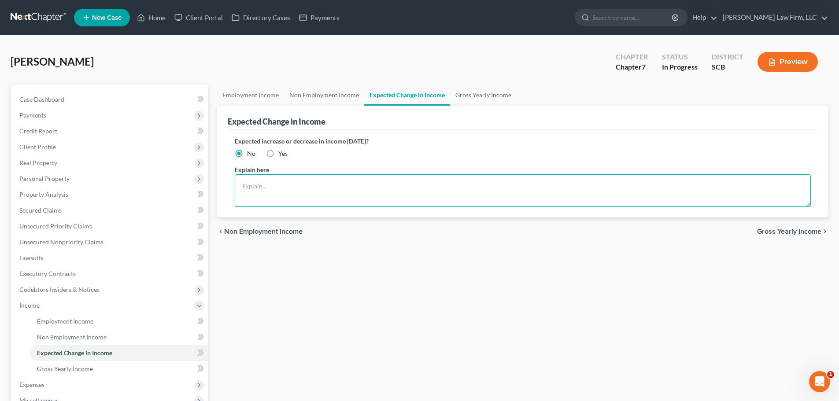
click at [410, 182] on textarea at bounding box center [523, 190] width 576 height 33
paste textarea "Theresa.nussbaum@gmail.com"
type textarea "Theresa.nussbaum@gmail.com"
click at [489, 86] on link "Gross Yearly Income" at bounding box center [483, 95] width 66 height 21
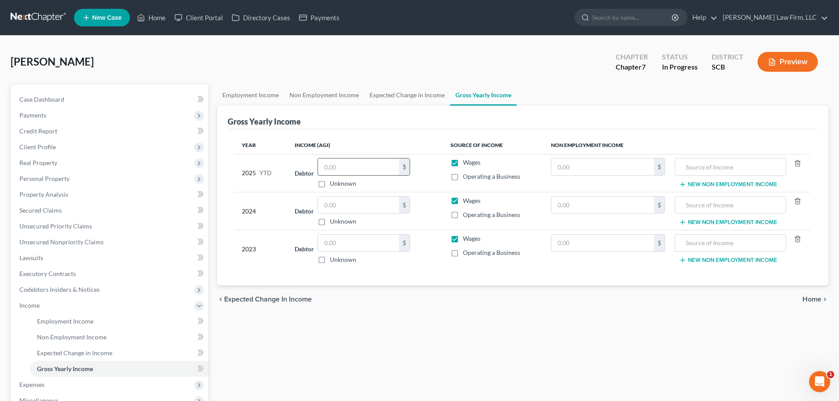
click at [377, 161] on input "text" at bounding box center [358, 167] width 81 height 17
click at [463, 177] on label "Operating a Business" at bounding box center [491, 176] width 57 height 9
click at [466, 177] on input "Operating a Business" at bounding box center [469, 175] width 6 height 6
checkbox input "true"
click at [463, 163] on label "Wages" at bounding box center [472, 162] width 18 height 9
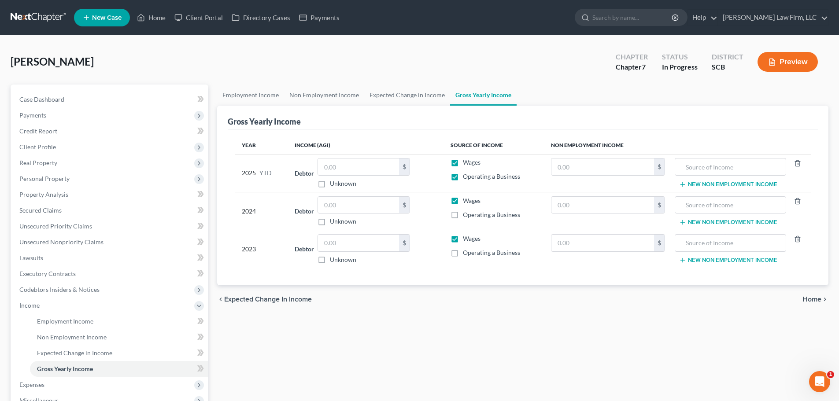
click at [466, 163] on input "Wages" at bounding box center [469, 161] width 6 height 6
checkbox input "false"
drag, startPoint x: 453, startPoint y: 199, endPoint x: 453, endPoint y: 214, distance: 14.5
click at [463, 201] on label "Wages" at bounding box center [472, 200] width 18 height 9
click at [466, 201] on input "Wages" at bounding box center [469, 199] width 6 height 6
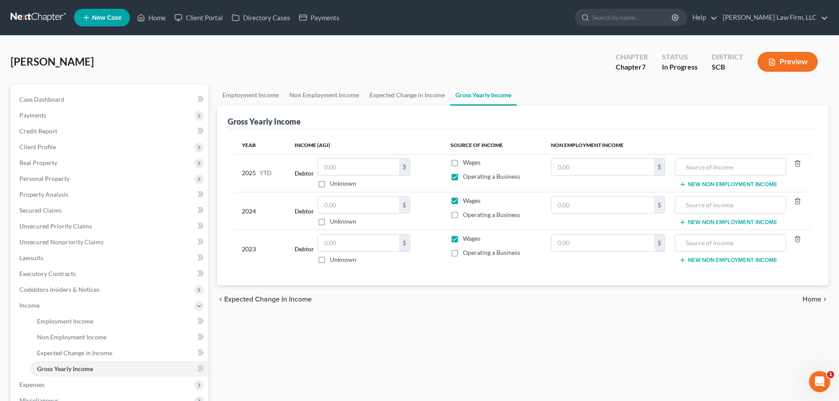
checkbox input "false"
click at [463, 243] on label "Wages" at bounding box center [472, 238] width 18 height 9
click at [466, 240] on input "Wages" at bounding box center [469, 237] width 6 height 6
drag, startPoint x: 457, startPoint y: 240, endPoint x: 458, endPoint y: 229, distance: 11.0
click at [463, 239] on label "Wages" at bounding box center [472, 238] width 18 height 9
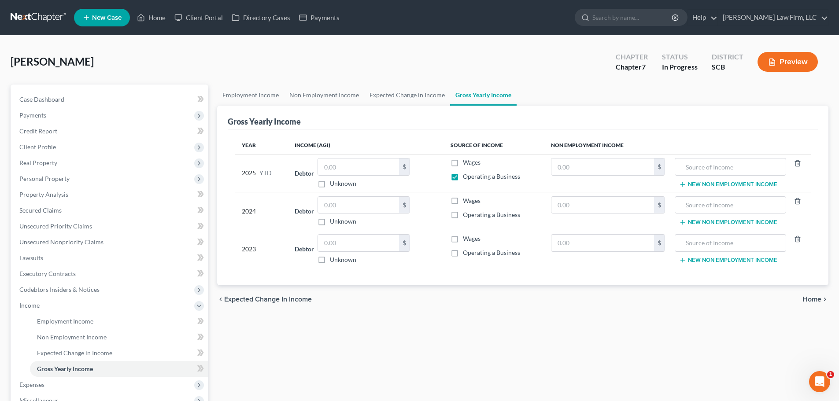
click at [466, 239] on input "Wages" at bounding box center [469, 237] width 6 height 6
checkbox input "true"
click at [463, 214] on label "Operating a Business" at bounding box center [491, 214] width 57 height 9
click at [466, 214] on input "Operating a Business" at bounding box center [469, 213] width 6 height 6
checkbox input "true"
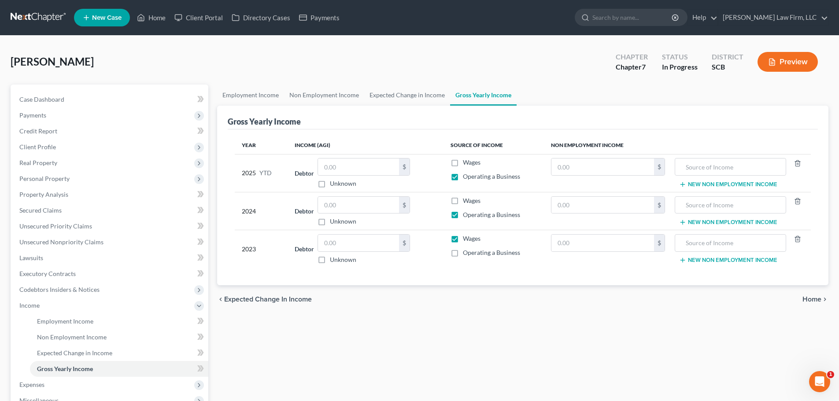
click at [463, 251] on label "Operating a Business" at bounding box center [491, 252] width 57 height 9
click at [466, 251] on input "Operating a Business" at bounding box center [469, 251] width 6 height 6
checkbox input "true"
drag, startPoint x: 456, startPoint y: 237, endPoint x: 402, endPoint y: 181, distance: 78.1
click at [463, 236] on label "Wages" at bounding box center [472, 238] width 18 height 9
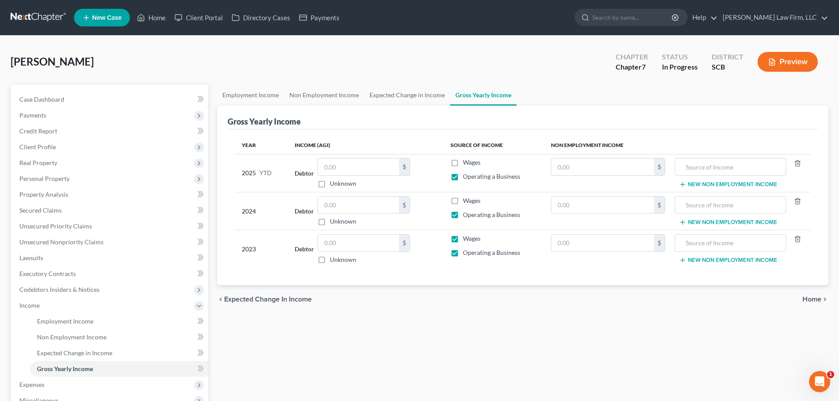
click at [466, 236] on input "Wages" at bounding box center [469, 237] width 6 height 6
checkbox input "false"
click at [370, 170] on input "text" at bounding box center [358, 167] width 81 height 17
type input "90,936"
click at [376, 210] on input "text" at bounding box center [358, 205] width 81 height 17
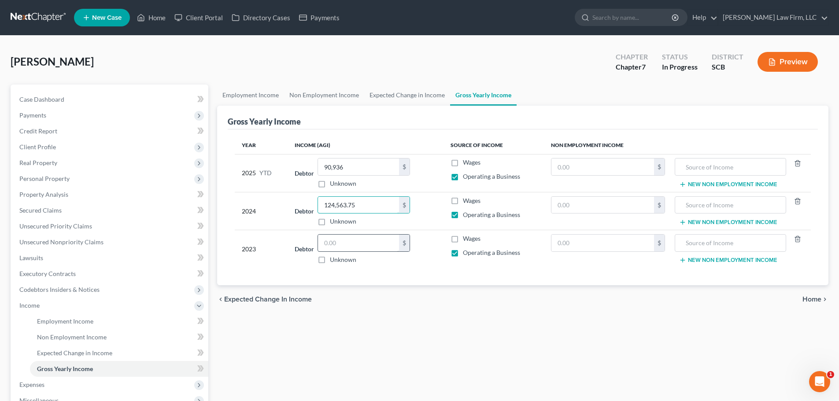
type input "124,563.75"
click at [368, 240] on input "text" at bounding box center [358, 243] width 81 height 17
type input "98,425"
drag, startPoint x: 502, startPoint y: 333, endPoint x: 517, endPoint y: 320, distance: 20.0
click at [505, 329] on div "Employment Income Non Employment Income Expected Change in Income Gross Yearly …" at bounding box center [523, 307] width 620 height 445
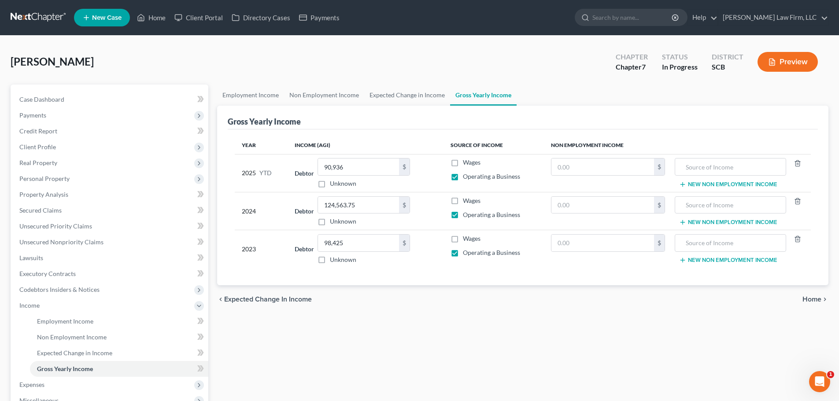
click at [813, 302] on span "Home" at bounding box center [811, 299] width 19 height 7
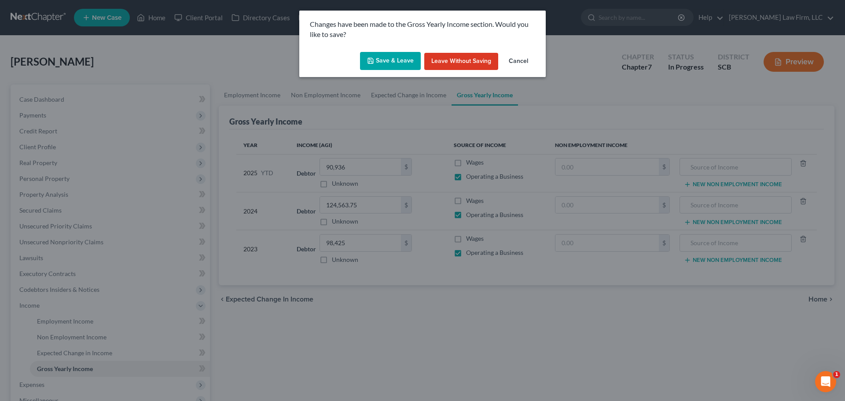
click at [408, 66] on button "Save & Leave" at bounding box center [390, 61] width 61 height 18
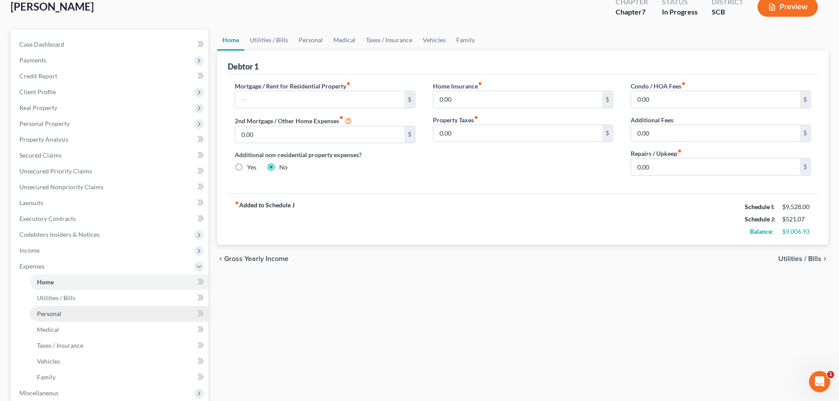
scroll to position [176, 0]
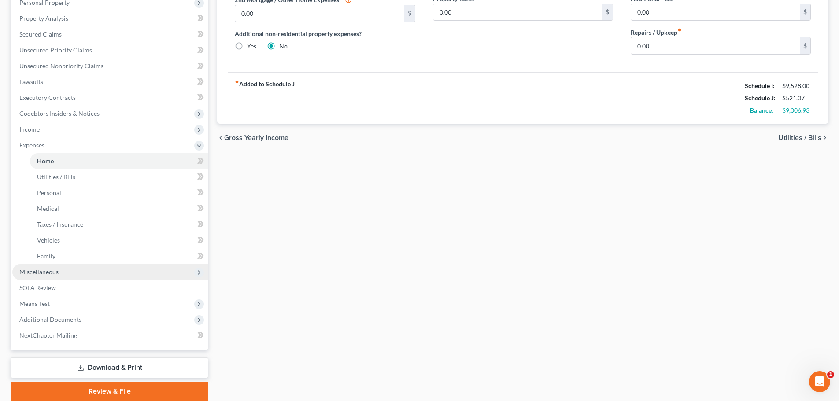
click at [54, 275] on span "Miscellaneous" at bounding box center [38, 271] width 39 height 7
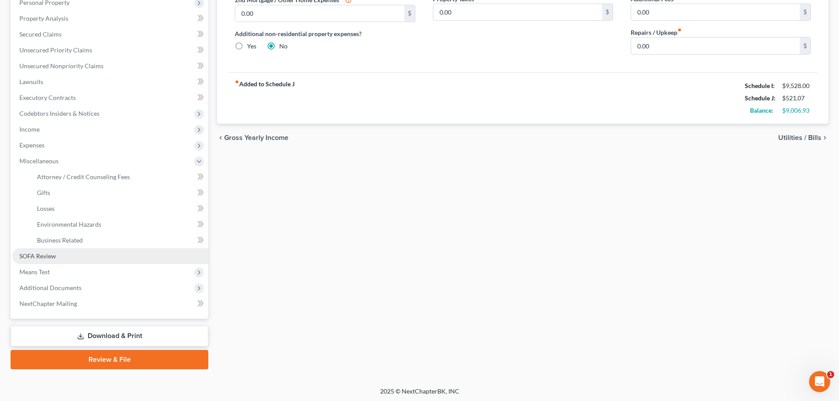
click at [68, 254] on link "SOFA Review" at bounding box center [110, 256] width 196 height 16
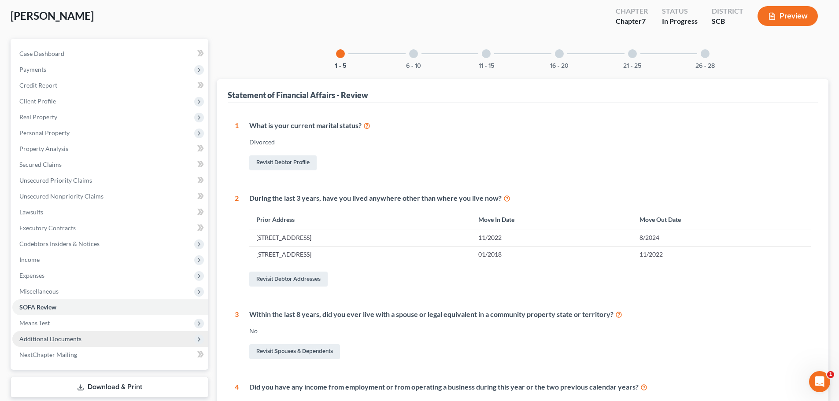
scroll to position [88, 0]
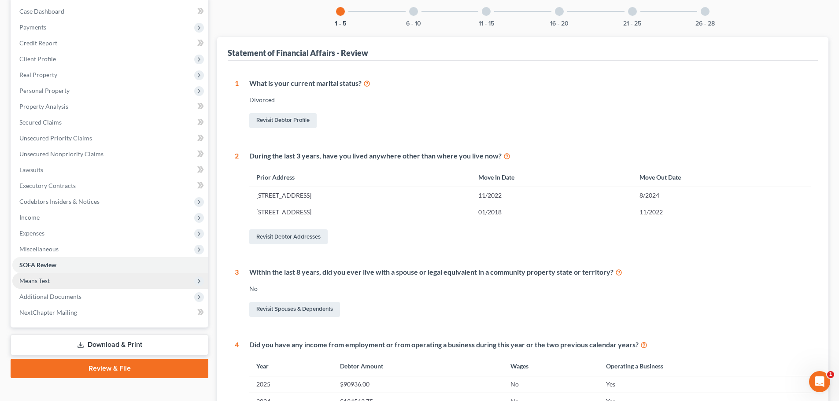
click at [50, 279] on span "Means Test" at bounding box center [110, 281] width 196 height 16
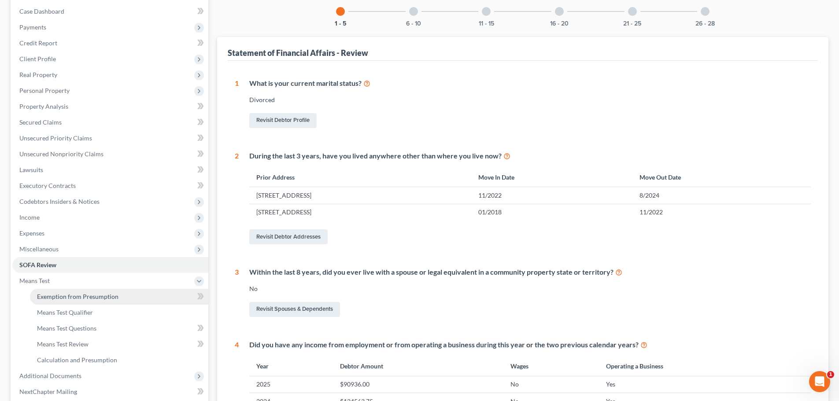
drag, startPoint x: 53, startPoint y: 291, endPoint x: 62, endPoint y: 306, distance: 17.4
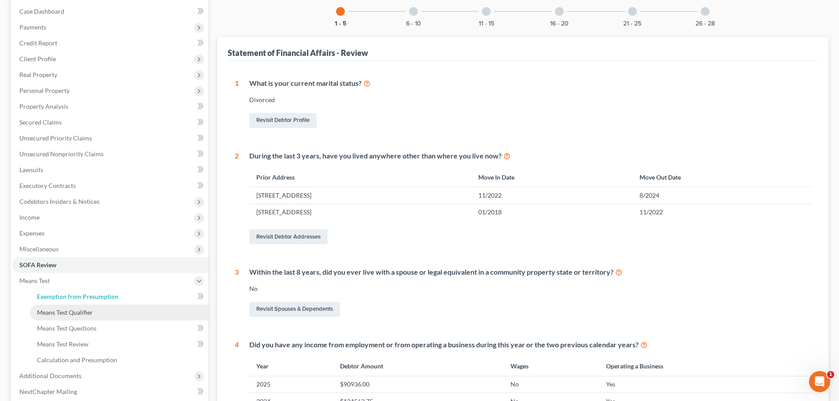
click at [53, 291] on link "Exemption from Presumption" at bounding box center [119, 297] width 178 height 16
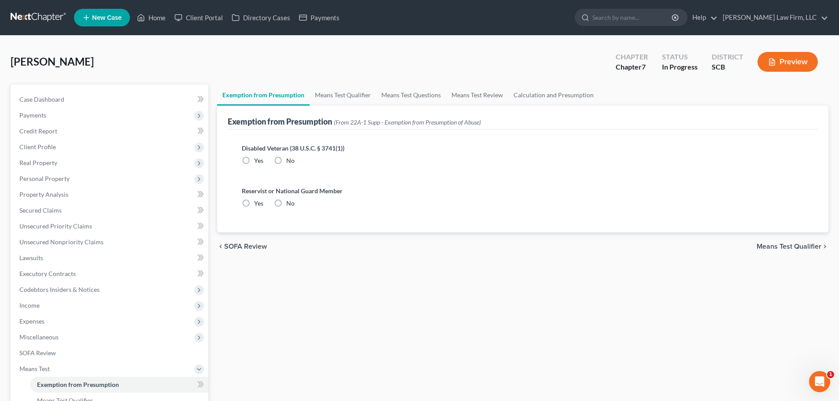
click at [286, 160] on label "No" at bounding box center [290, 160] width 8 height 9
click at [286, 161] on label "No" at bounding box center [290, 160] width 8 height 9
click at [290, 161] on input "No" at bounding box center [293, 159] width 6 height 6
radio input "true"
click at [286, 205] on label "No" at bounding box center [290, 203] width 8 height 9
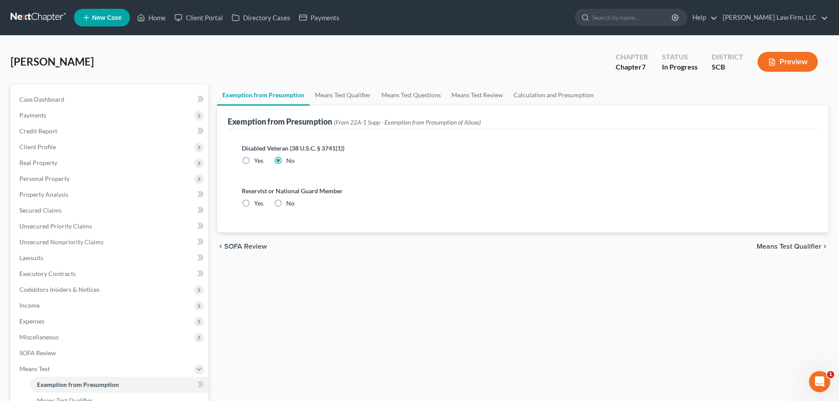
click at [290, 205] on input "No" at bounding box center [293, 202] width 6 height 6
radio input "true"
click at [339, 95] on link "Means Test Qualifier" at bounding box center [343, 95] width 66 height 21
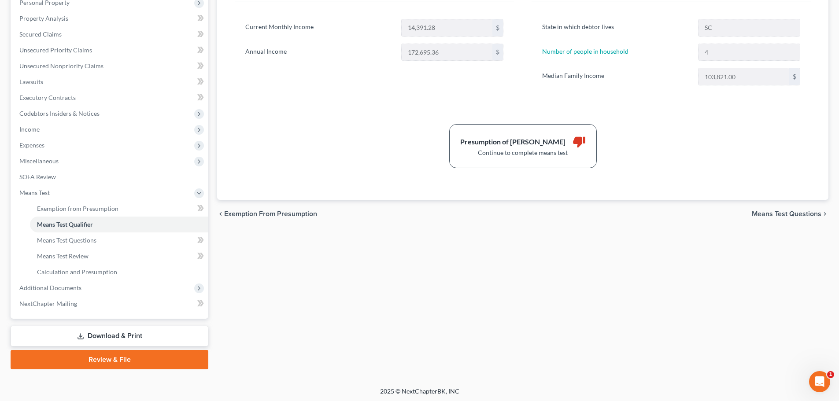
click at [793, 215] on span "Means Test Questions" at bounding box center [787, 213] width 70 height 7
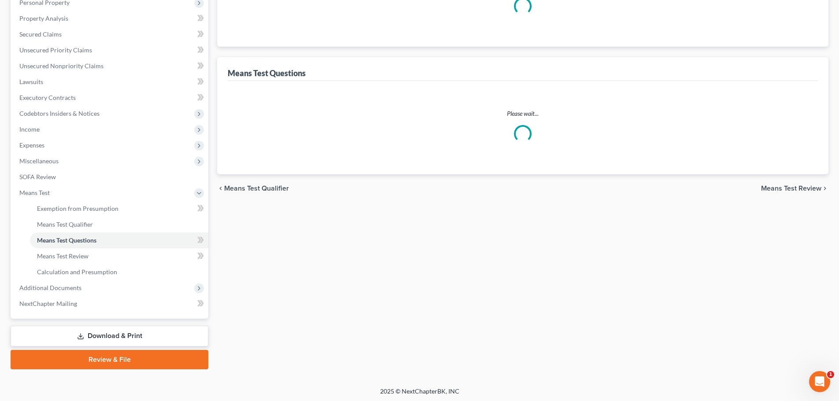
scroll to position [131, 0]
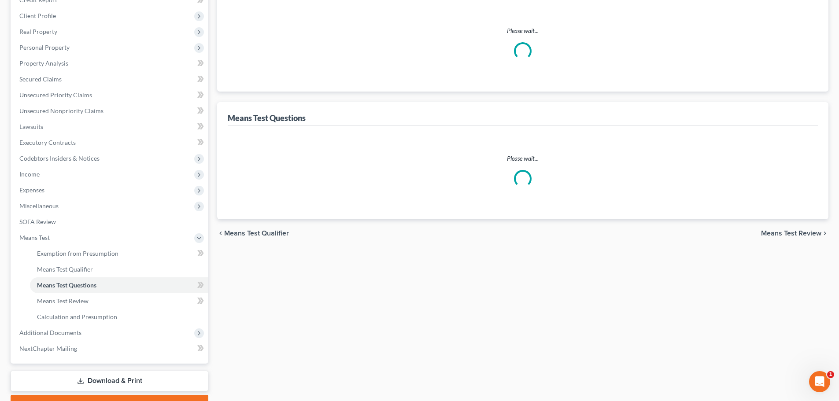
select select "1"
select select "60"
select select "2"
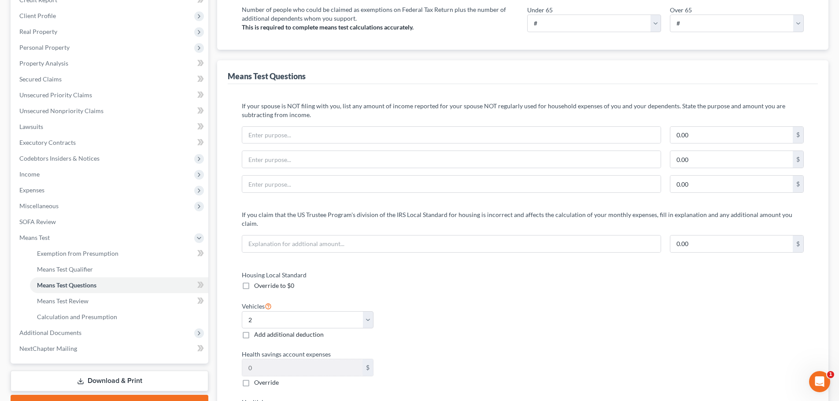
scroll to position [0, 0]
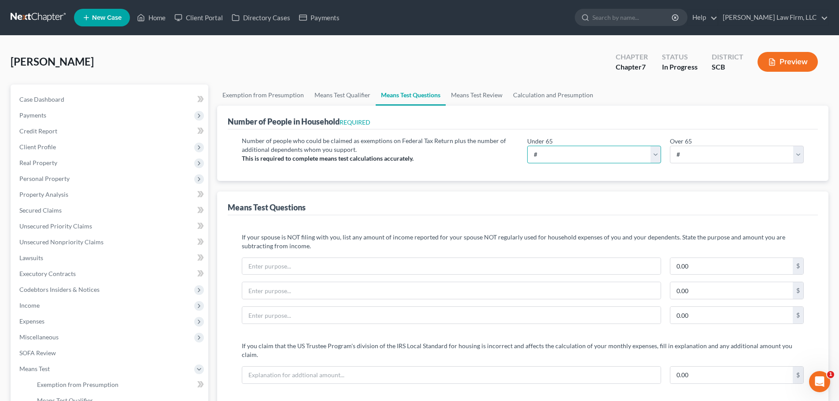
click at [612, 153] on select "# 0 1 2 3 4 5 6 7 8 9 10" at bounding box center [594, 155] width 134 height 18
click at [463, 197] on div "Means Test Questions" at bounding box center [523, 204] width 590 height 24
click at [46, 182] on span "Personal Property" at bounding box center [44, 178] width 50 height 7
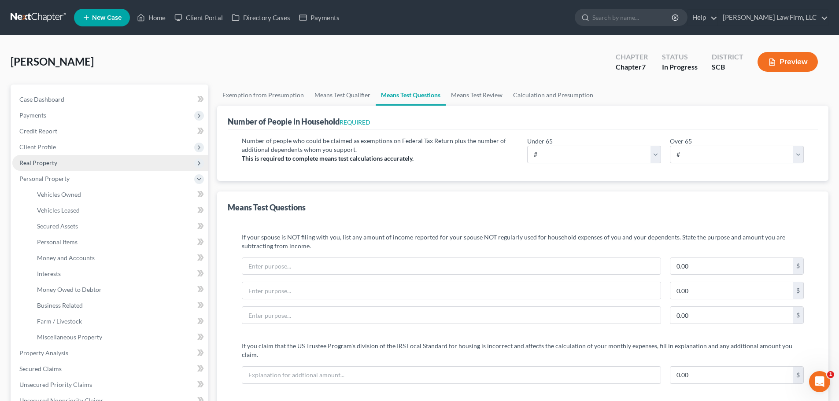
click at [47, 162] on span "Real Property" at bounding box center [38, 162] width 38 height 7
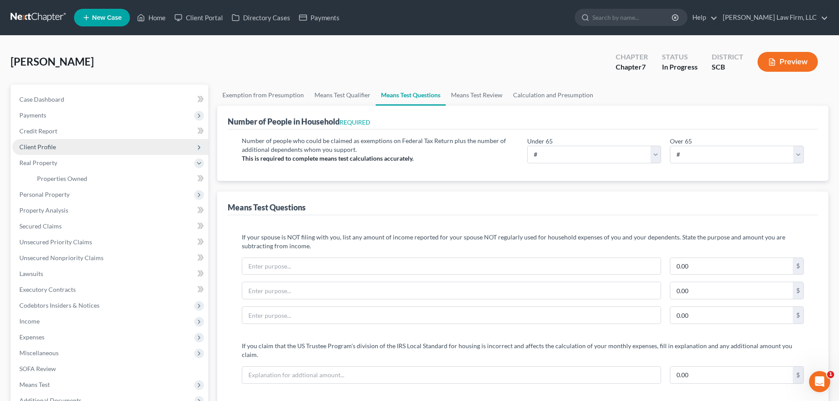
click at [48, 148] on span "Client Profile" at bounding box center [37, 146] width 37 height 7
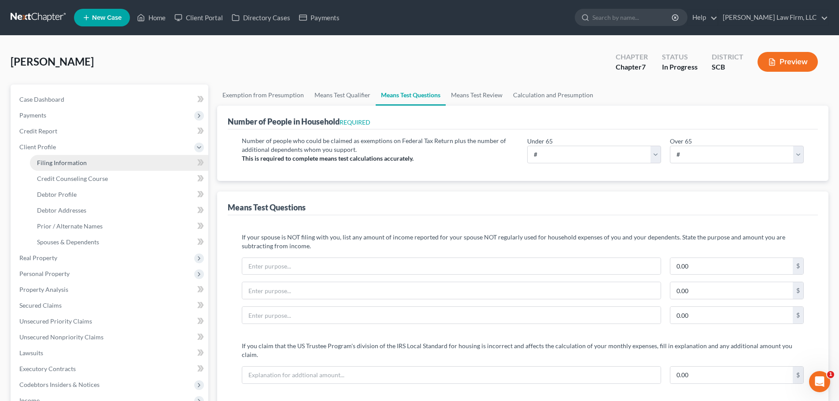
click at [54, 160] on span "Filing Information" at bounding box center [62, 162] width 50 height 7
select select "1"
select select "0"
select select "42"
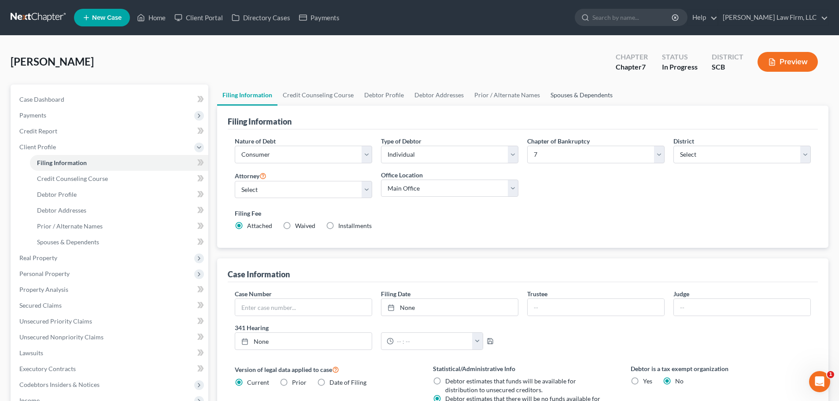
click at [597, 92] on link "Spouses & Dependents" at bounding box center [581, 95] width 73 height 21
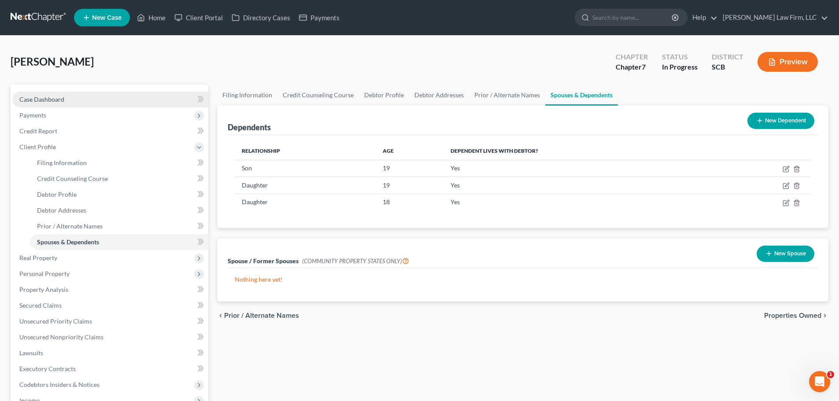
click at [58, 99] on span "Case Dashboard" at bounding box center [41, 99] width 45 height 7
select select "1"
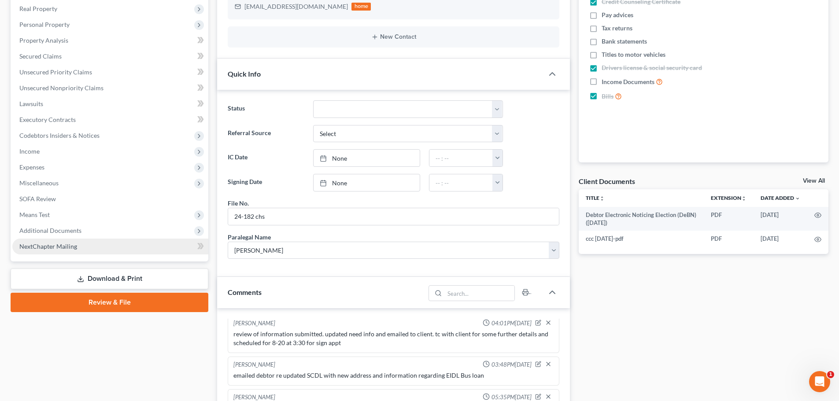
scroll to position [176, 0]
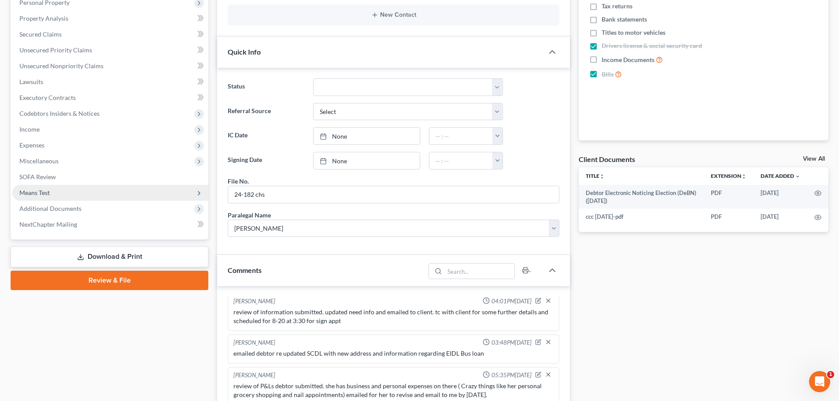
click at [49, 192] on span "Means Test" at bounding box center [34, 192] width 30 height 7
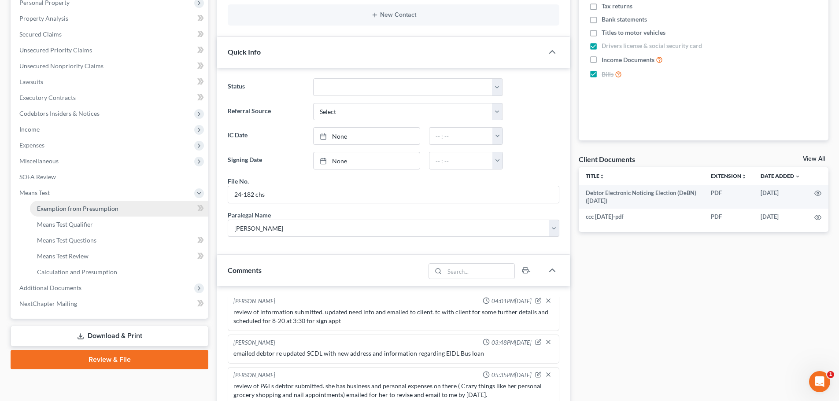
click at [59, 208] on span "Exemption from Presumption" at bounding box center [77, 208] width 81 height 7
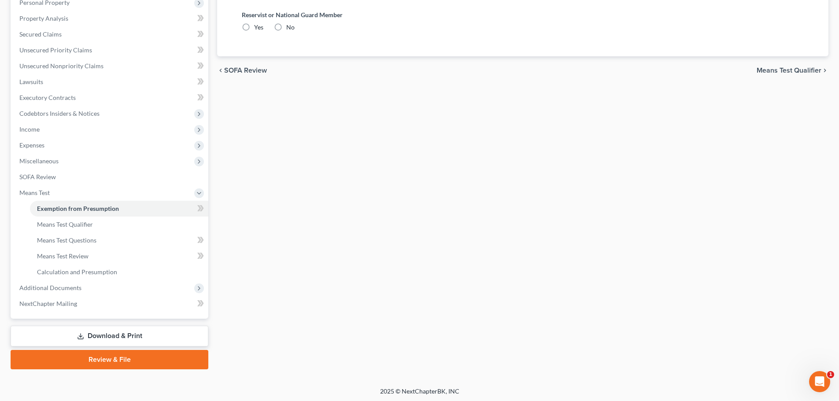
scroll to position [45, 0]
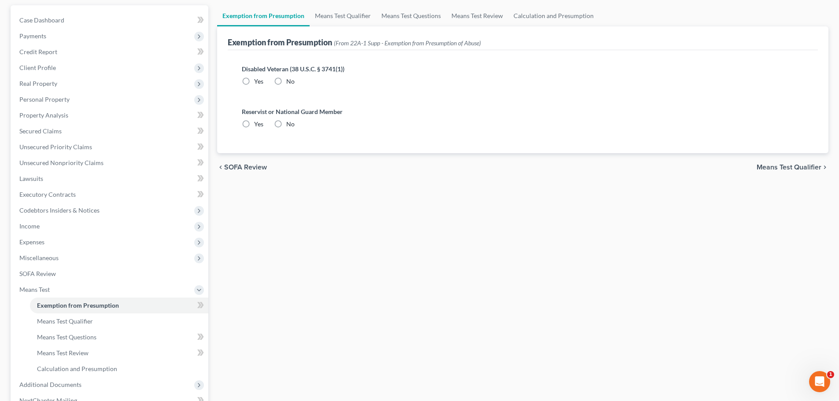
radio input "true"
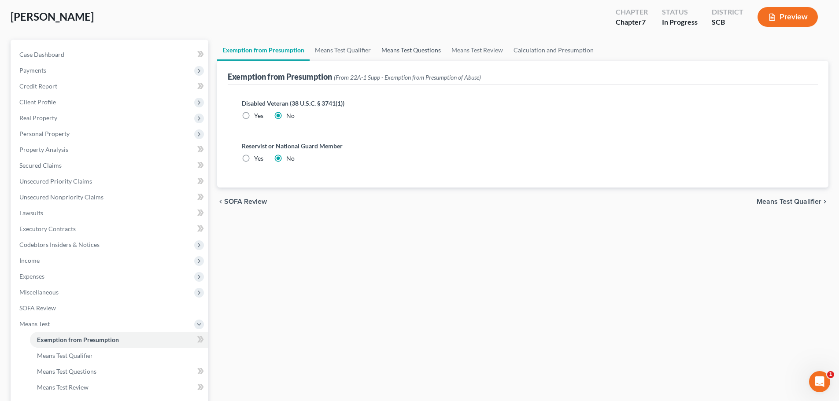
scroll to position [0, 0]
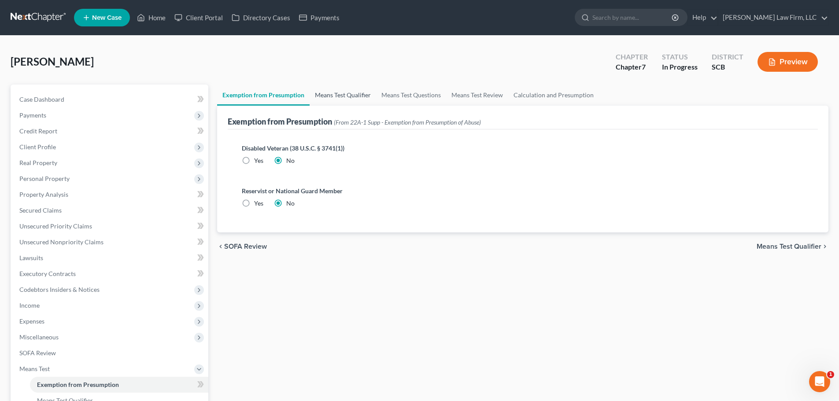
click at [343, 99] on link "Means Test Qualifier" at bounding box center [343, 95] width 66 height 21
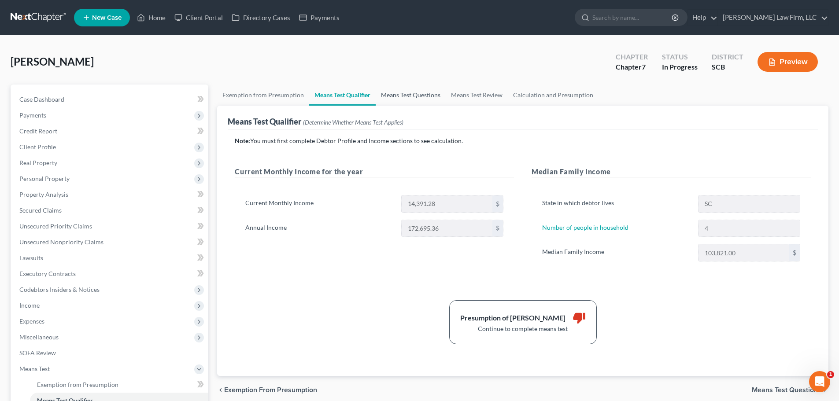
click at [425, 92] on link "Means Test Questions" at bounding box center [411, 95] width 70 height 21
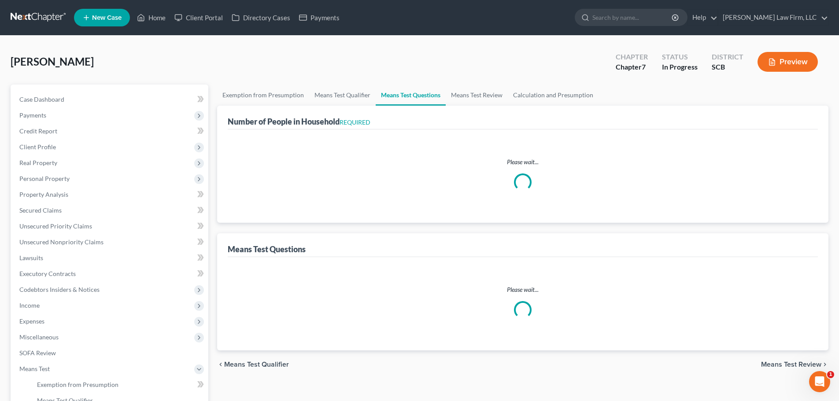
select select "1"
select select "60"
select select "2"
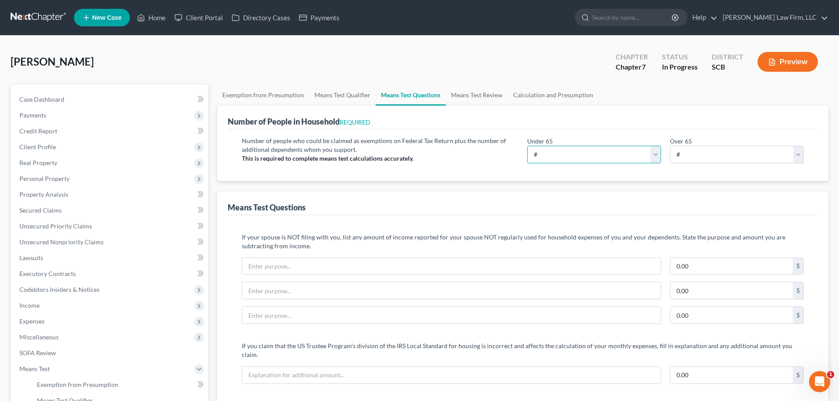
click at [601, 159] on select "# 0 1 2 3 4 5 6 7 8 9 10" at bounding box center [594, 155] width 134 height 18
select select "4"
click at [527, 146] on select "# 0 1 2 3 4 5 6 7 8 9 10" at bounding box center [594, 155] width 134 height 18
click at [568, 199] on div "Means Test Questions" at bounding box center [523, 204] width 590 height 24
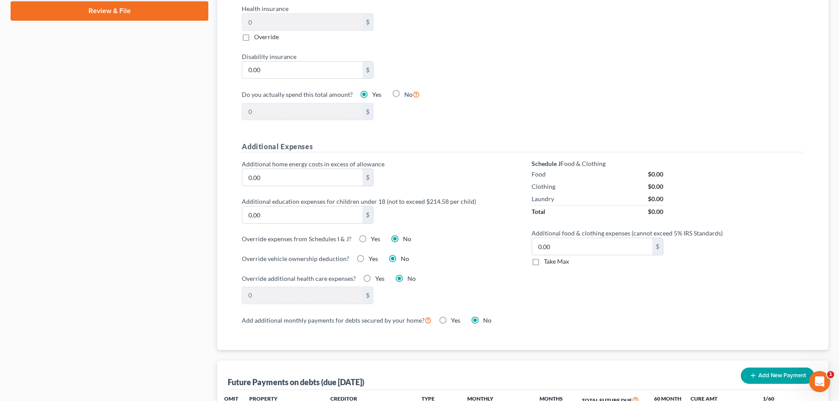
scroll to position [396, 0]
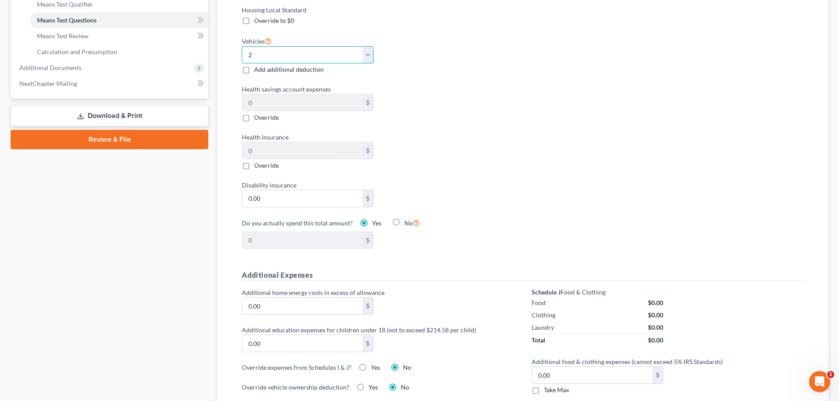
click at [351, 48] on select "Select 0 1 2 3 4 5" at bounding box center [308, 55] width 132 height 18
select select "1"
click at [242, 46] on select "Select 0 1 2 3 4 5" at bounding box center [308, 55] width 132 height 18
click at [477, 91] on div "Health savings account expenses 0 $ Override" at bounding box center [377, 103] width 281 height 37
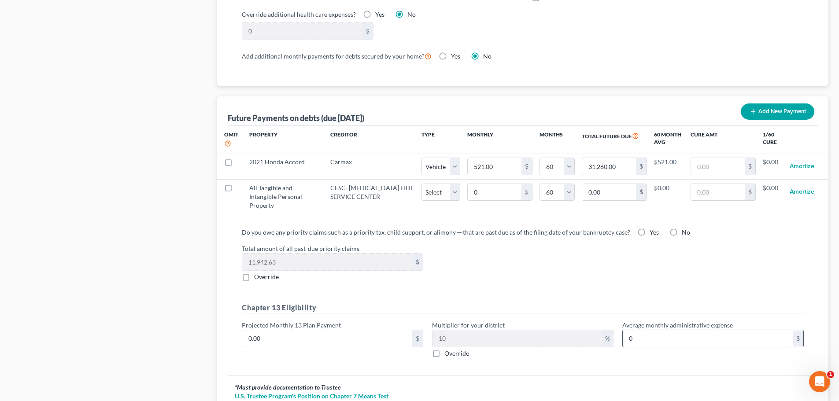
scroll to position [793, 0]
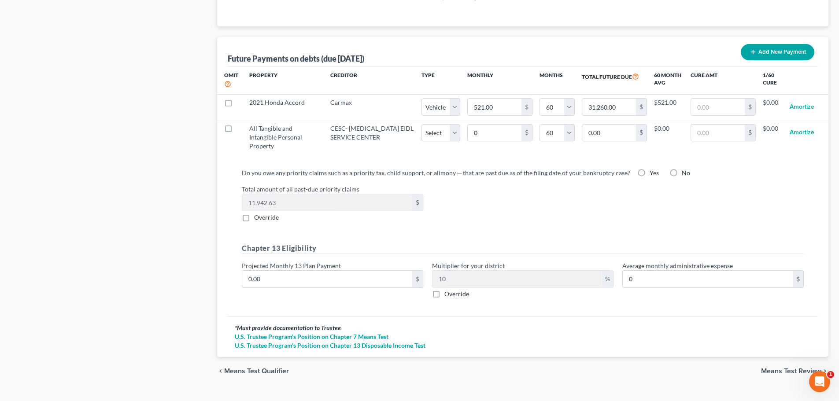
drag, startPoint x: 803, startPoint y: 355, endPoint x: 714, endPoint y: 299, distance: 105.9
click at [803, 368] on span "Means Test Review" at bounding box center [791, 371] width 60 height 7
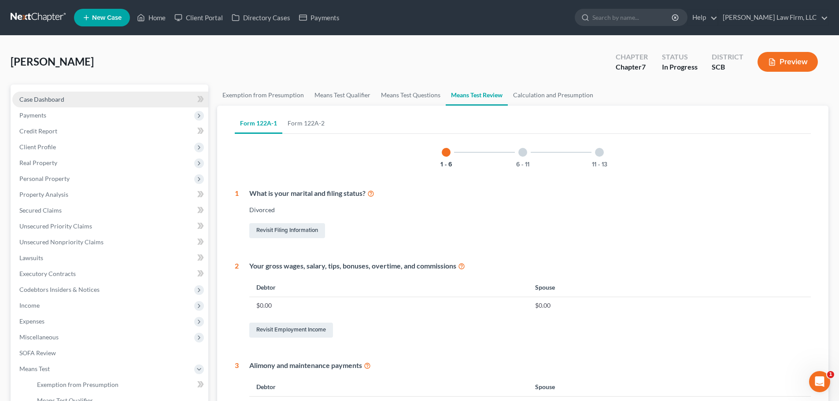
click at [64, 103] on link "Case Dashboard" at bounding box center [110, 100] width 196 height 16
select select "1"
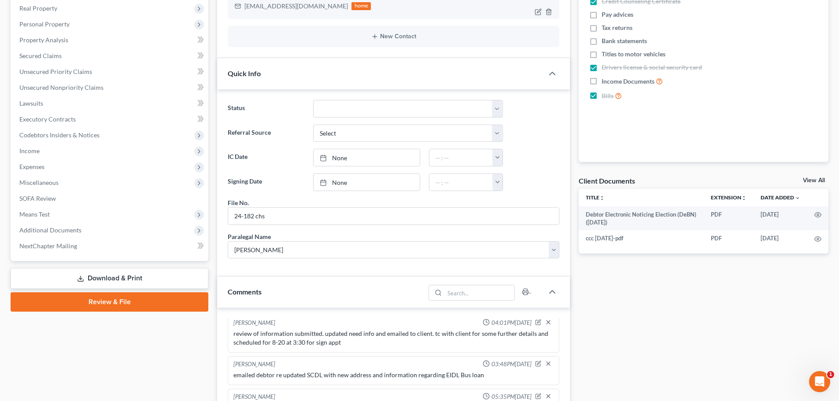
scroll to position [352, 0]
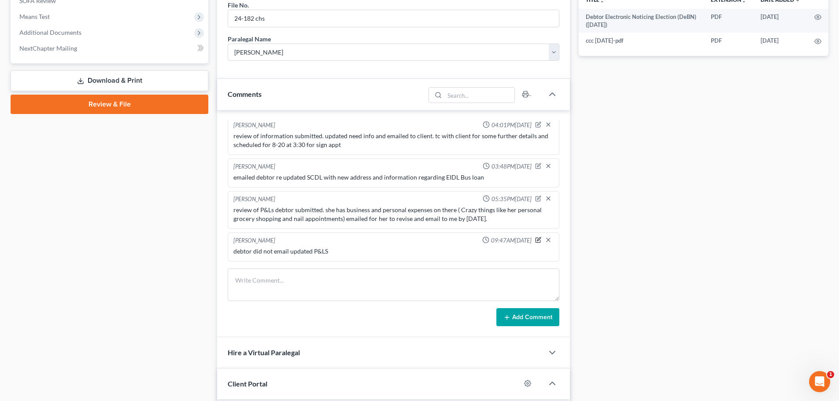
drag, startPoint x: 530, startPoint y: 239, endPoint x: 378, endPoint y: 235, distance: 151.9
click at [535, 239] on icon "button" at bounding box center [538, 240] width 6 height 6
click at [357, 254] on textarea "debtor did not email updated P&LS" at bounding box center [393, 263] width 320 height 33
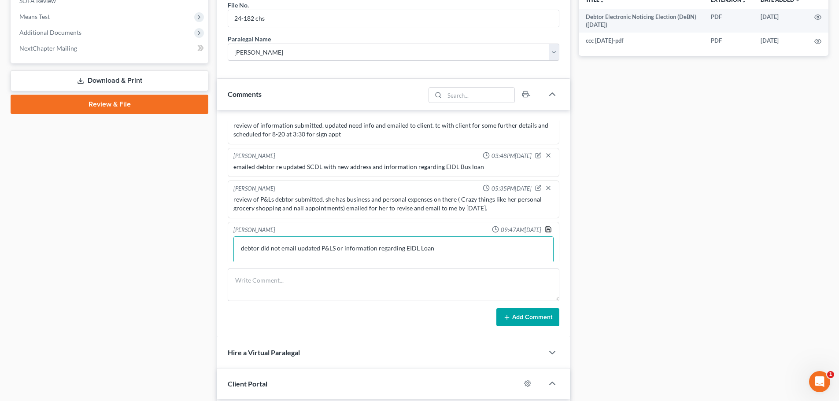
type textarea "debtor did not email updated P&LS or information regarding EIDL Loan"
click at [546, 230] on icon "button" at bounding box center [548, 229] width 5 height 5
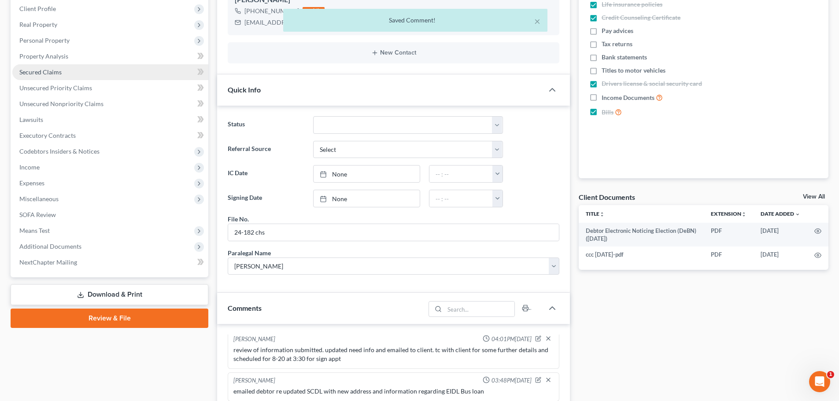
scroll to position [0, 0]
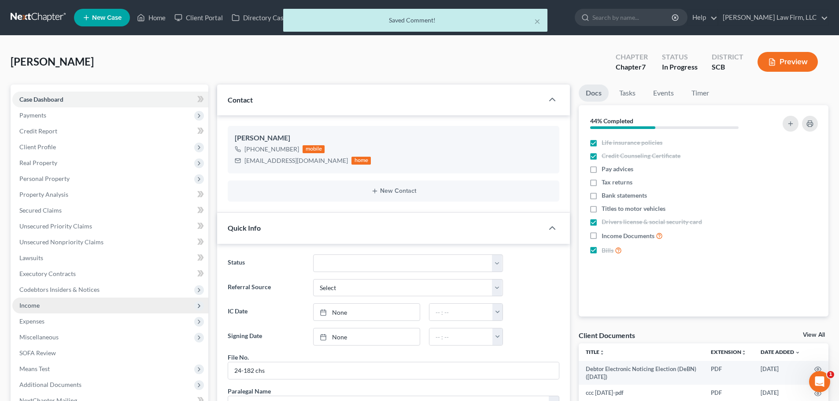
click at [51, 308] on span "Income" at bounding box center [110, 306] width 196 height 16
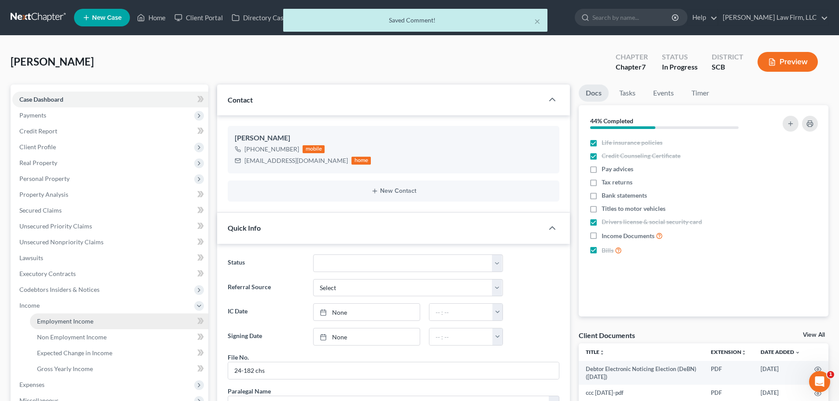
click at [59, 321] on span "Employment Income" at bounding box center [65, 320] width 56 height 7
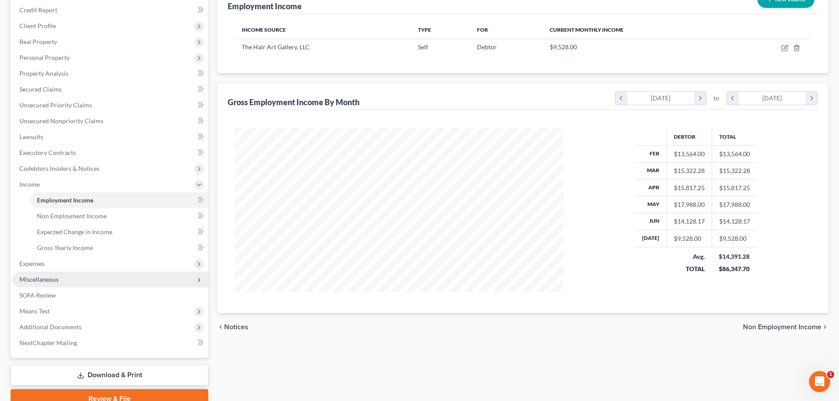
scroll to position [132, 0]
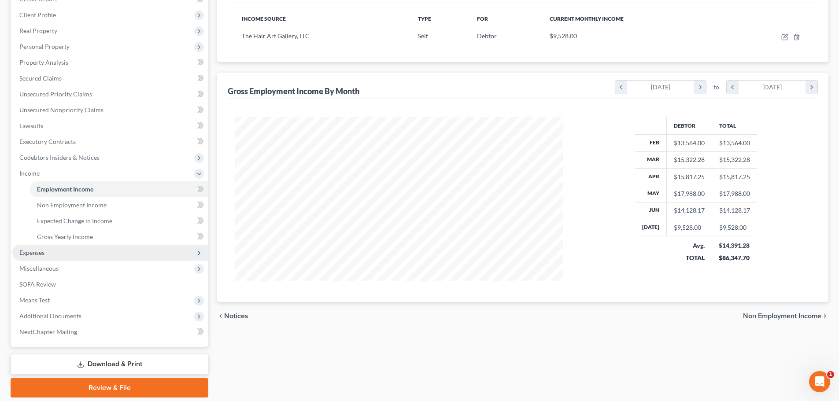
click at [60, 257] on span "Expenses" at bounding box center [110, 253] width 196 height 16
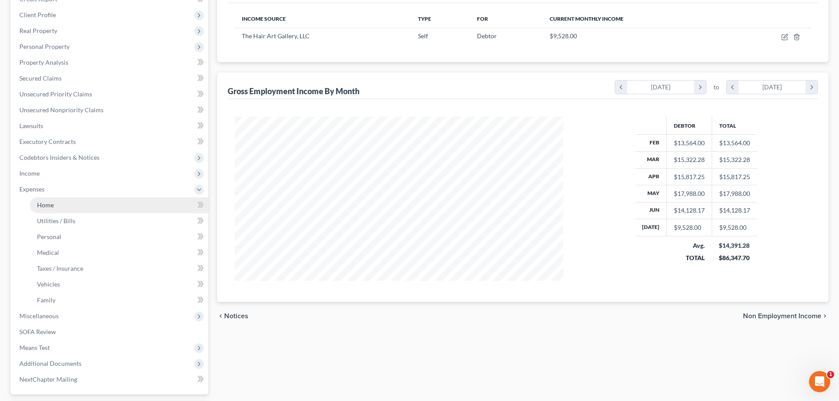
click at [56, 203] on link "Home" at bounding box center [119, 205] width 178 height 16
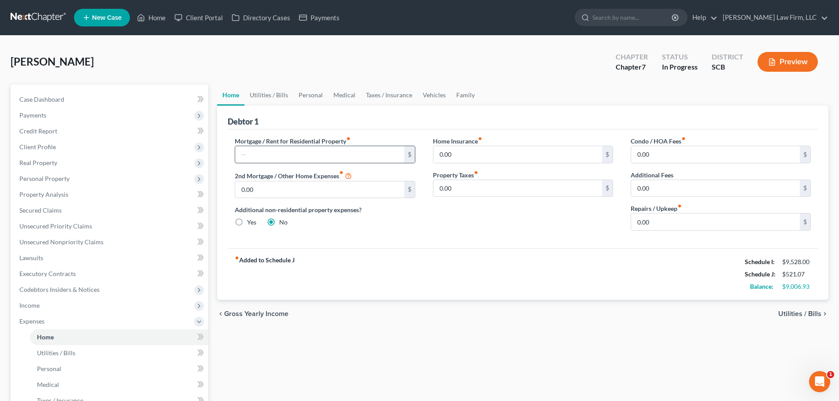
click at [298, 156] on input "text" at bounding box center [319, 154] width 169 height 17
click at [269, 151] on input "text" at bounding box center [319, 154] width 169 height 17
type input "2,820"
click at [559, 151] on input "0.00" at bounding box center [517, 154] width 169 height 17
type input "22"
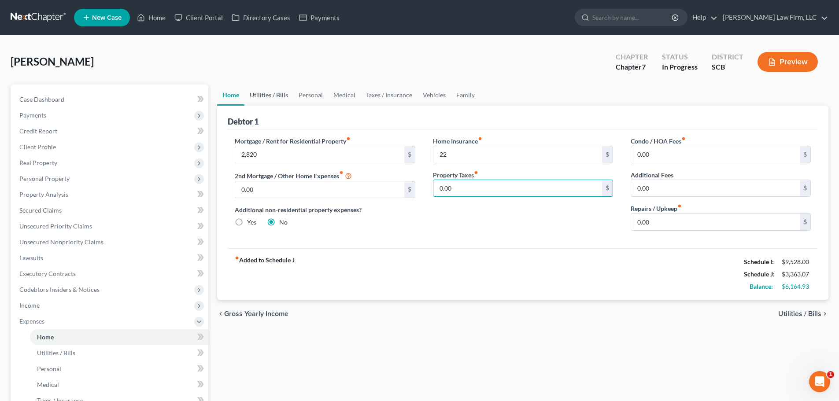
click at [263, 95] on link "Utilities / Bills" at bounding box center [268, 95] width 49 height 21
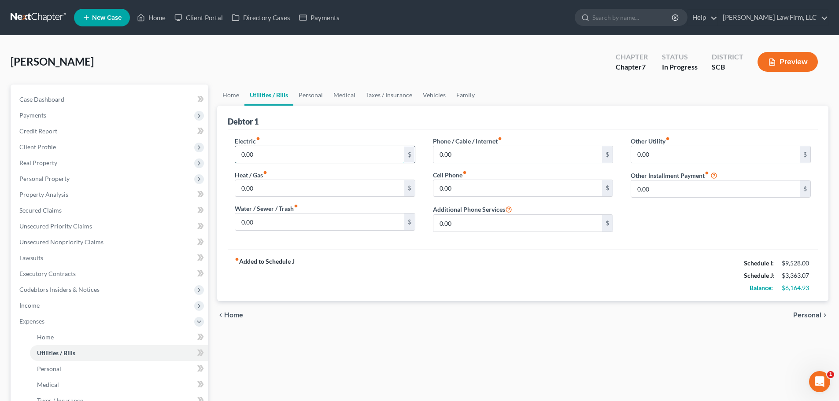
click at [279, 148] on input "0.00" at bounding box center [319, 154] width 169 height 17
type input "150"
type input "80"
type input "90"
type input "380"
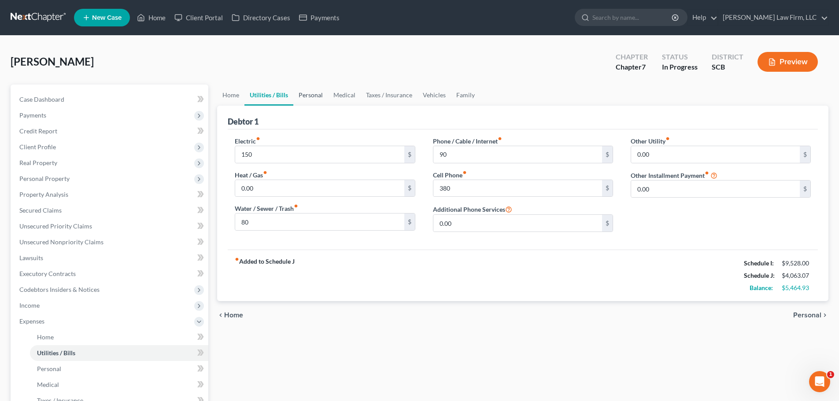
click at [313, 92] on link "Personal" at bounding box center [310, 95] width 35 height 21
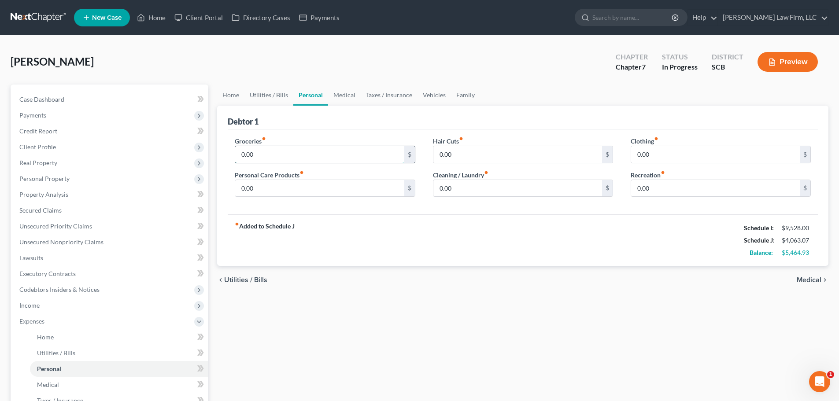
click at [271, 147] on input "0.00" at bounding box center [319, 154] width 169 height 17
type input "1,255"
type input "100"
type input "0"
type input "100"
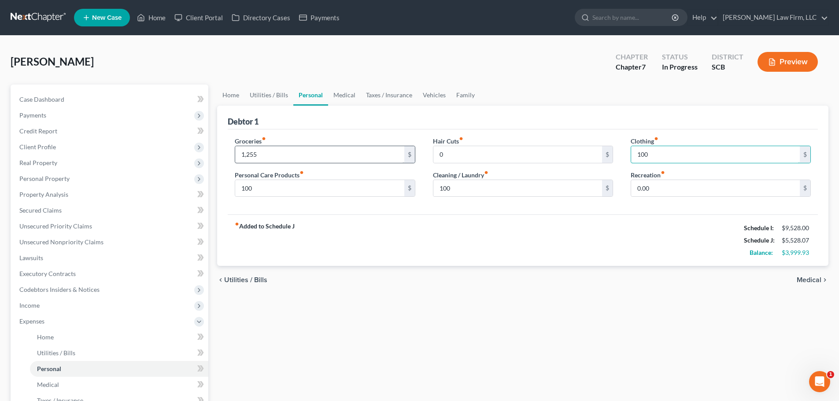
type input "100"
type input "0"
click at [655, 192] on input "0" at bounding box center [715, 188] width 169 height 17
click at [656, 192] on input "50" at bounding box center [715, 188] width 169 height 17
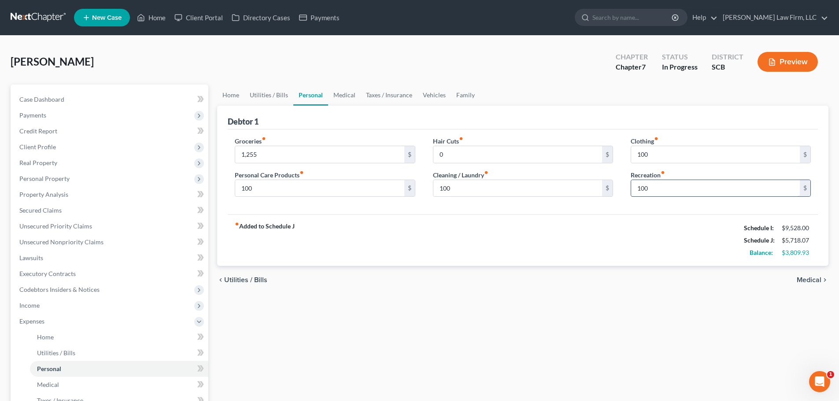
type input "100"
click at [350, 101] on link "Medical" at bounding box center [344, 95] width 33 height 21
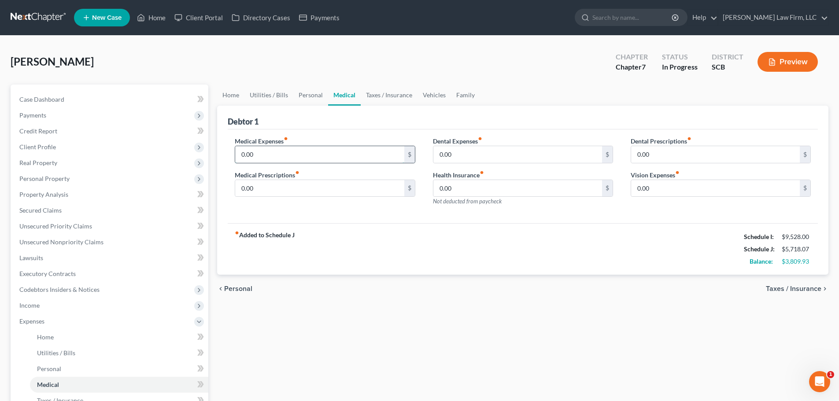
click at [295, 161] on input "0.00" at bounding box center [319, 154] width 169 height 17
type input "50"
type input "0"
click at [369, 96] on link "Taxes / Insurance" at bounding box center [389, 95] width 57 height 21
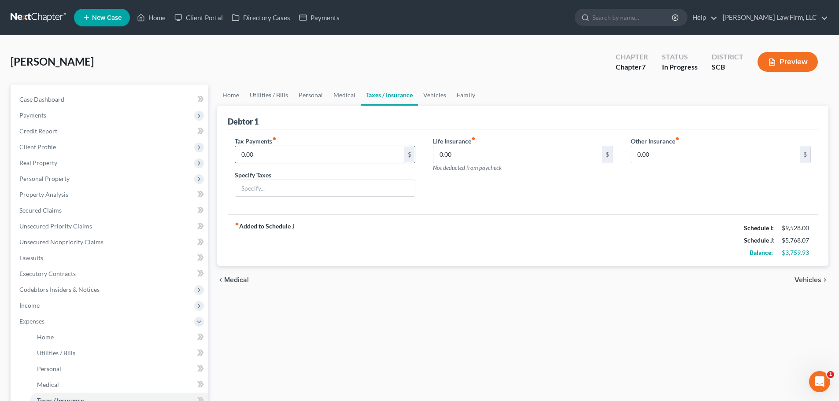
click at [334, 158] on input "0.00" at bounding box center [319, 154] width 169 height 17
click at [335, 153] on input "0.00" at bounding box center [319, 154] width 169 height 17
click at [328, 156] on input "0.00" at bounding box center [319, 154] width 169 height 17
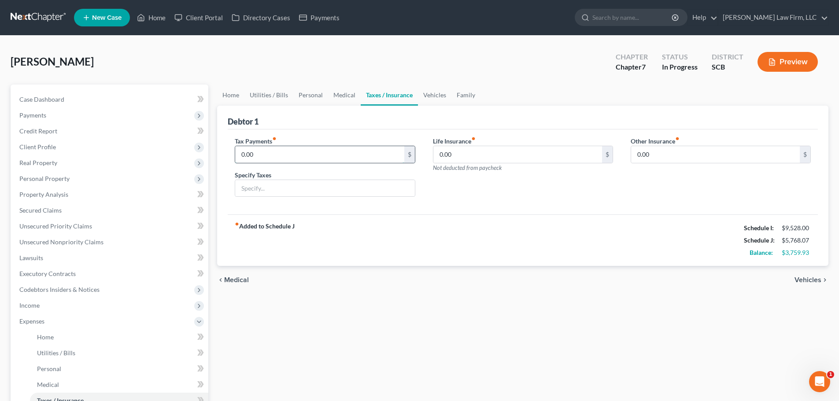
click at [328, 156] on input "0.00" at bounding box center [319, 154] width 169 height 17
type input "38.22"
type input "Personal Property Taxes"
click at [505, 150] on input "0.00" at bounding box center [517, 154] width 169 height 17
type input "100"
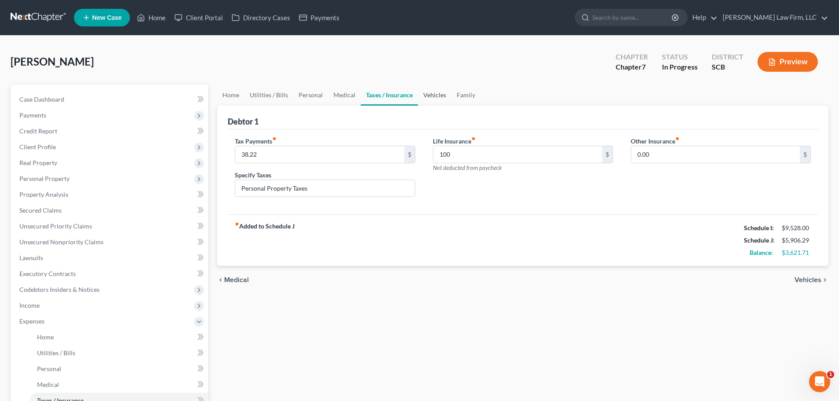
click at [442, 93] on link "Vehicles" at bounding box center [434, 95] width 33 height 21
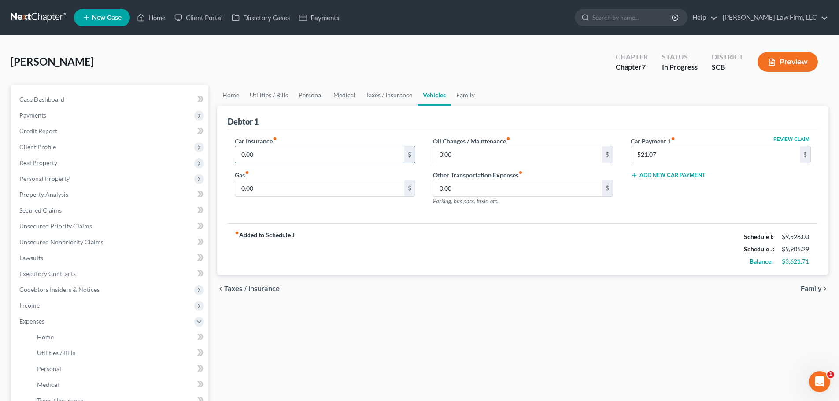
click at [324, 157] on input "0.00" at bounding box center [319, 154] width 169 height 17
type input "150"
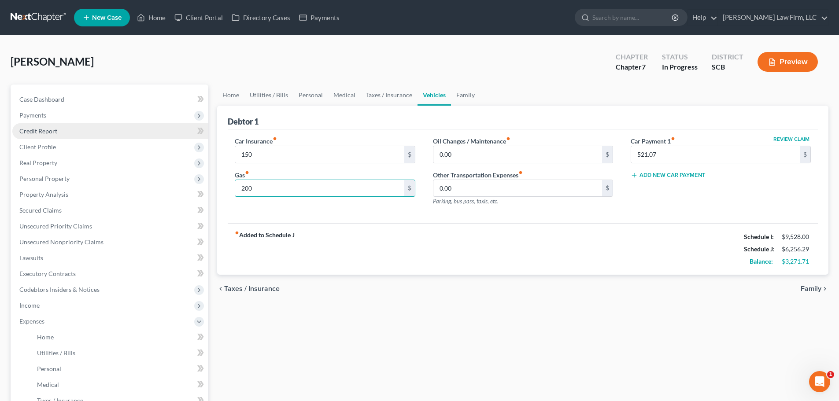
type input "200"
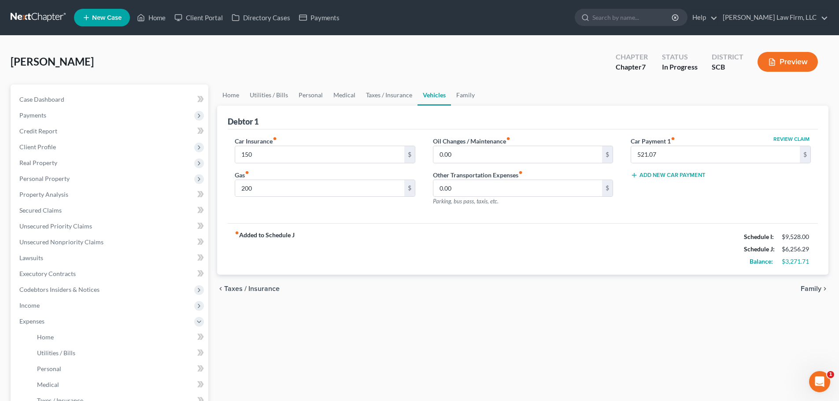
click at [492, 143] on label "Oil Changes / Maintenance fiber_manual_record" at bounding box center [471, 140] width 77 height 9
click at [490, 151] on input "0.00" at bounding box center [517, 154] width 169 height 17
type input "30"
click at [464, 93] on link "Family" at bounding box center [465, 95] width 29 height 21
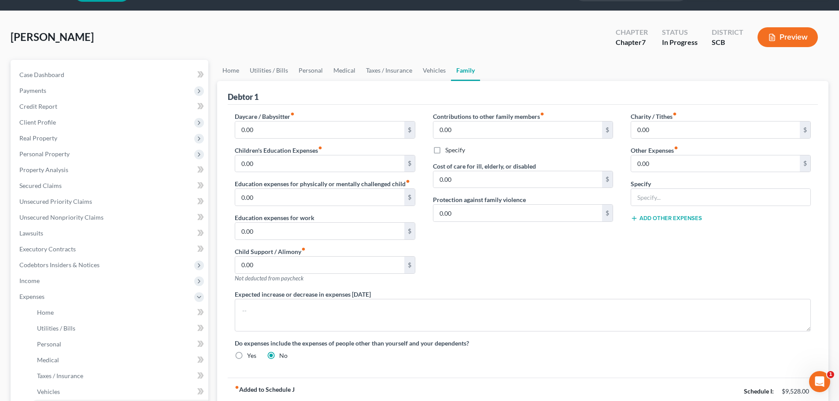
scroll to position [44, 0]
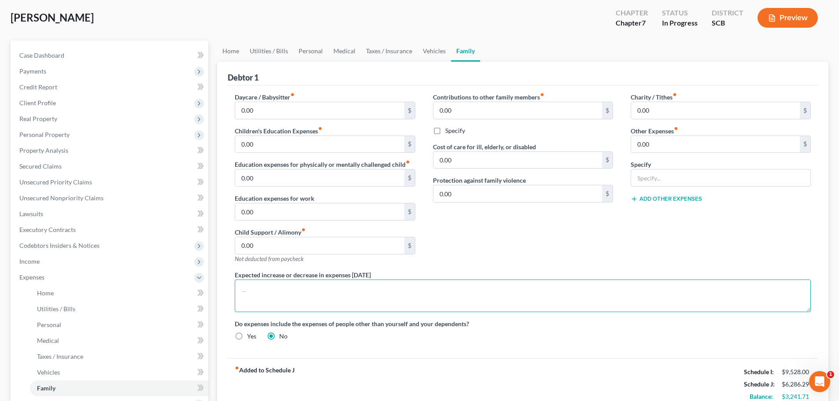
click at [370, 301] on textarea at bounding box center [523, 296] width 576 height 33
paste textarea "The debtor does not anticipate an increase or decrease in her expenditures of 1…"
type textarea "The debtor does not anticipate an increase or decrease in her expenditures of 1…"
drag, startPoint x: 560, startPoint y: 248, endPoint x: 571, endPoint y: 289, distance: 42.8
click at [560, 248] on div "Contributions to other family members fiber_manual_record 0.00 $ Specify Cost o…" at bounding box center [523, 181] width 198 height 178
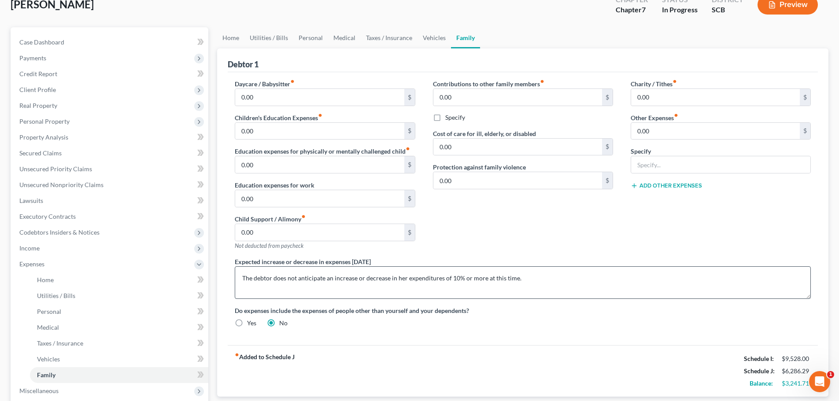
scroll to position [132, 0]
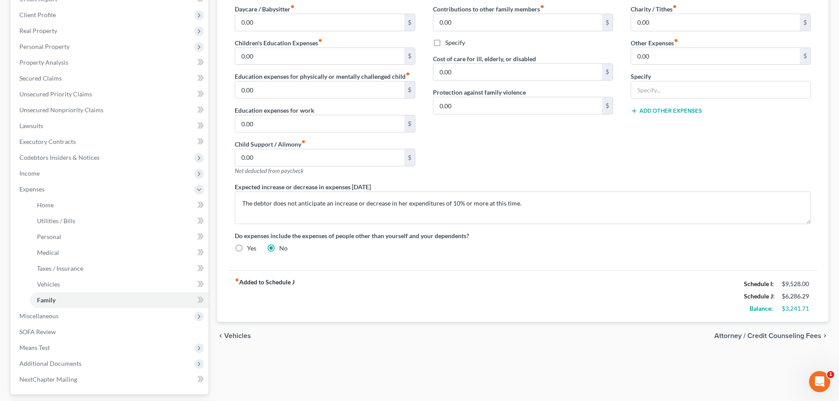
click at [766, 339] on span "Attorney / Credit Counseling Fees" at bounding box center [767, 335] width 107 height 7
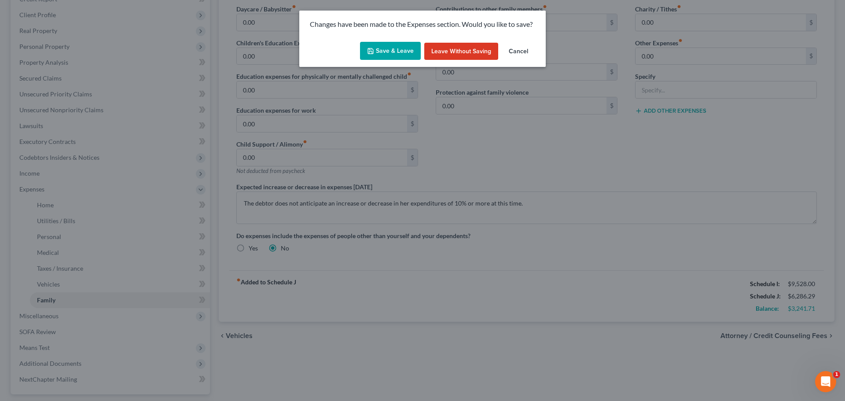
click at [409, 55] on button "Save & Leave" at bounding box center [390, 51] width 61 height 18
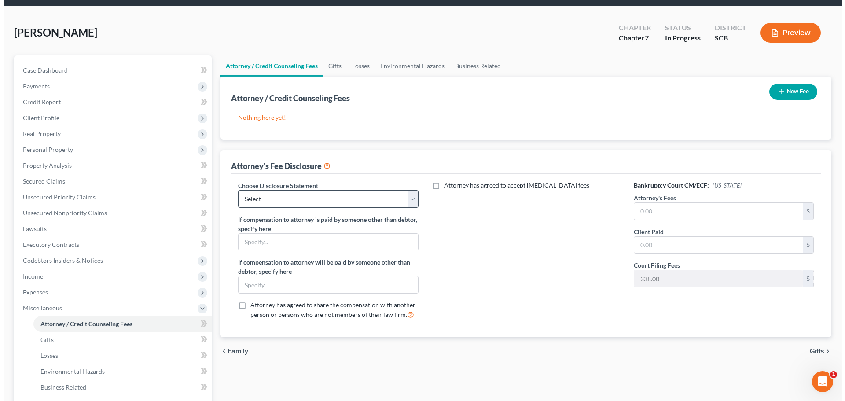
scroll to position [44, 0]
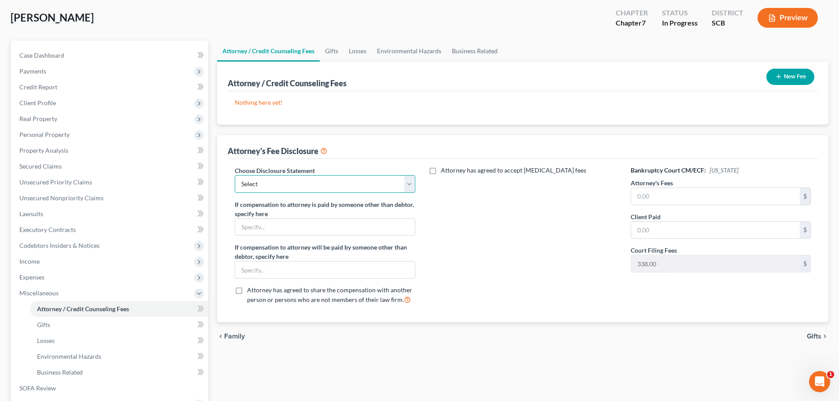
click at [350, 176] on select "Select Disclosure of Compensation of Attorney for Debtor(S)" at bounding box center [325, 184] width 180 height 18
click at [343, 188] on select "Select Disclosure of Compensation of Attorney for Debtor(S)" at bounding box center [325, 184] width 180 height 18
select select "0"
click at [235, 175] on select "Select Disclosure of Compensation of Attorney for Debtor(S)" at bounding box center [325, 184] width 180 height 18
click at [377, 363] on div "Attorney / Credit Counseling Fees Gifts Losses Environmental Hazards Business R…" at bounding box center [523, 271] width 620 height 461
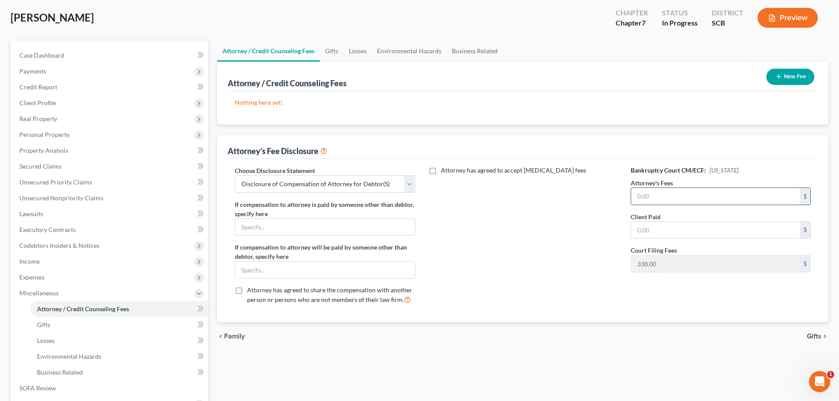
click at [654, 199] on input "text" at bounding box center [715, 196] width 169 height 17
type input "3,107.75"
click at [798, 74] on button "New Fee" at bounding box center [790, 77] width 48 height 16
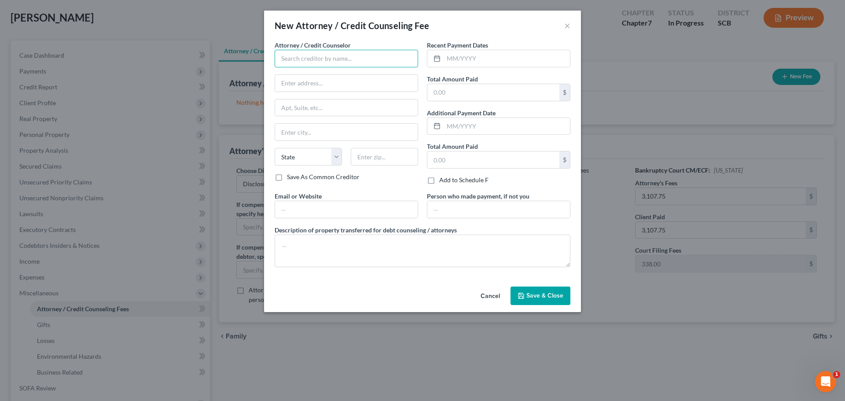
click at [325, 58] on input "text" at bounding box center [347, 59] width 144 height 18
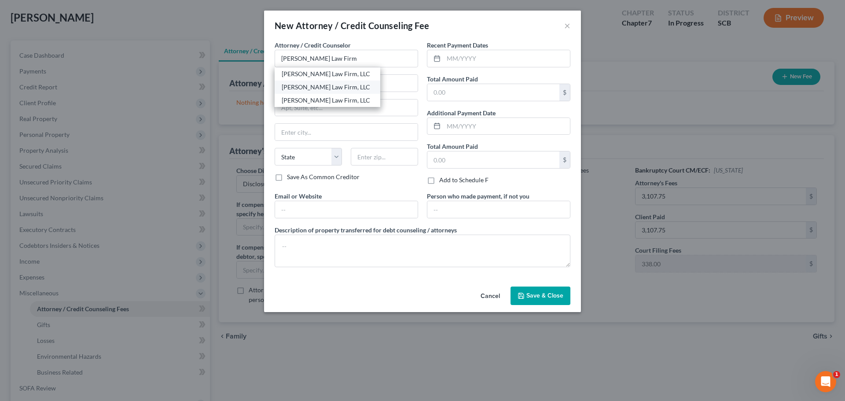
click at [320, 85] on div "[PERSON_NAME] Law Firm, LLC" at bounding box center [328, 87] width 92 height 9
type input "[PERSON_NAME] Law Firm, LLC"
type input "4000 Faber Place Drive"
type input "Suite 120"
type input "North Charleston"
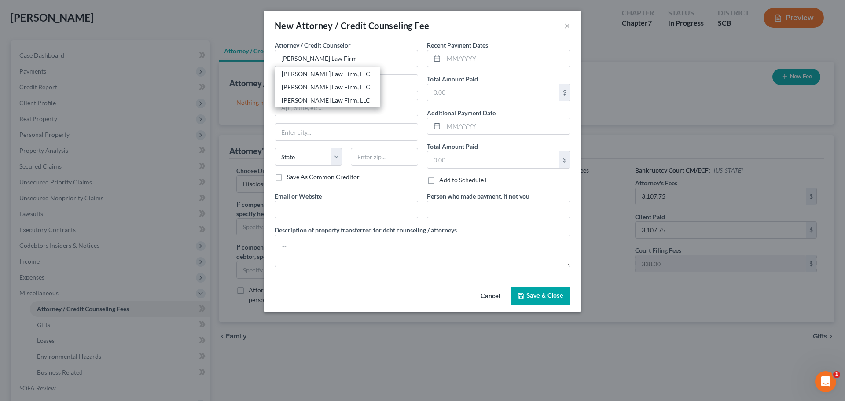
select select "42"
type input "29405"
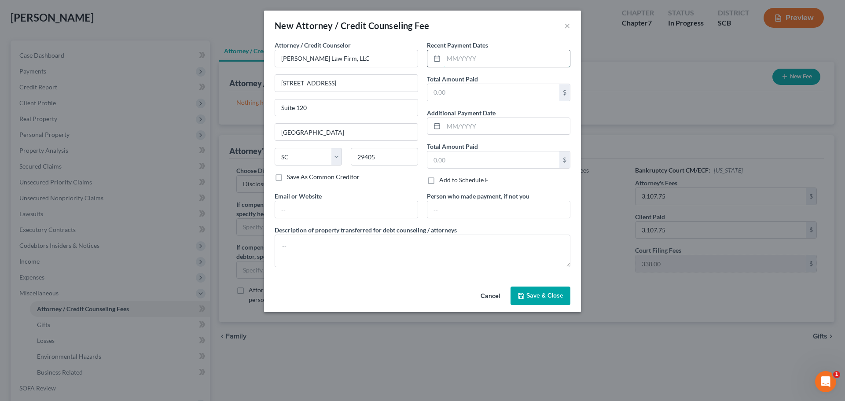
click at [458, 64] on input "text" at bounding box center [507, 58] width 126 height 17
type input "07/2025"
type input "1"
type input "3,500"
type input "Debtor"
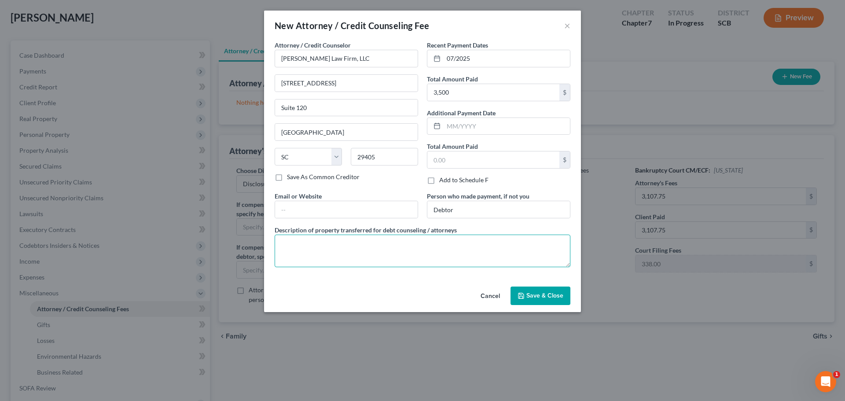
click at [355, 249] on textarea at bounding box center [423, 251] width 296 height 33
paste textarea "Filing Fee $338.00 Attorney's Fee $ Credit Report $38.25"
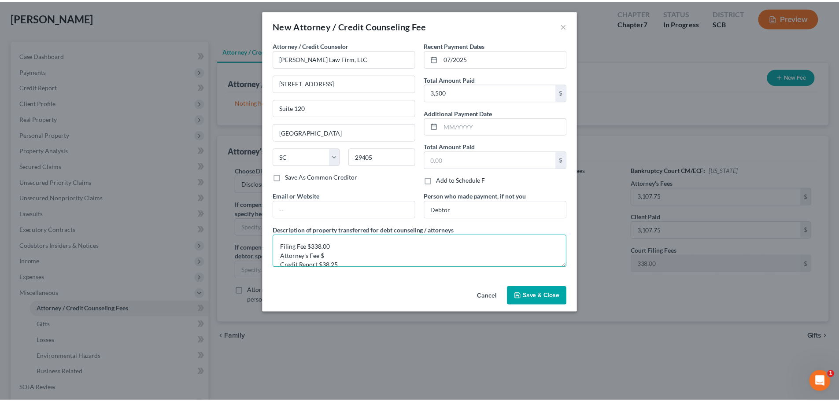
scroll to position [11, 0]
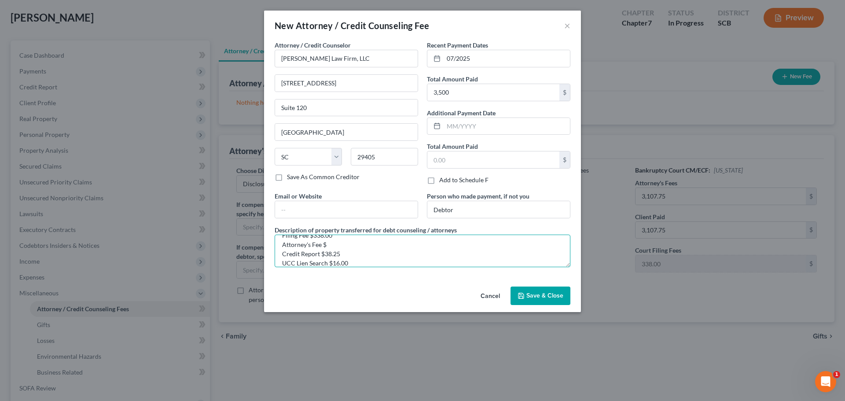
click at [385, 246] on textarea "Filing Fee $338.00 Attorney's Fee $ Credit Report $38.25 UCC Lien Search $16.00" at bounding box center [423, 251] width 296 height 33
type textarea "Filing Fee $338.00 Attorney's Fee $3,107.75 Credit Report $38.25 UCC Lien Searc…"
click at [535, 295] on span "Save & Close" at bounding box center [545, 295] width 37 height 7
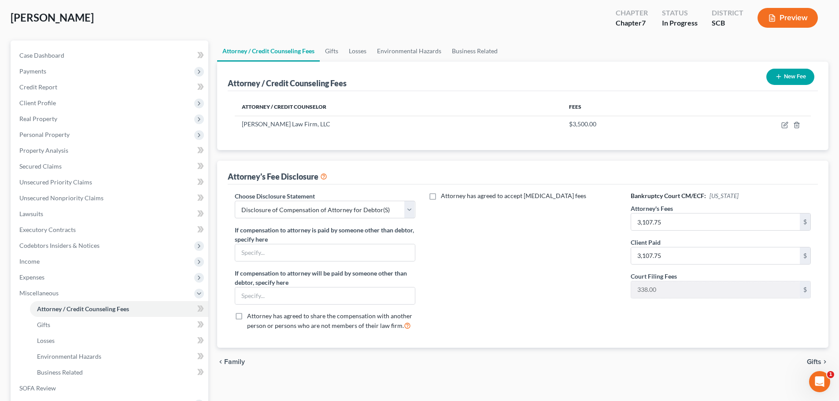
click at [808, 74] on button "New Fee" at bounding box center [790, 77] width 48 height 16
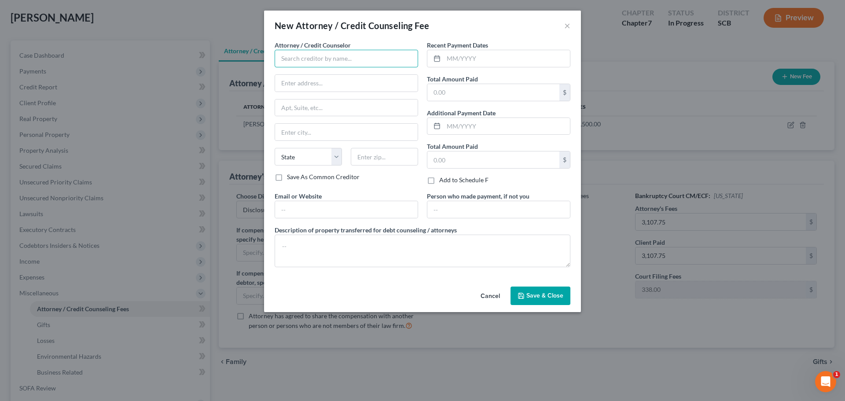
click at [381, 63] on input "text" at bounding box center [347, 59] width 144 height 18
click at [332, 77] on div "MoneySharp Credit Counseling" at bounding box center [328, 74] width 92 height 9
type input "MoneySharp Credit Counseling"
type input "1916 N. Fairfield Avenue"
type input "Chicago"
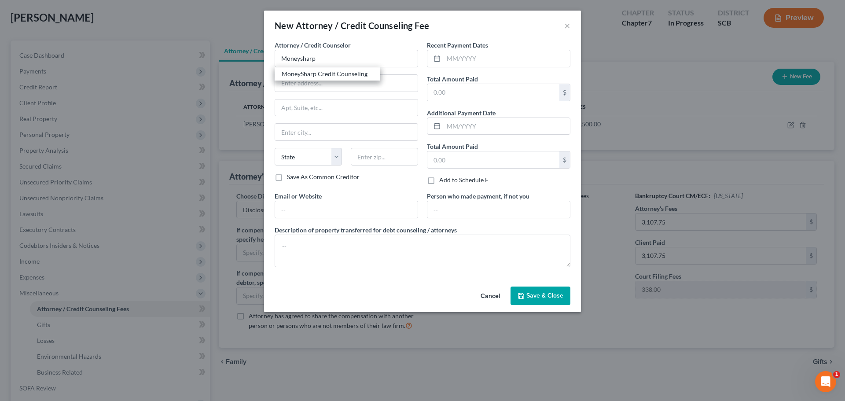
select select "14"
type input "60647"
click at [515, 54] on input "text" at bounding box center [507, 58] width 126 height 17
type input "07/2025"
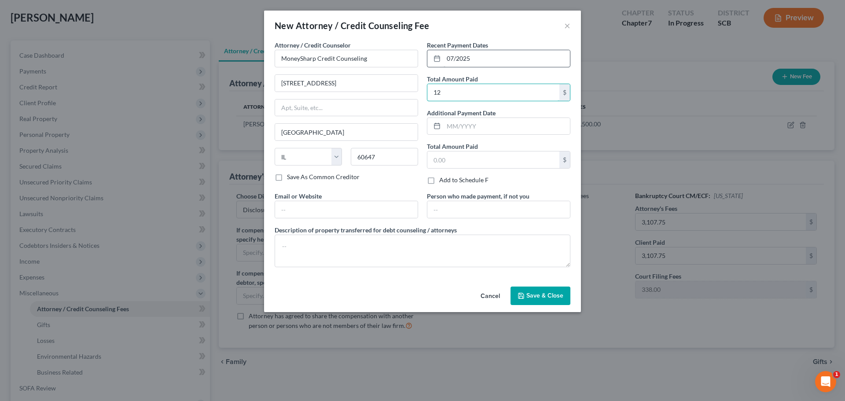
type input "12"
type input "Debtor"
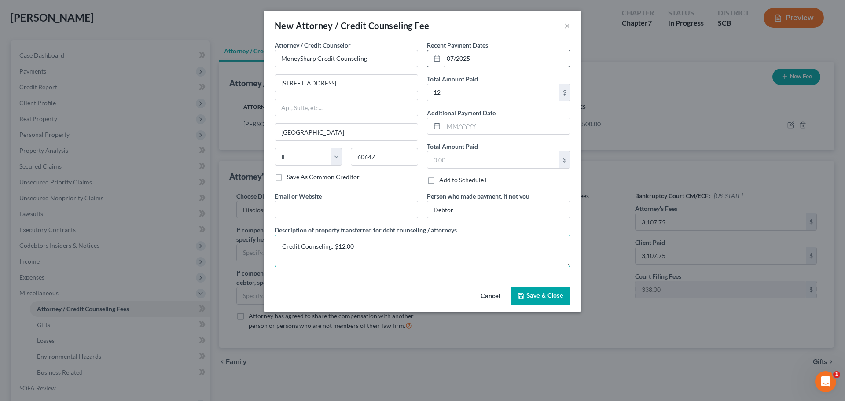
type textarea "Credit Counseling: $12.00"
click at [550, 292] on span "Save & Close" at bounding box center [545, 295] width 37 height 7
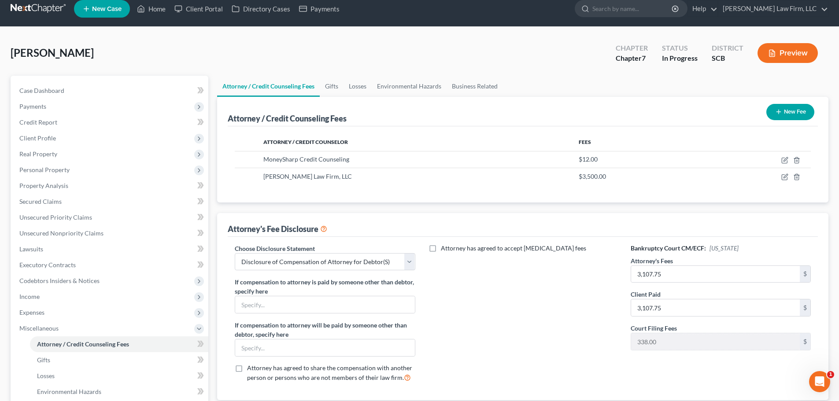
scroll to position [0, 0]
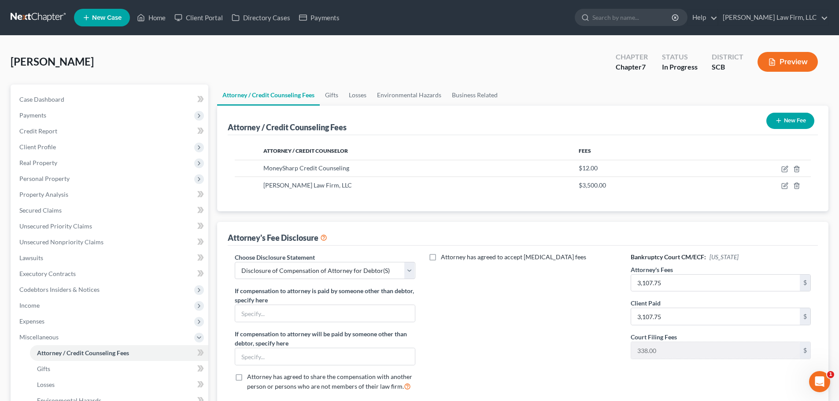
click at [36, 17] on link at bounding box center [39, 18] width 56 height 16
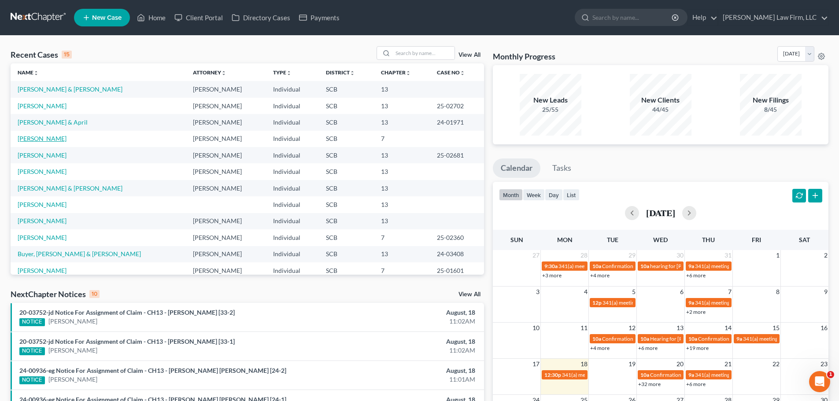
click at [46, 139] on link "[PERSON_NAME]" at bounding box center [42, 138] width 49 height 7
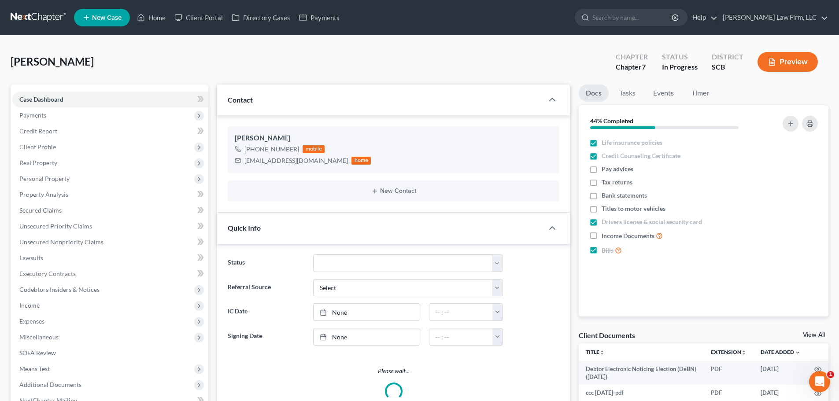
select select "1"
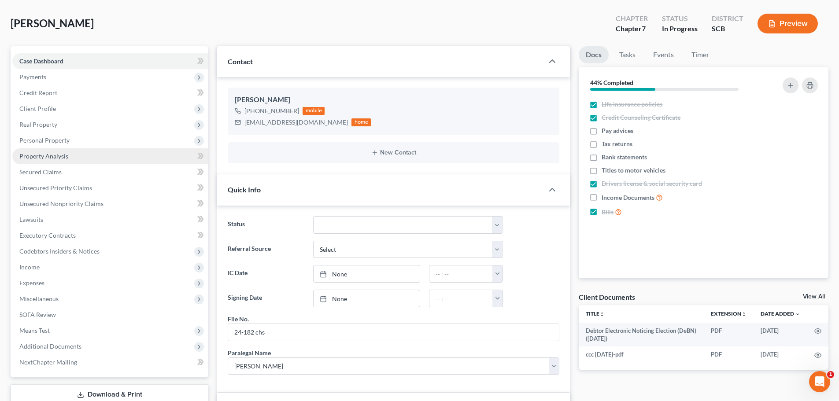
scroll to position [44, 0]
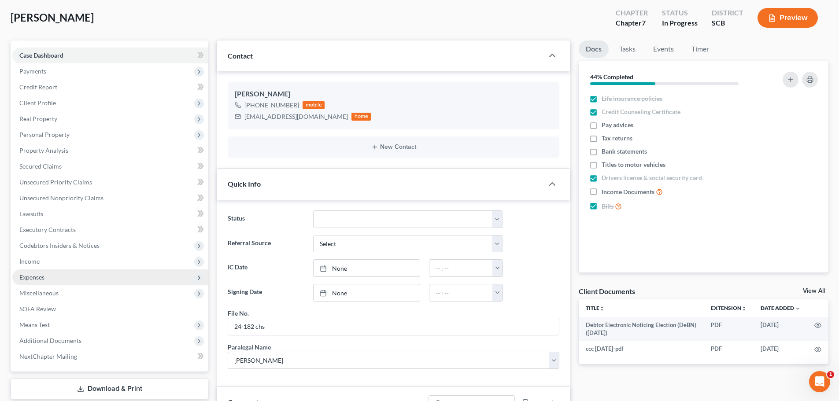
click at [43, 278] on span "Expenses" at bounding box center [31, 276] width 25 height 7
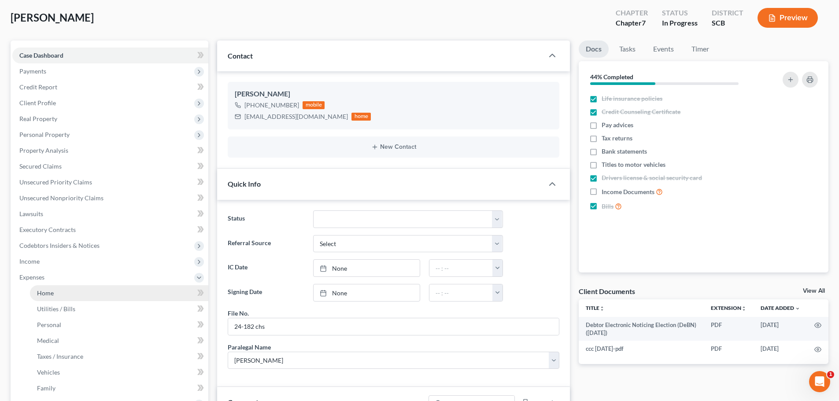
click at [50, 291] on span "Home" at bounding box center [45, 292] width 17 height 7
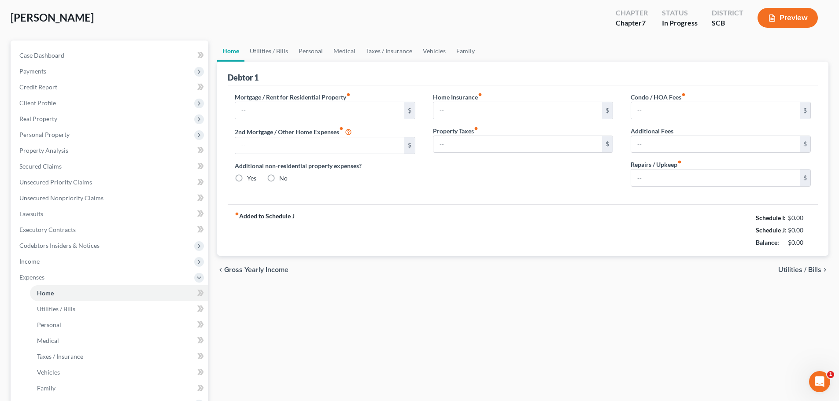
scroll to position [8, 0]
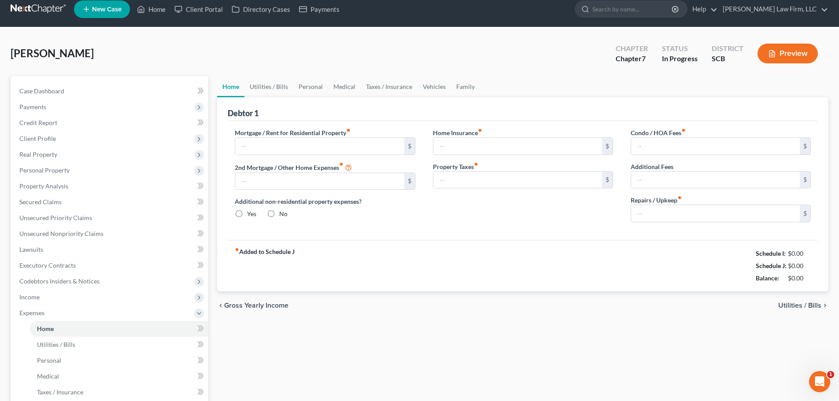
type input "2,820.00"
type input "0.00"
radio input "true"
type input "22.00"
type input "0.00"
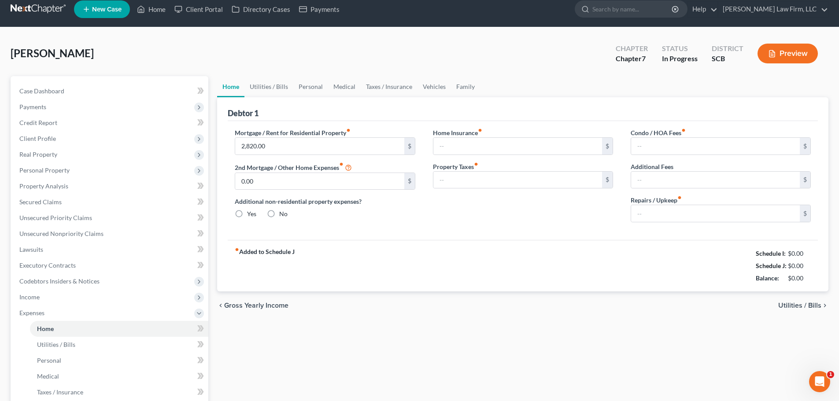
type input "0.00"
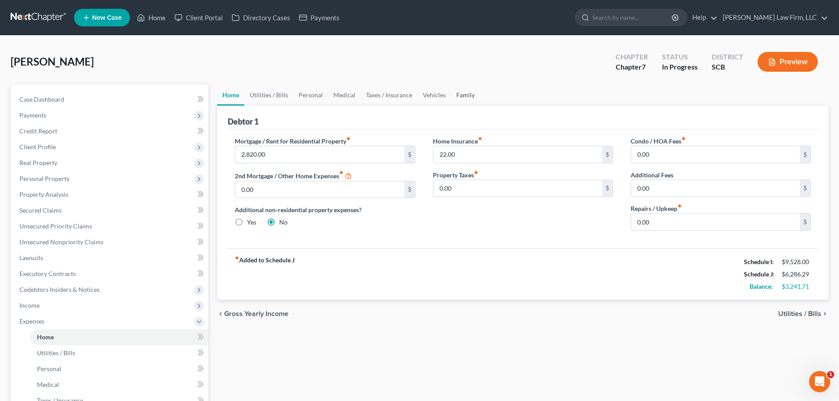
click at [461, 91] on link "Family" at bounding box center [465, 95] width 29 height 21
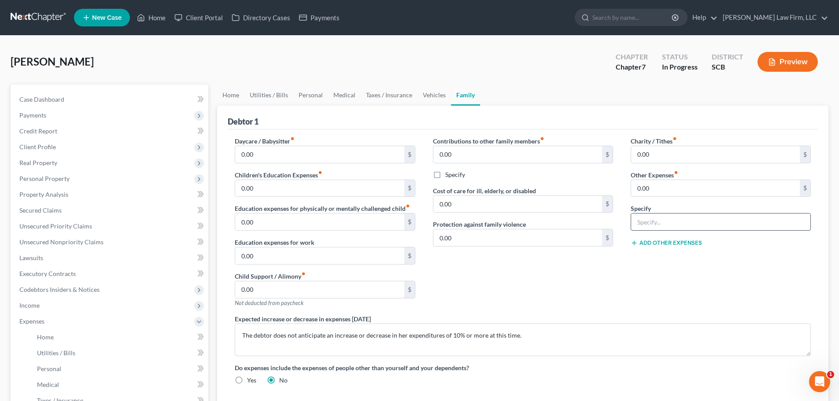
click at [674, 217] on input "text" at bounding box center [720, 222] width 179 height 17
click at [667, 184] on input "0.00" at bounding box center [715, 188] width 169 height 17
type input "809"
type input "EIDL Loan"
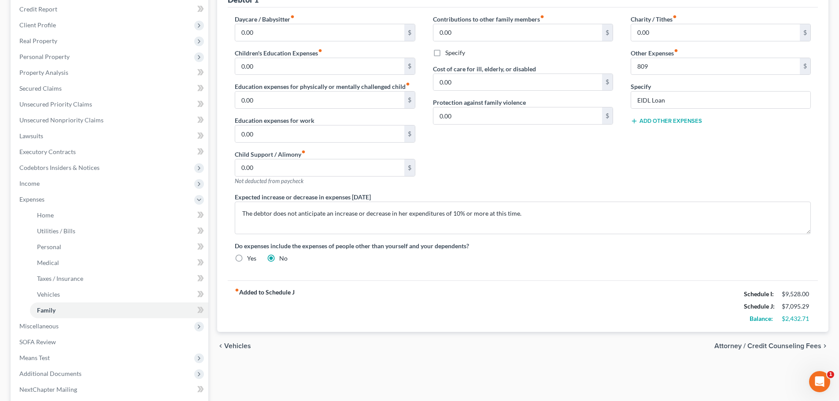
scroll to position [132, 0]
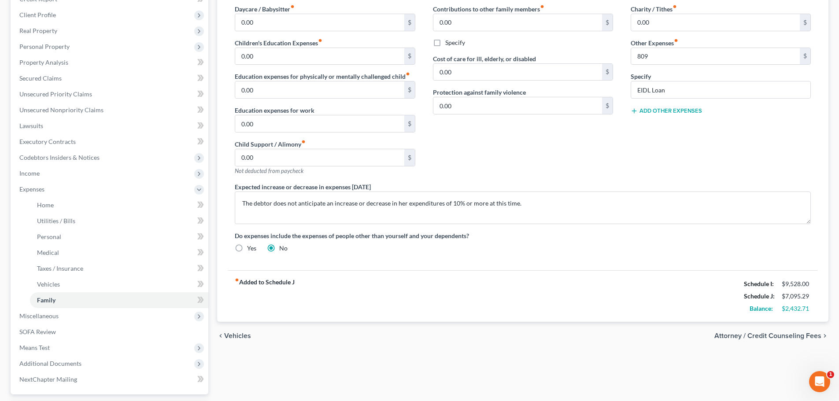
click at [794, 336] on span "Attorney / Credit Counseling Fees" at bounding box center [767, 335] width 107 height 7
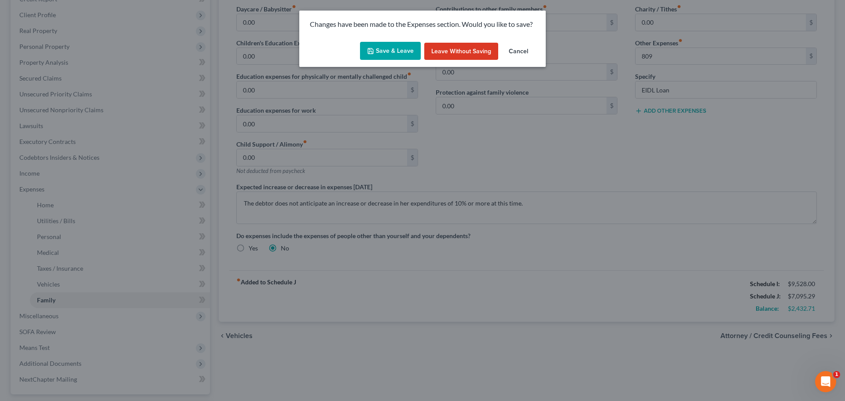
click at [415, 46] on button "Save & Leave" at bounding box center [390, 51] width 61 height 18
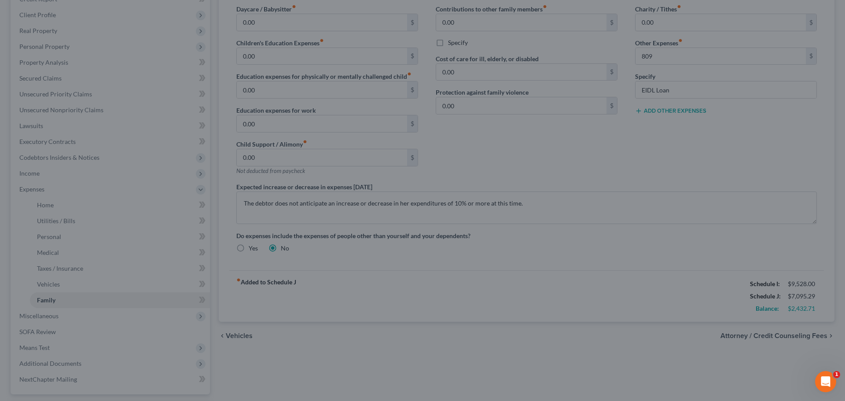
type input "809.00"
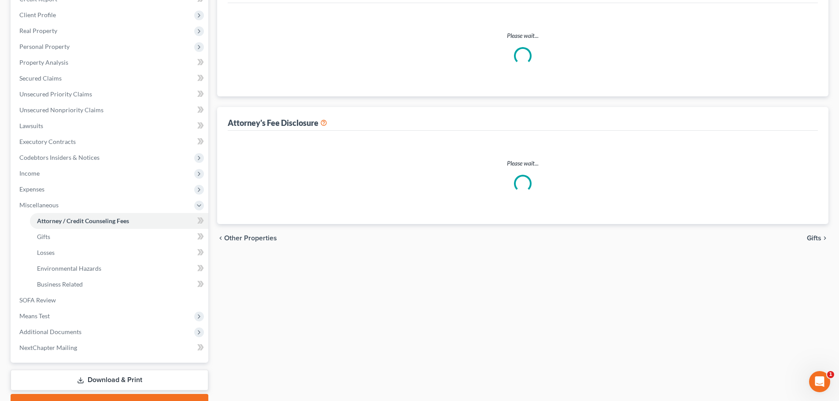
scroll to position [37, 0]
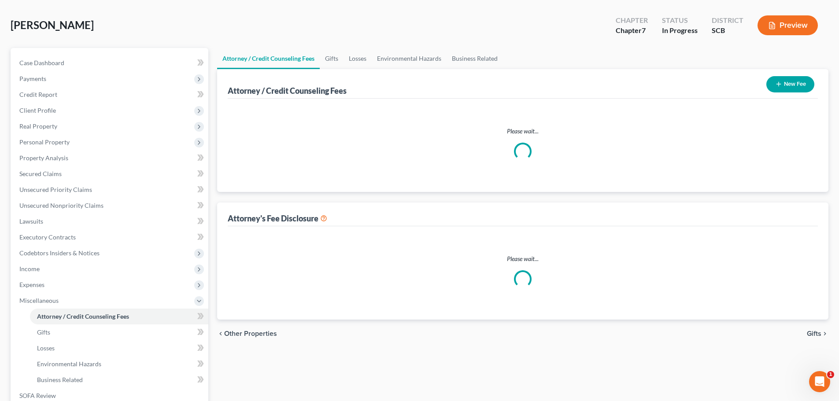
select select "0"
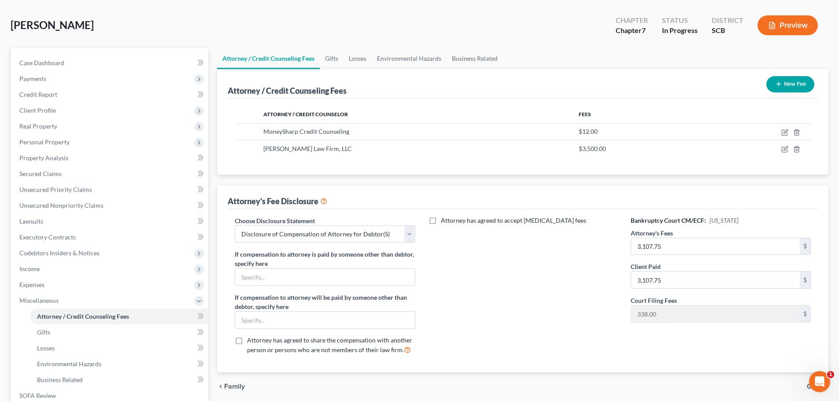
scroll to position [0, 0]
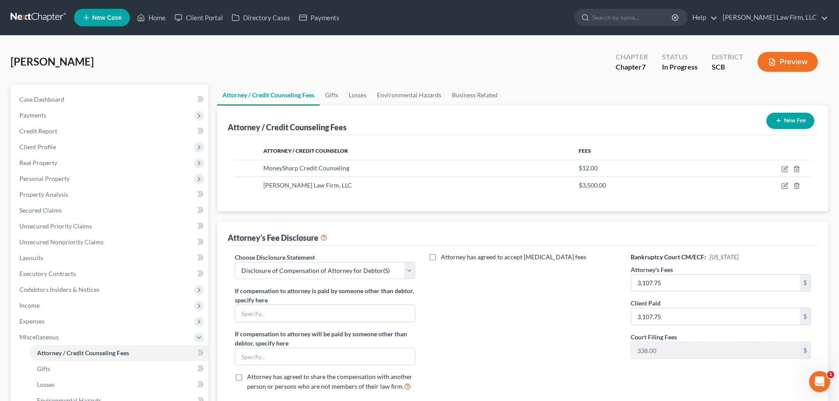
click at [46, 18] on link at bounding box center [39, 18] width 56 height 16
